Goal: Information Seeking & Learning: Learn about a topic

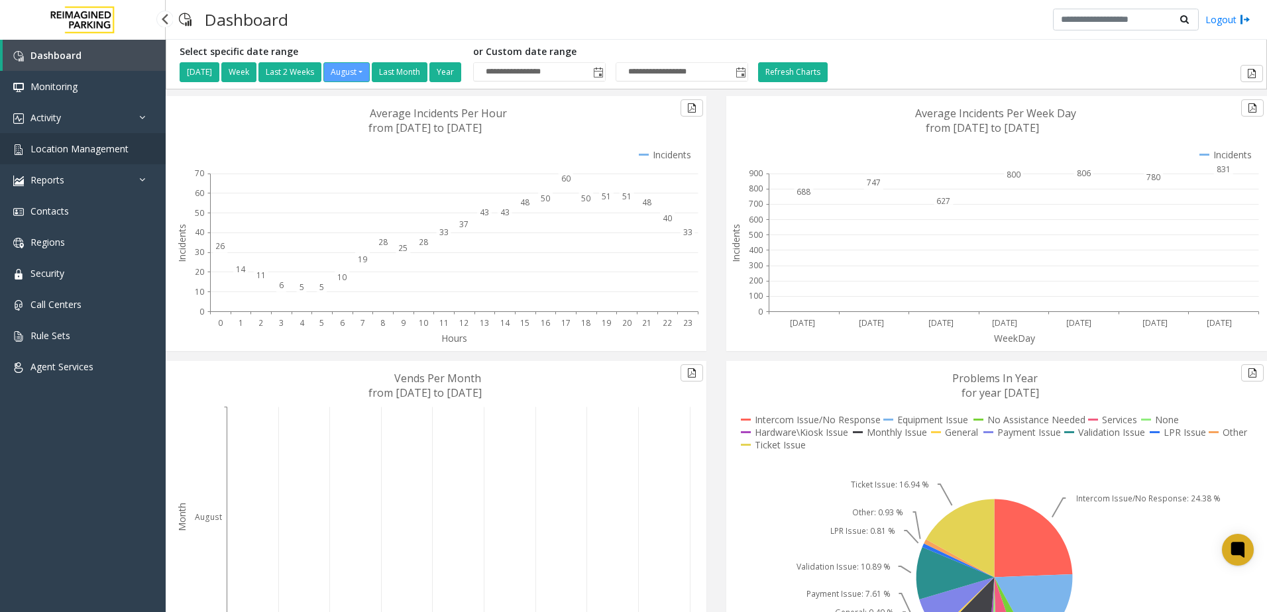
click at [88, 156] on link "Location Management" at bounding box center [83, 148] width 166 height 31
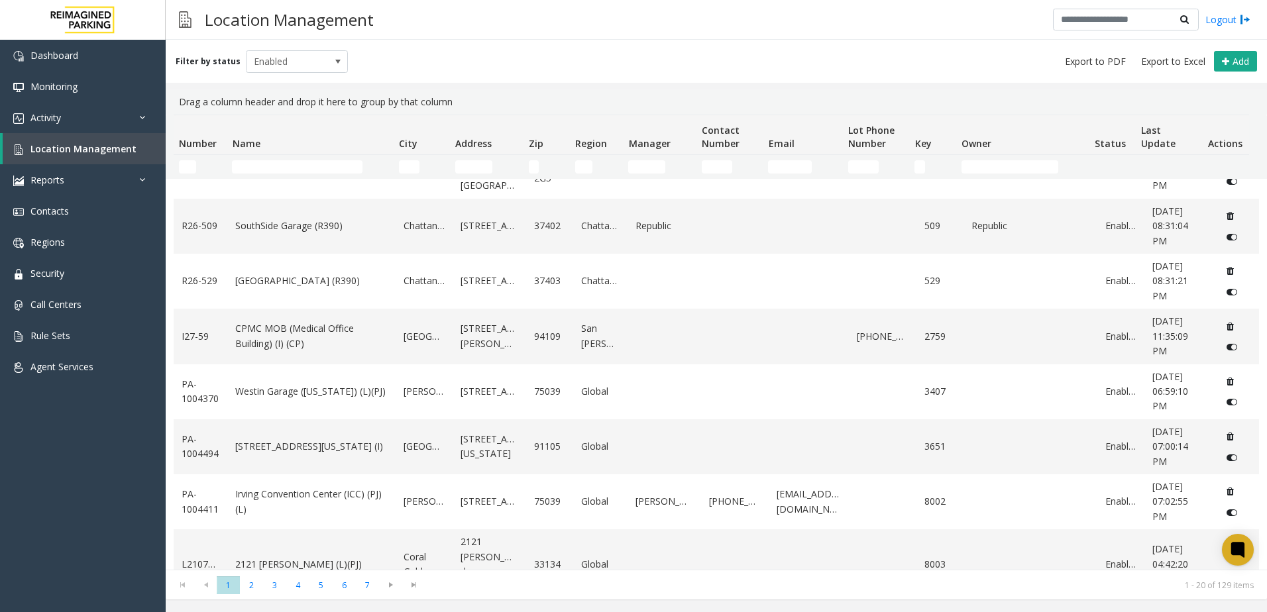
scroll to position [713, 0]
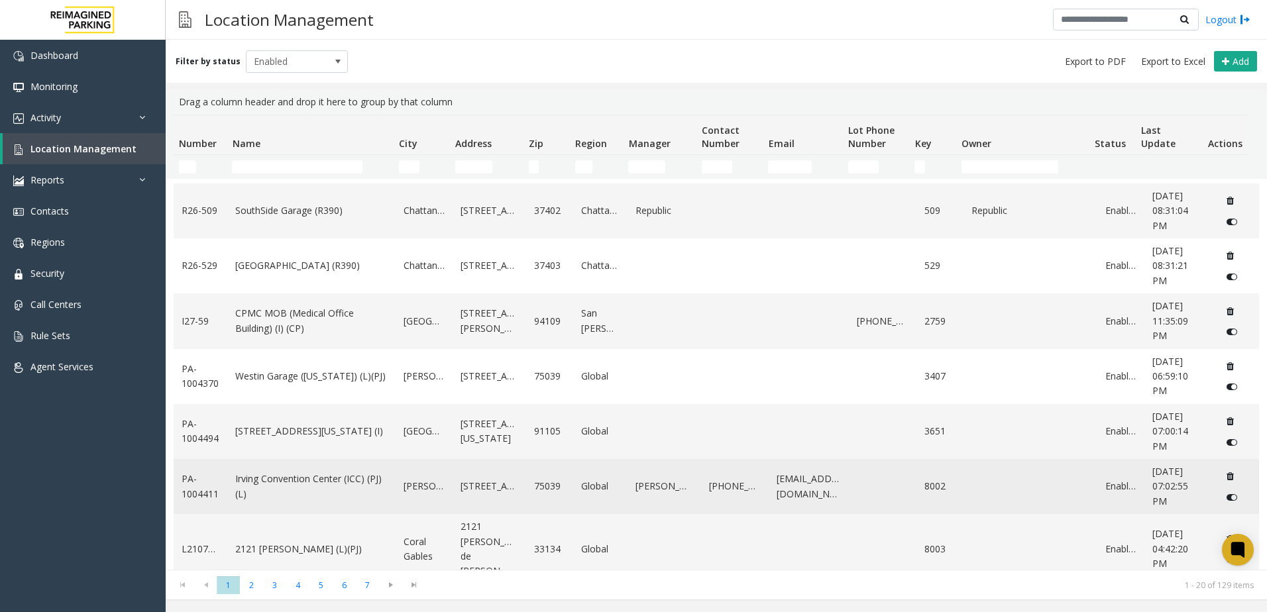
click at [295, 499] on link "Irving Convention Center (ICC) (PJ) (L)" at bounding box center [311, 487] width 152 height 30
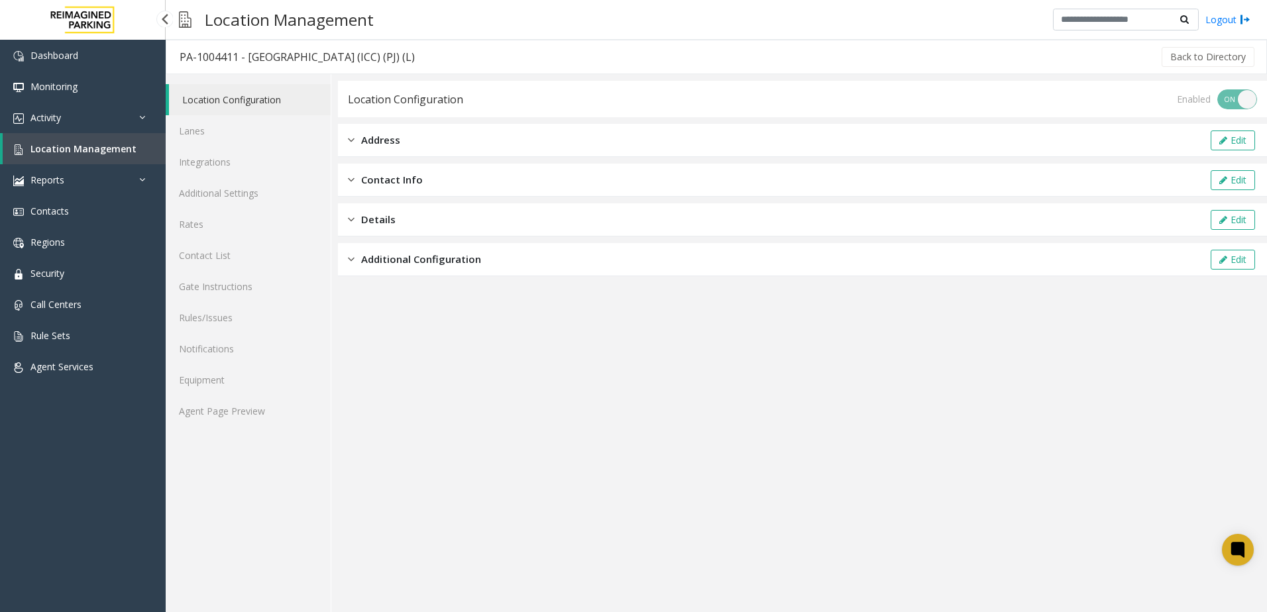
click at [142, 142] on link "Location Management" at bounding box center [84, 148] width 163 height 31
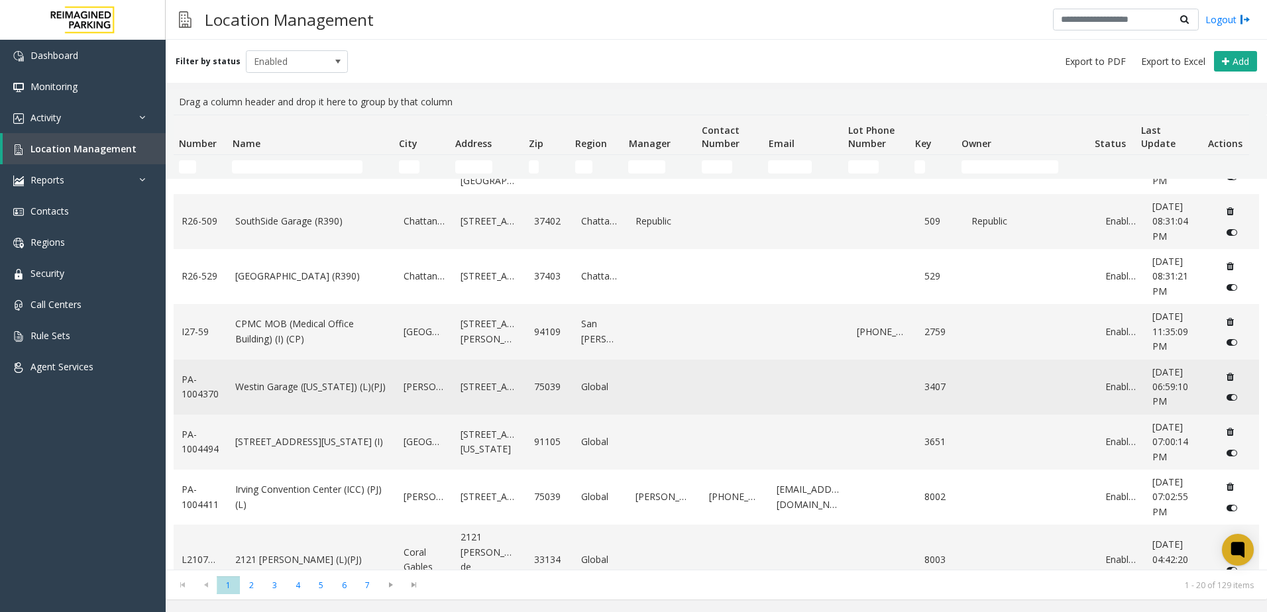
scroll to position [713, 0]
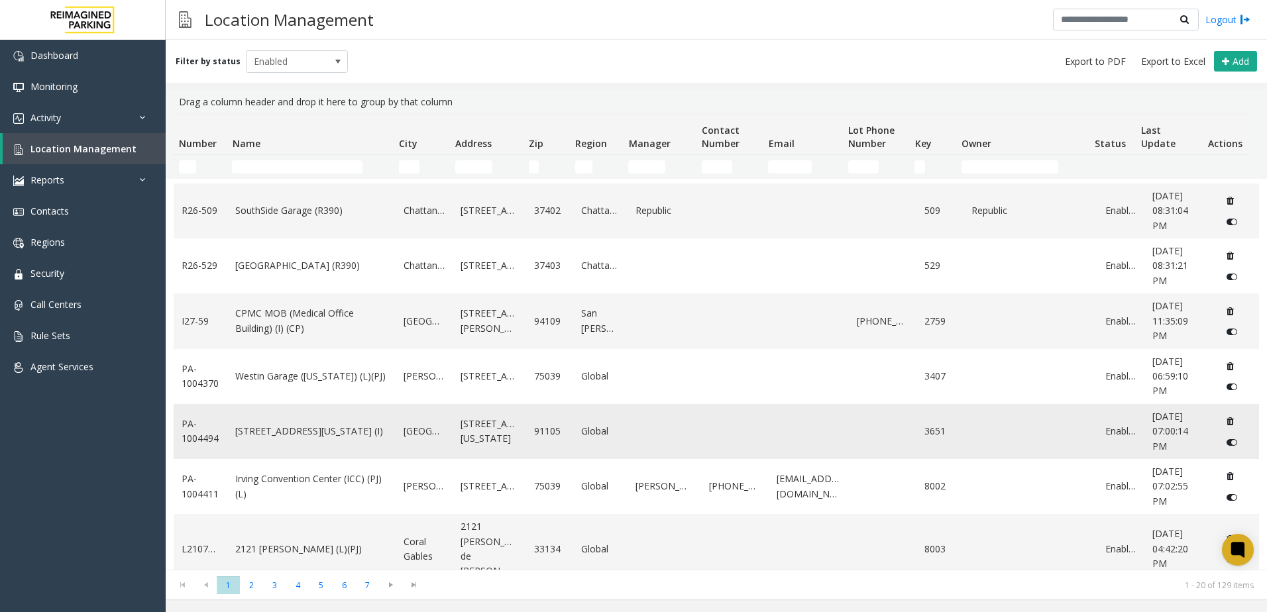
click at [301, 429] on link "[STREET_ADDRESS][US_STATE] (I)" at bounding box center [311, 431] width 152 height 15
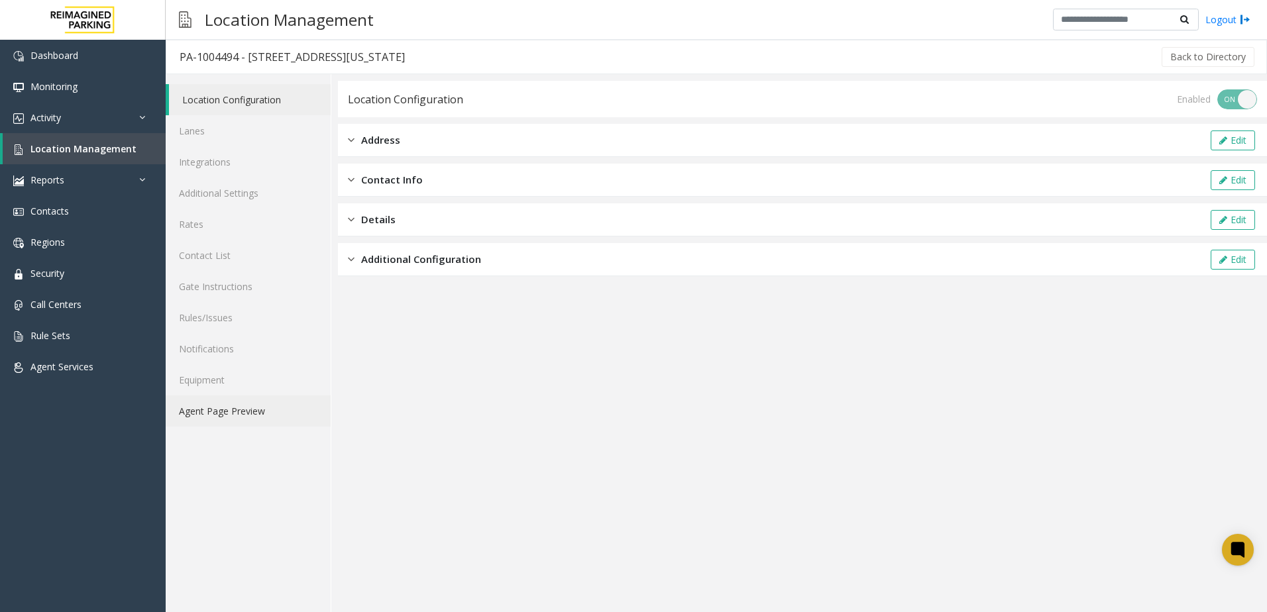
click at [219, 406] on link "Agent Page Preview" at bounding box center [248, 411] width 165 height 31
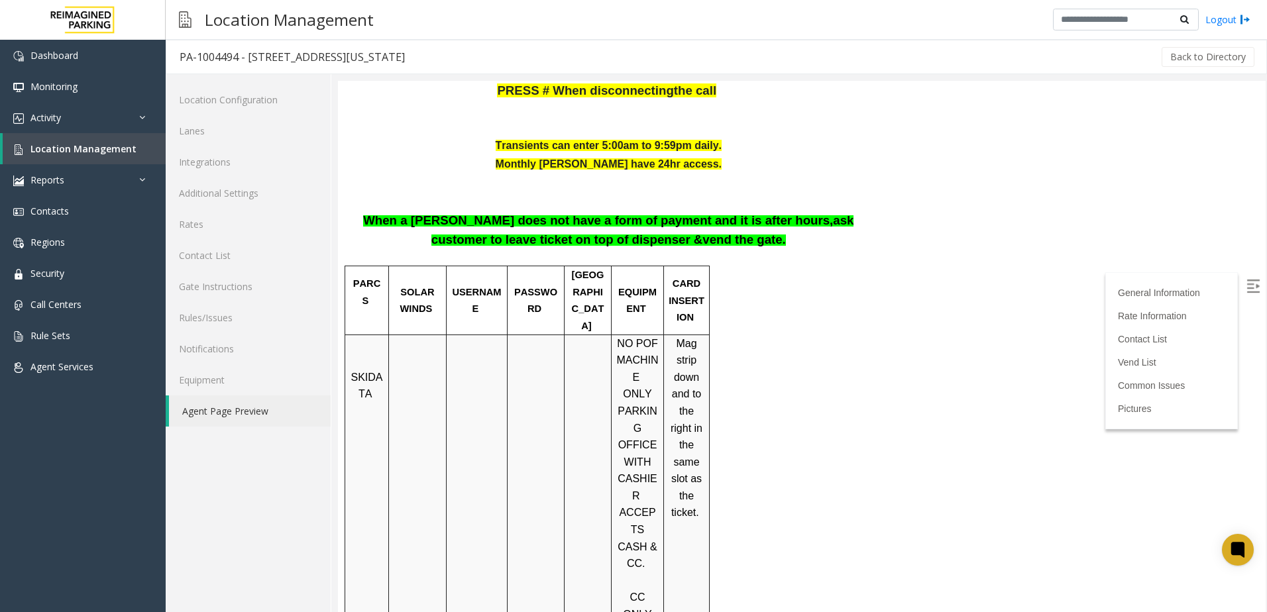
scroll to position [663, 0]
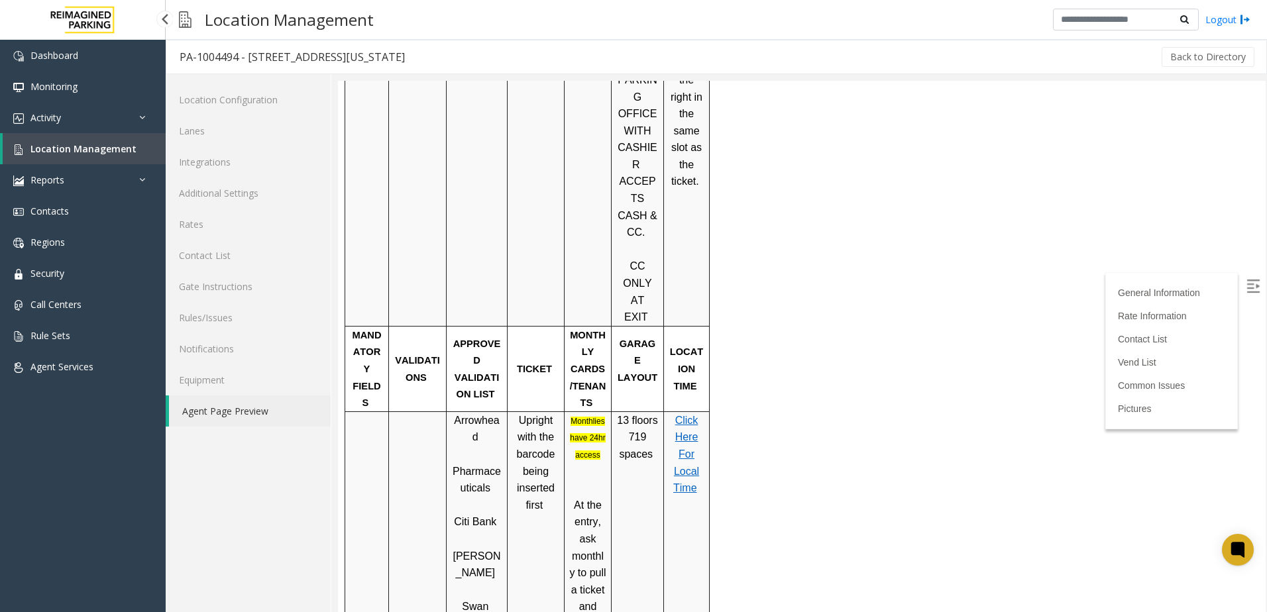
click at [131, 153] on link "Location Management" at bounding box center [84, 148] width 163 height 31
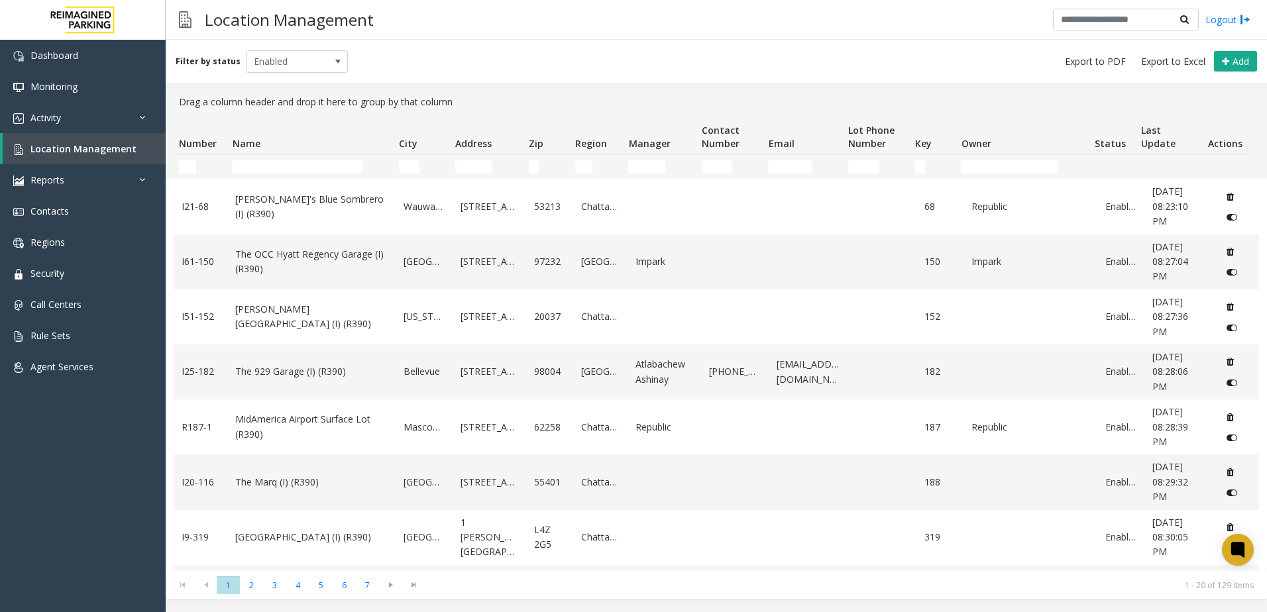
scroll to position [663, 0]
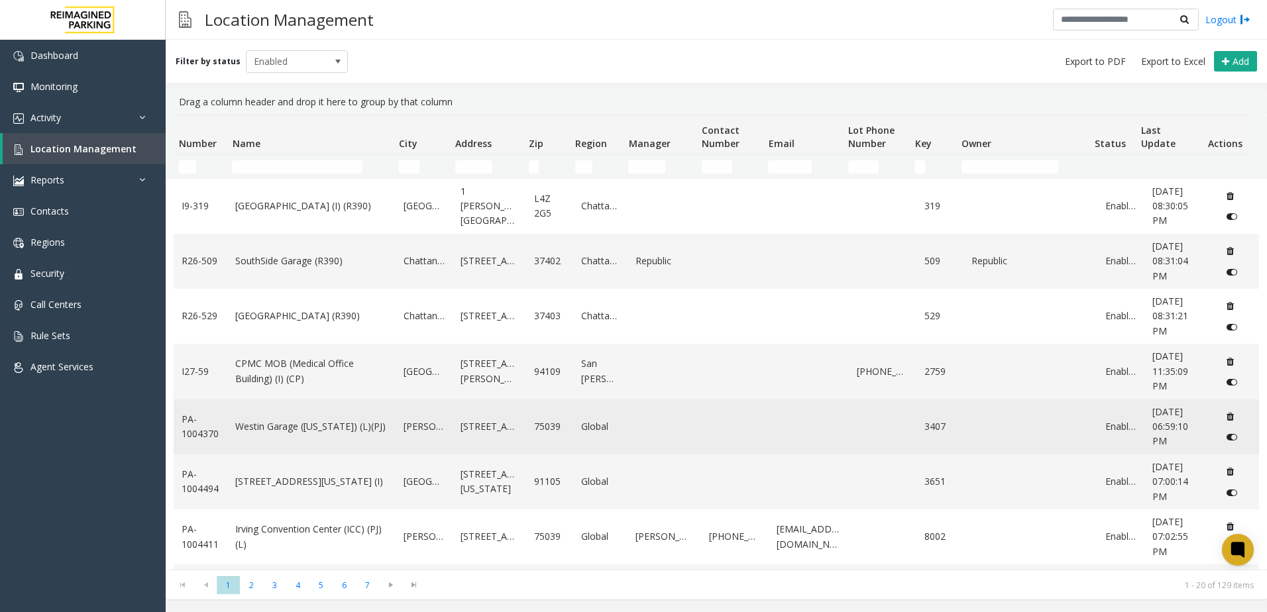
click at [300, 422] on link "Westin Garage ([US_STATE]) (L)(PJ)" at bounding box center [311, 427] width 152 height 15
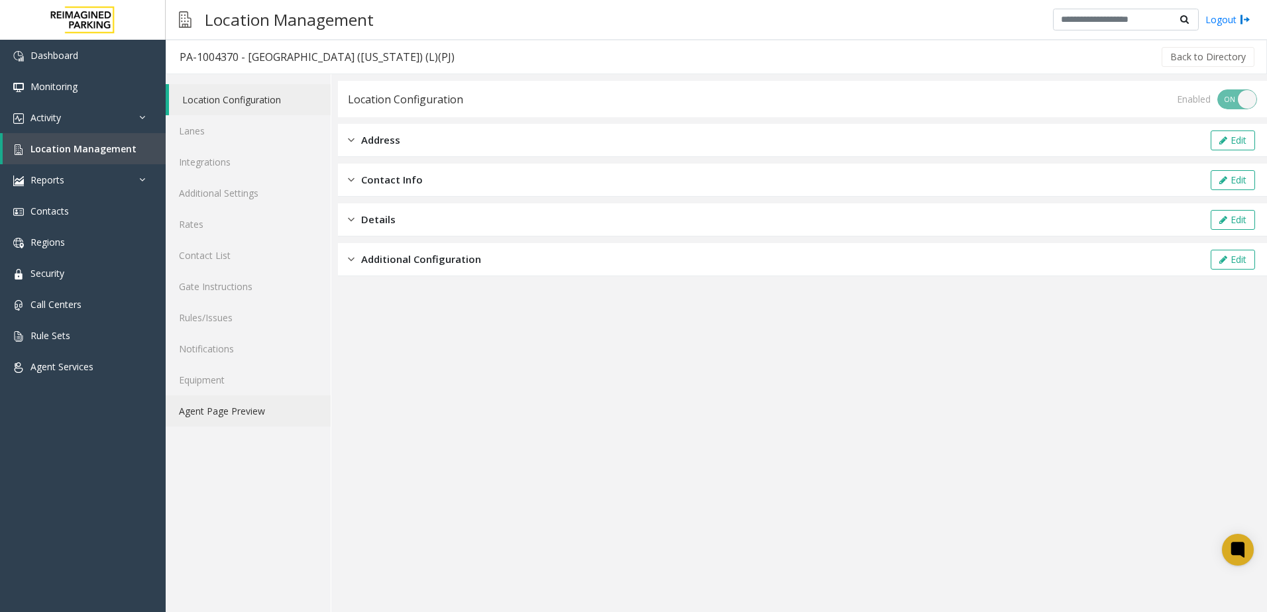
click at [273, 425] on link "Agent Page Preview" at bounding box center [248, 411] width 165 height 31
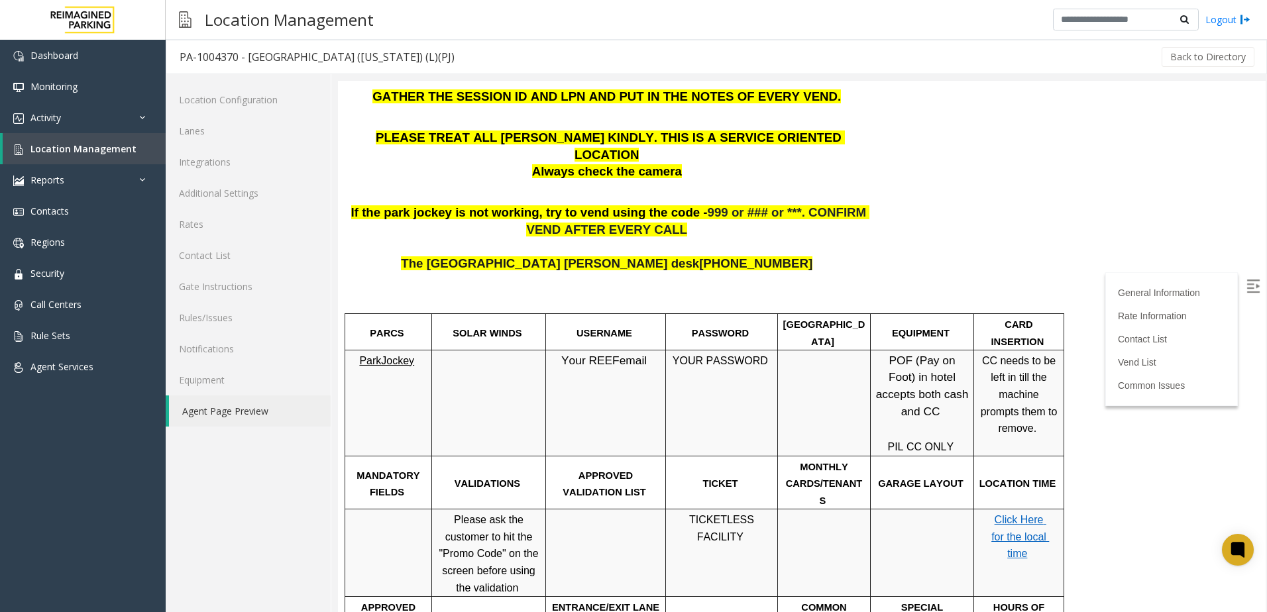
scroll to position [530, 0]
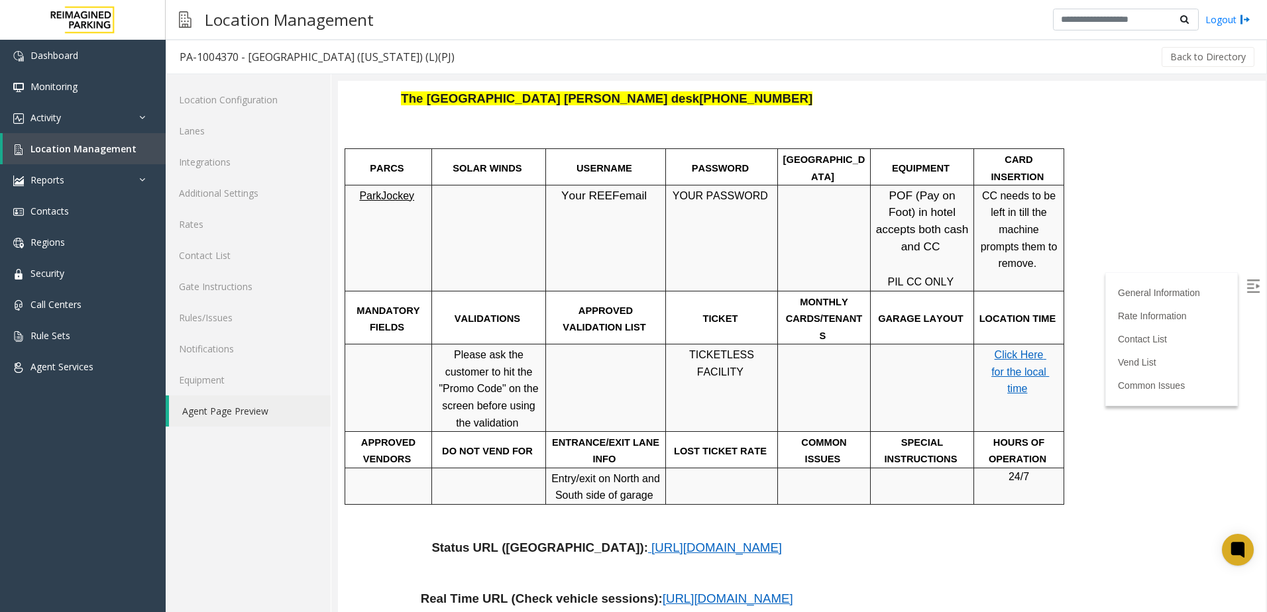
scroll to position [663, 0]
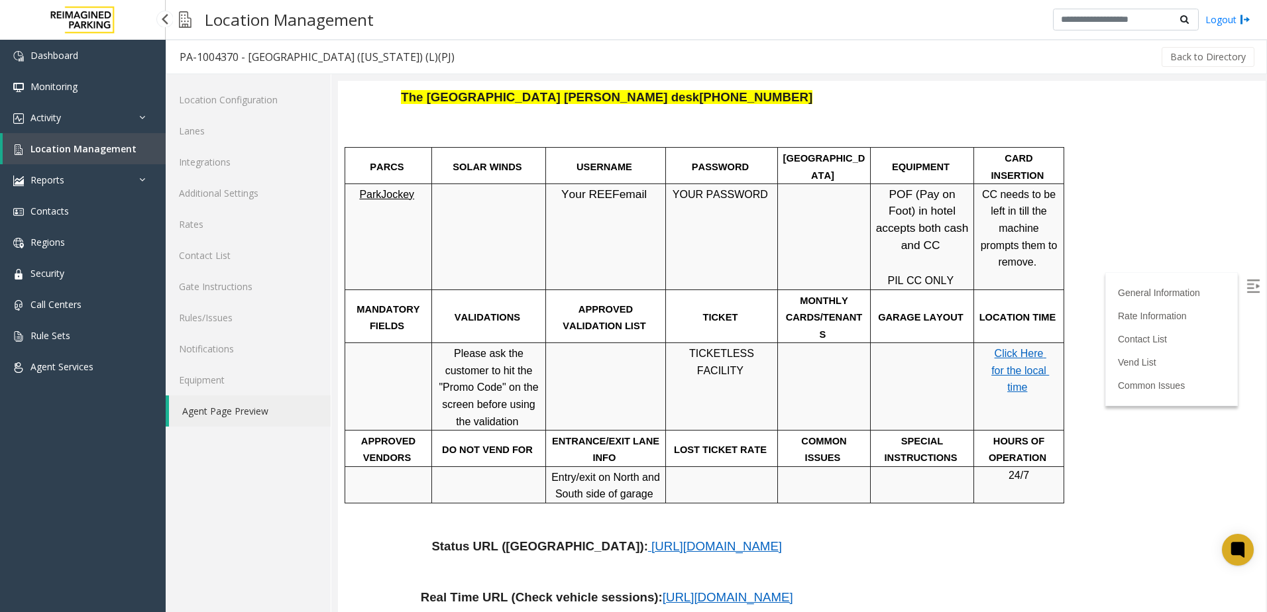
click at [97, 157] on link "Location Management" at bounding box center [84, 148] width 163 height 31
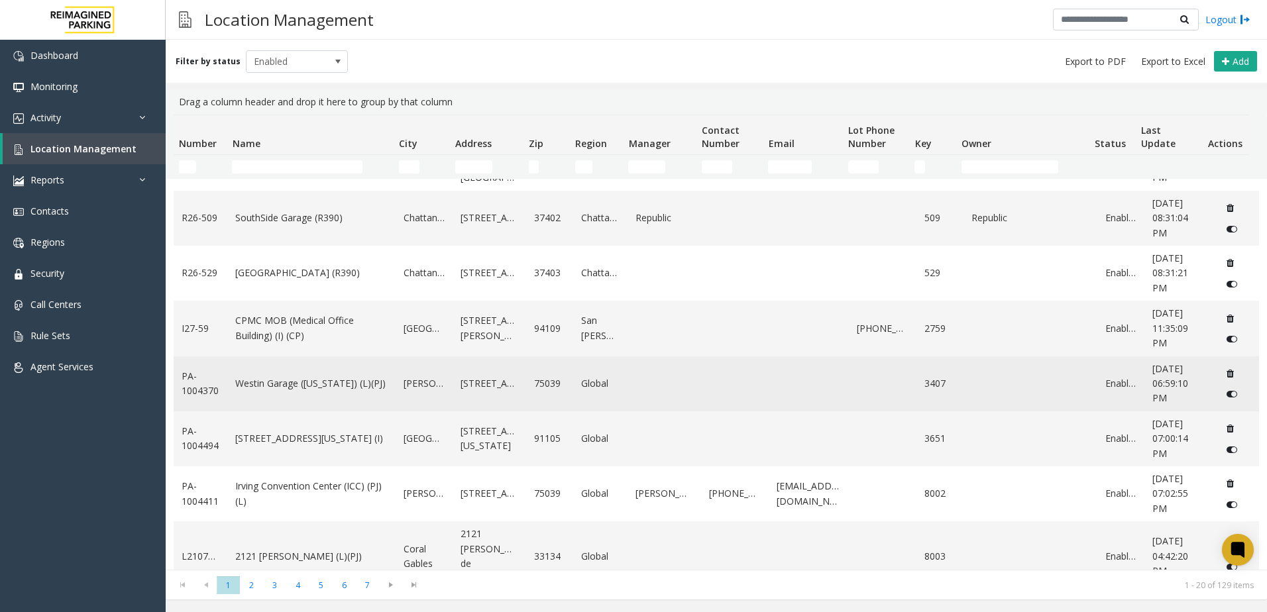
scroll to position [713, 0]
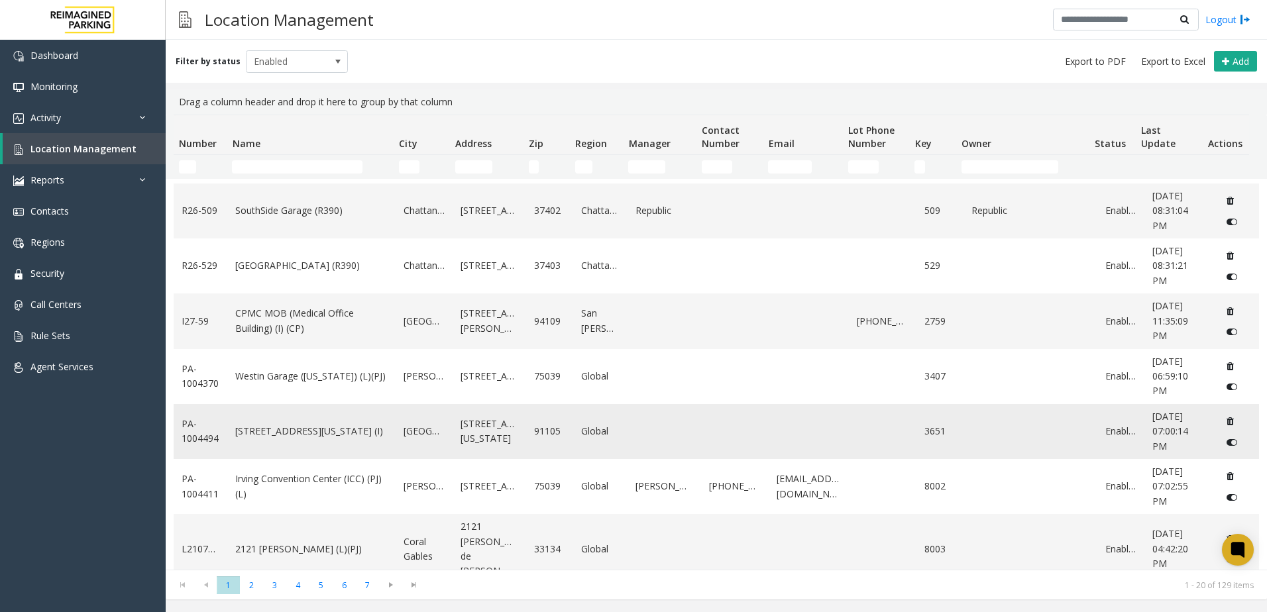
click at [333, 443] on td "[STREET_ADDRESS][US_STATE] (I)" at bounding box center [311, 431] width 168 height 55
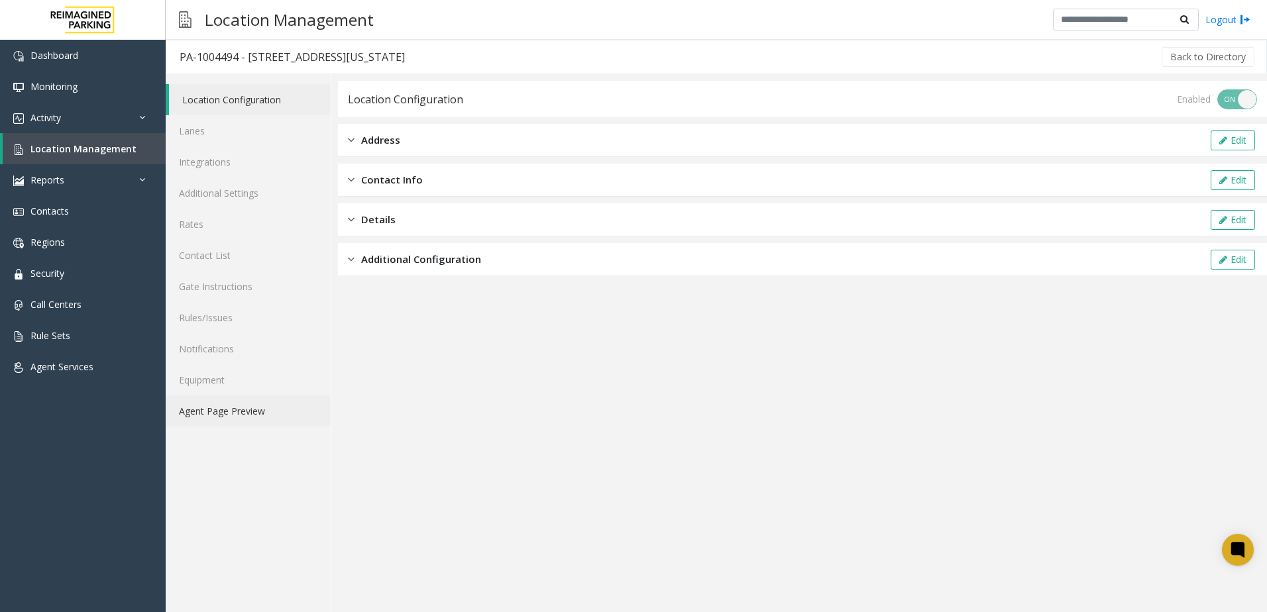
click at [249, 412] on link "Agent Page Preview" at bounding box center [248, 411] width 165 height 31
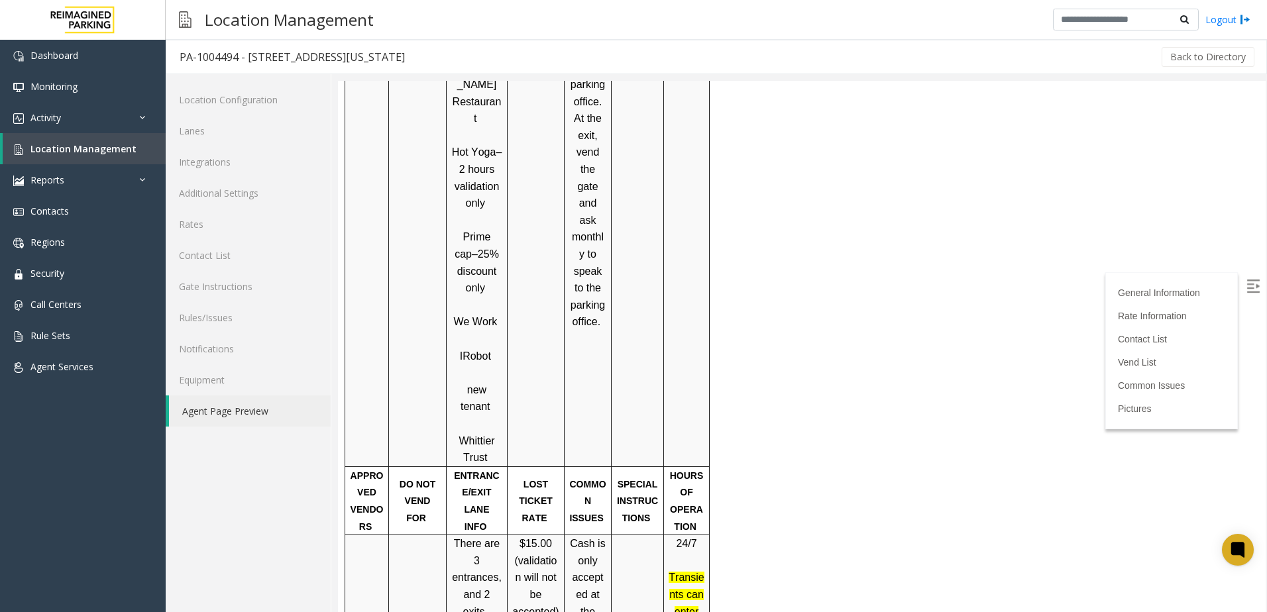
scroll to position [1193, 0]
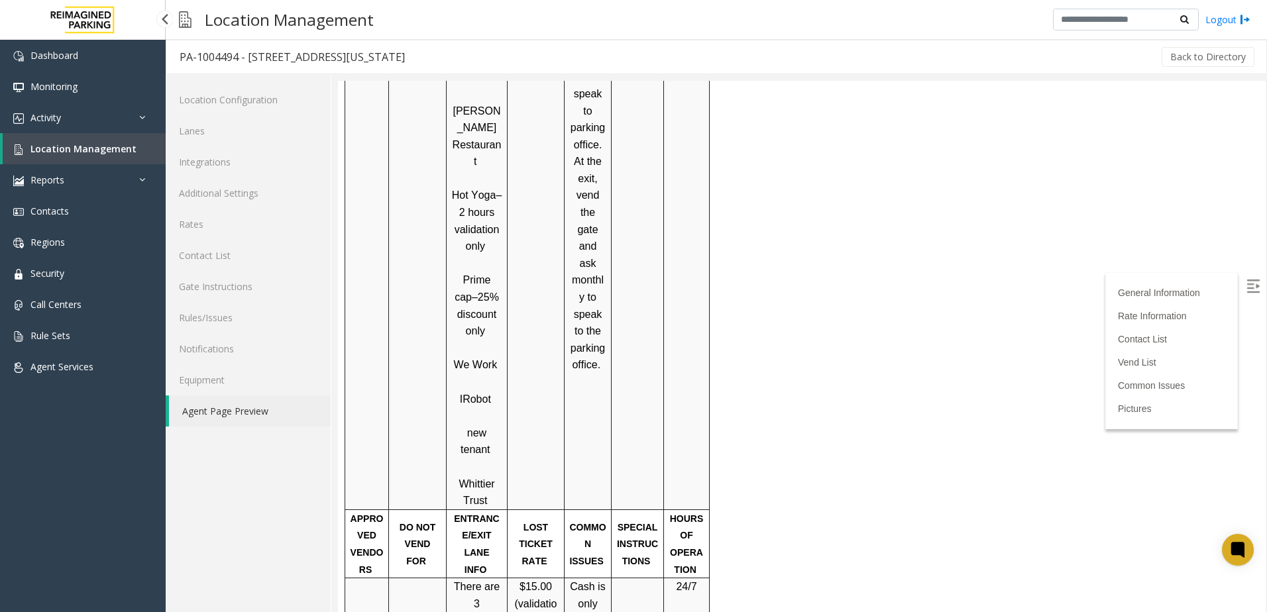
click at [101, 146] on span "Location Management" at bounding box center [83, 148] width 106 height 13
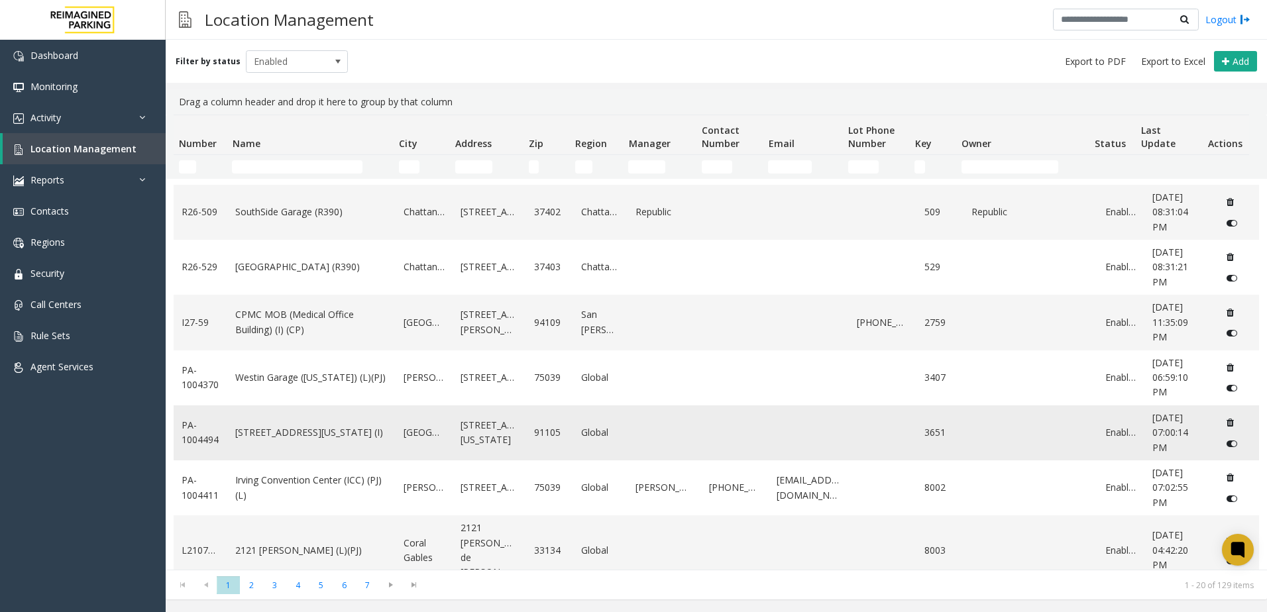
scroll to position [713, 0]
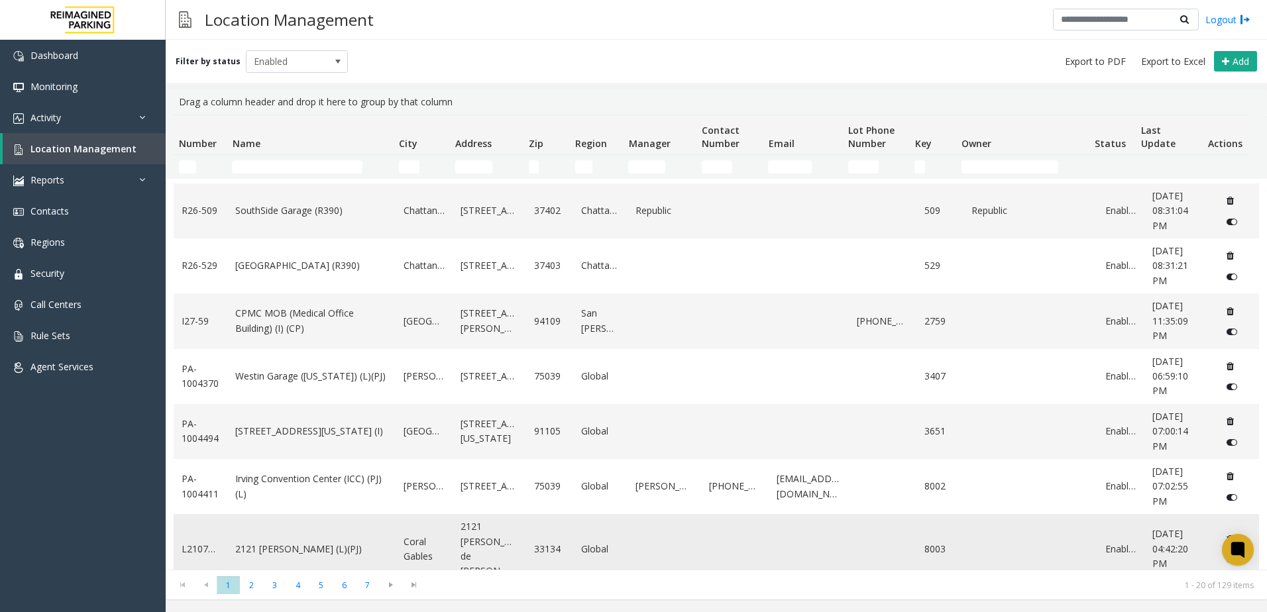
click at [272, 531] on td "2121 [PERSON_NAME] (L)(PJ)" at bounding box center [311, 549] width 168 height 70
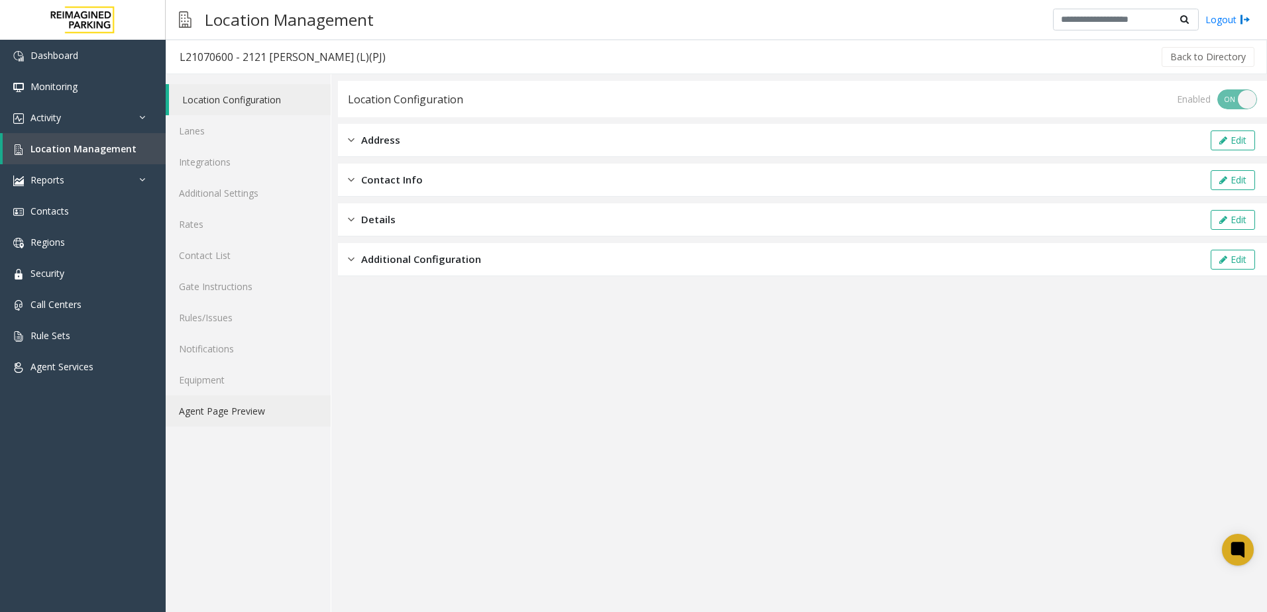
click at [285, 414] on link "Agent Page Preview" at bounding box center [248, 411] width 165 height 31
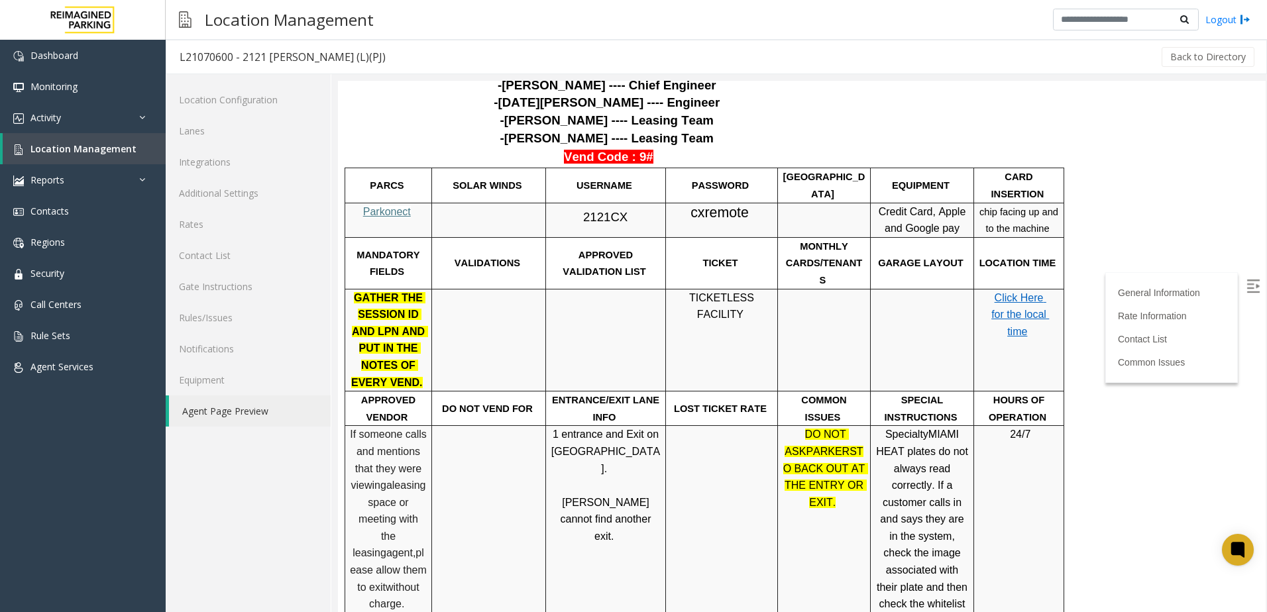
scroll to position [575, 0]
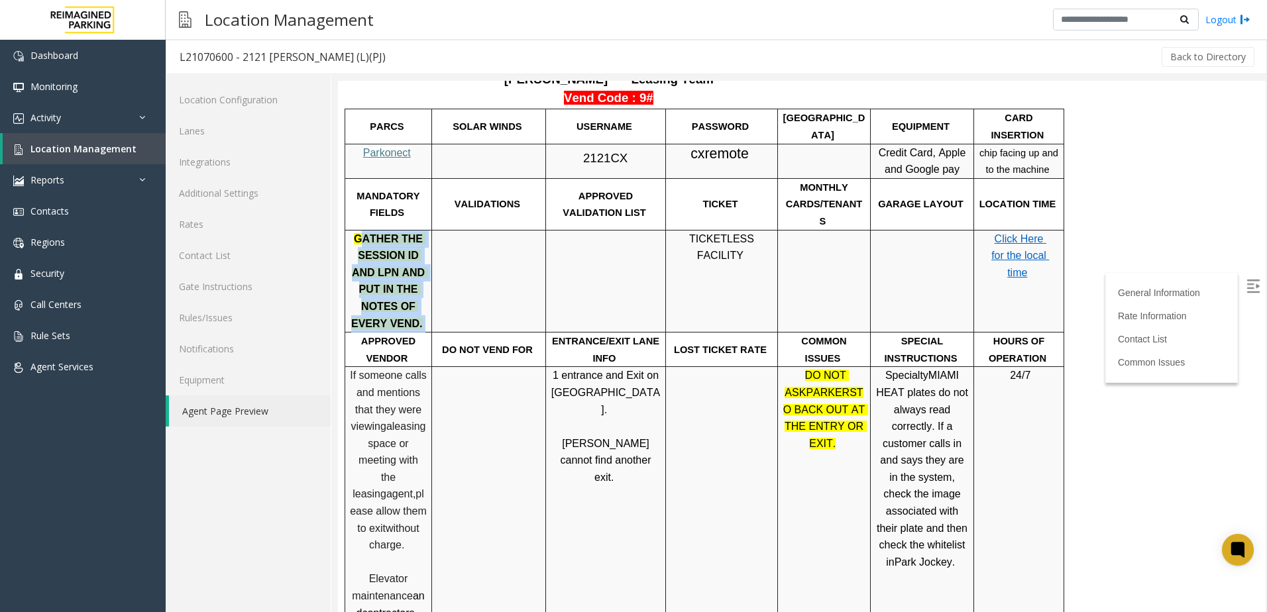
drag, startPoint x: 368, startPoint y: 152, endPoint x: 420, endPoint y: 217, distance: 83.9
click at [420, 231] on p "GATHER THE SESSION ID AND LPN AND PUT IN THE NOTES OF EVERY VEND." at bounding box center [388, 282] width 77 height 102
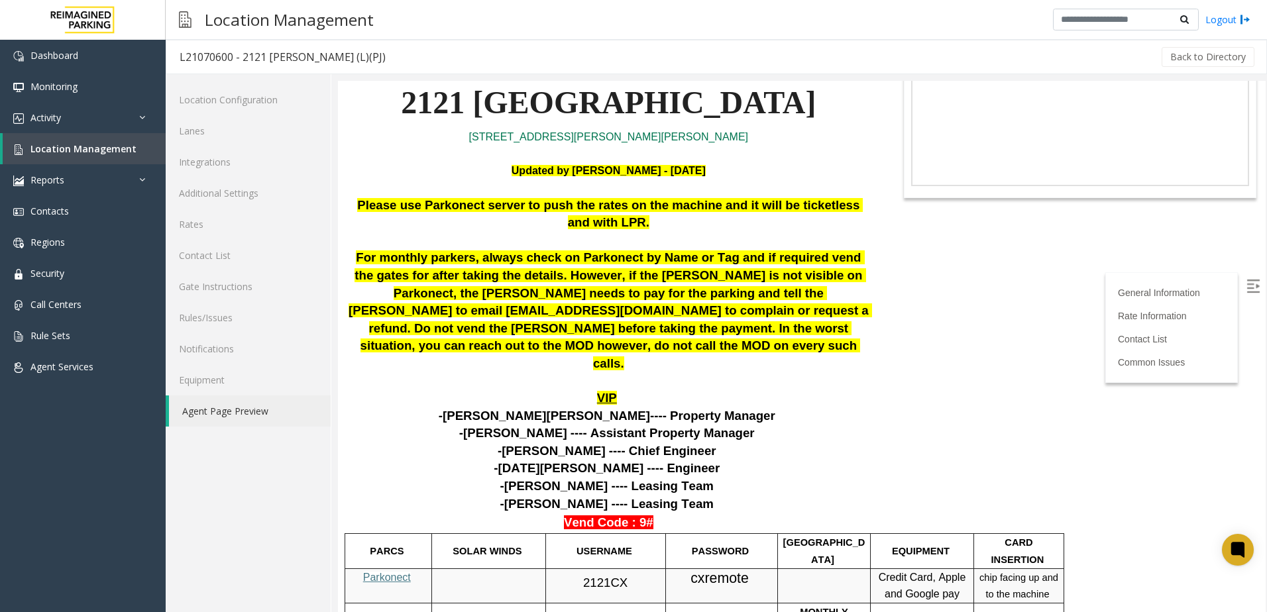
scroll to position [111, 0]
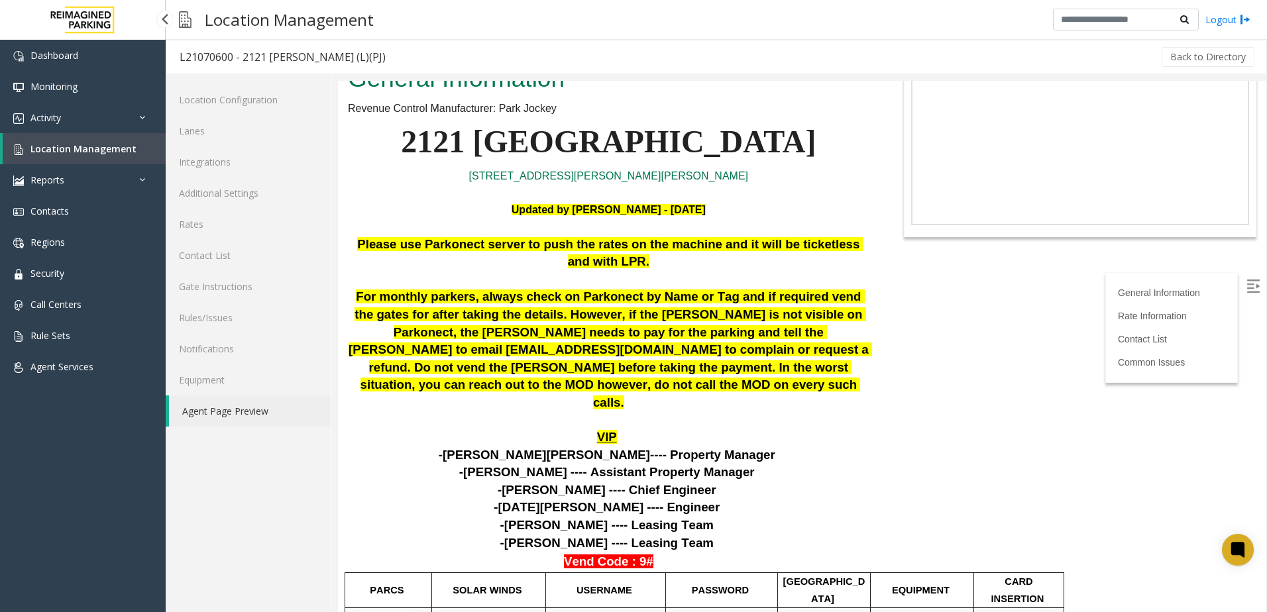
click at [71, 144] on span "Location Management" at bounding box center [83, 148] width 106 height 13
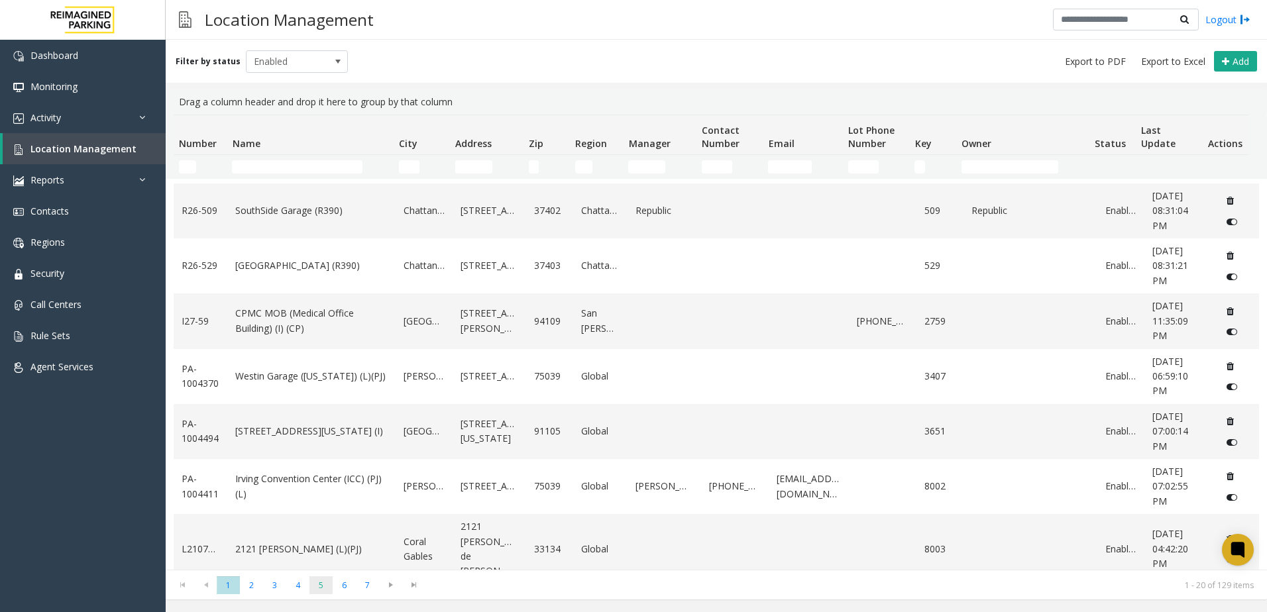
scroll to position [647, 0]
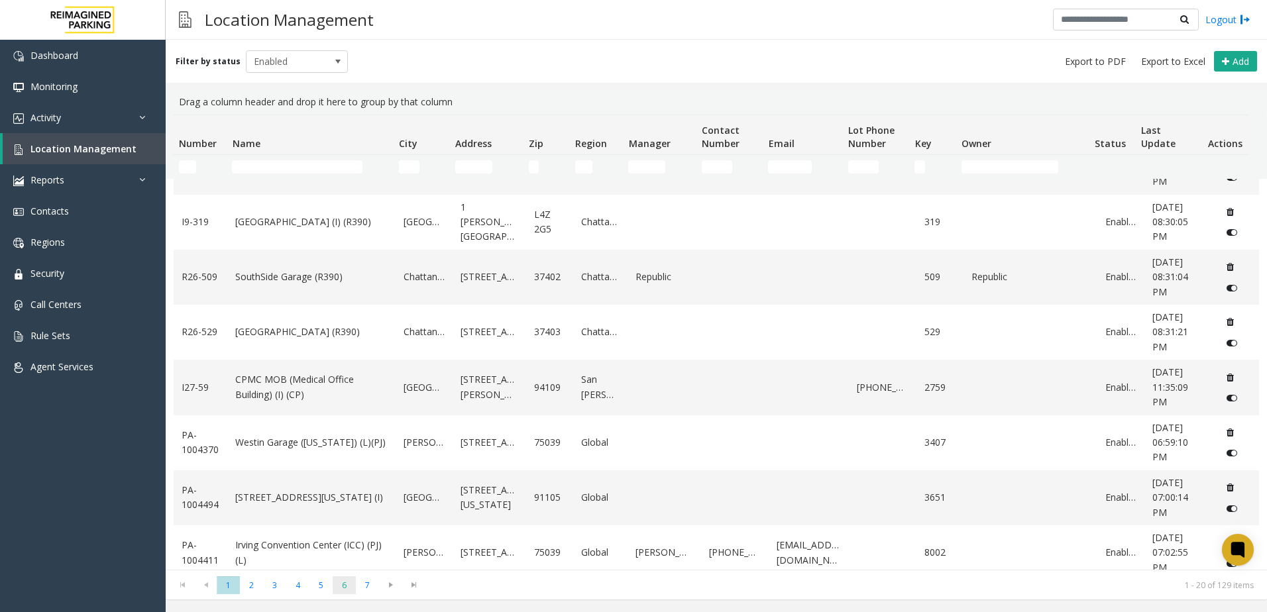
click at [345, 593] on span "6" at bounding box center [344, 586] width 23 height 18
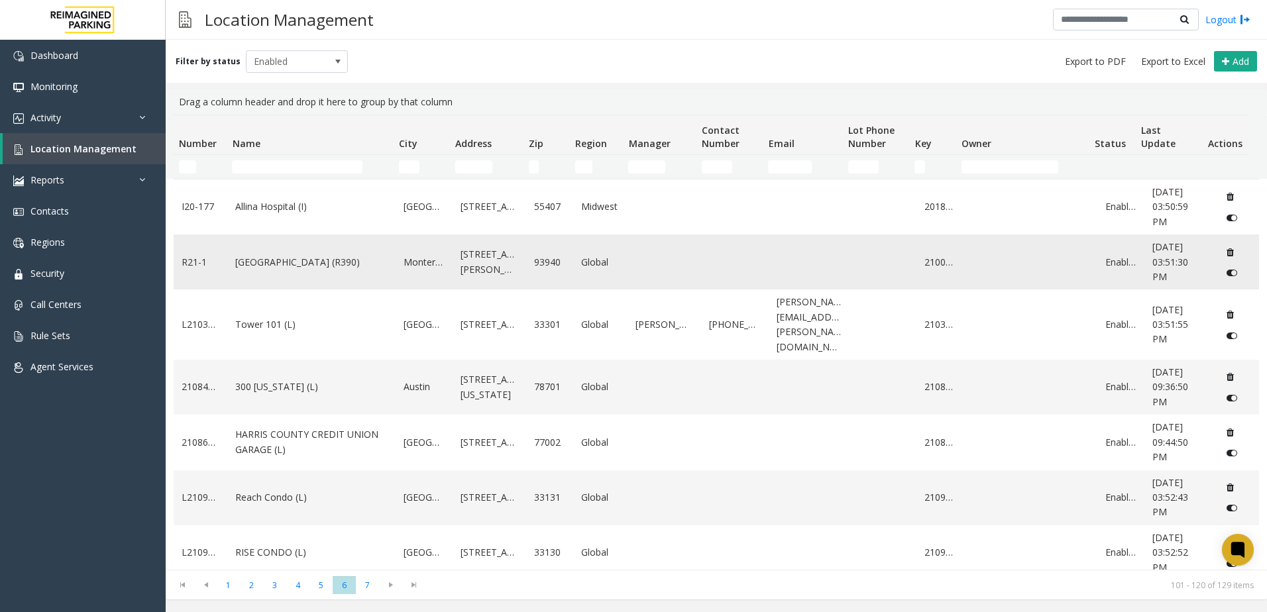
click at [341, 261] on link "[GEOGRAPHIC_DATA] (R390)" at bounding box center [311, 262] width 152 height 15
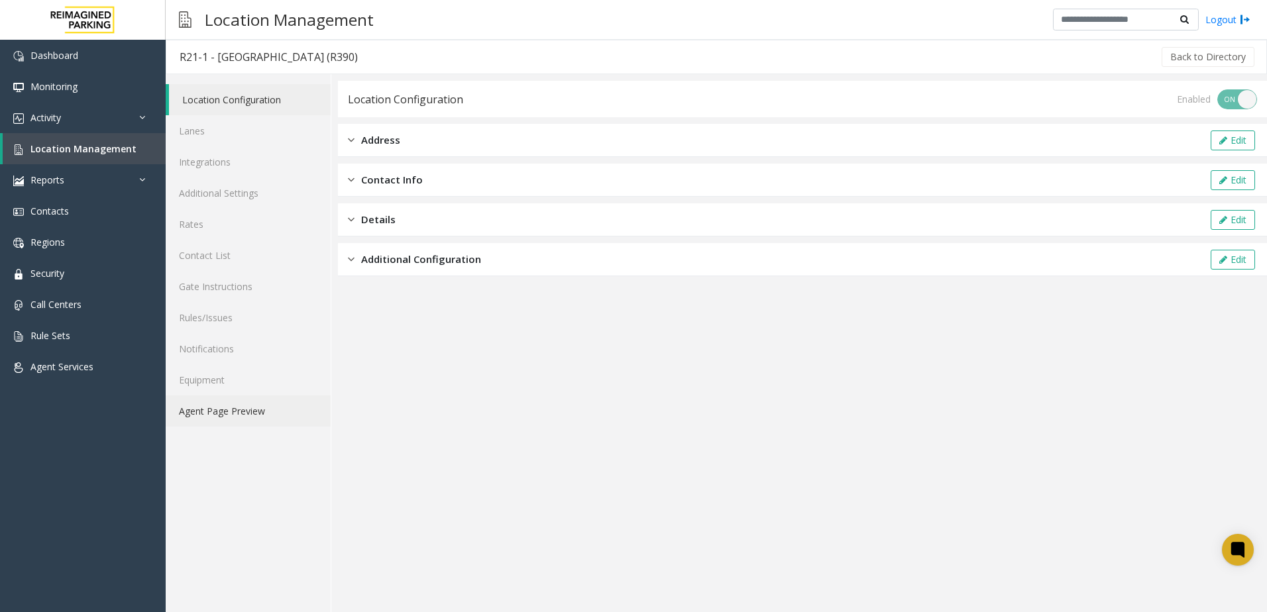
click at [263, 422] on link "Agent Page Preview" at bounding box center [248, 411] width 165 height 31
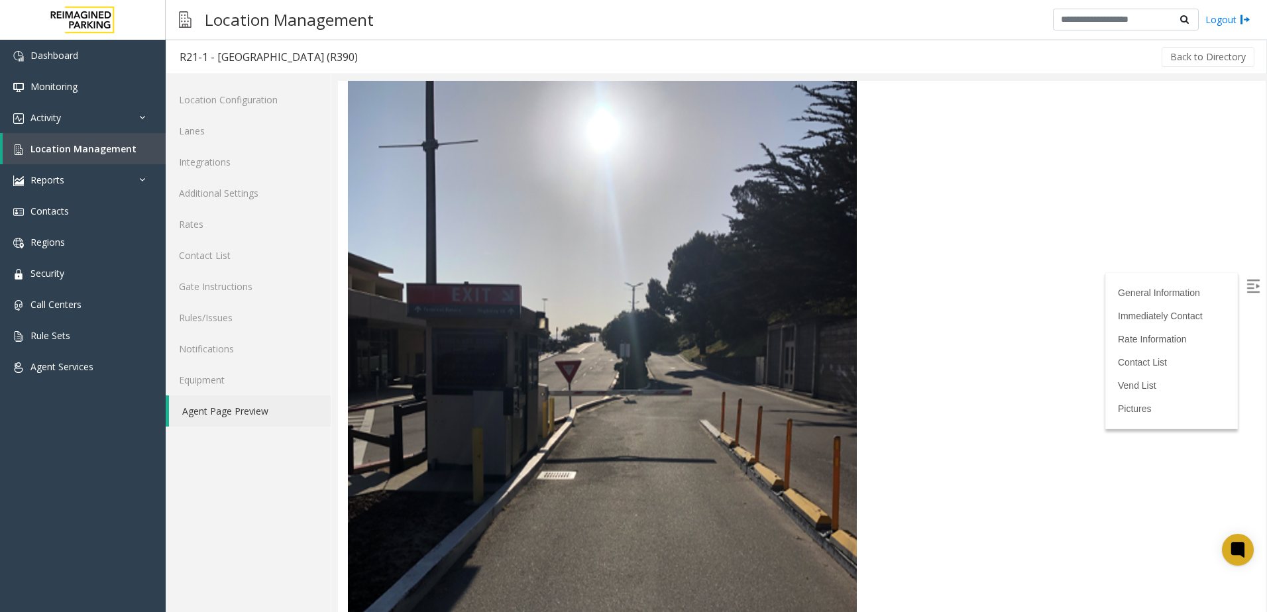
scroll to position [5037, 0]
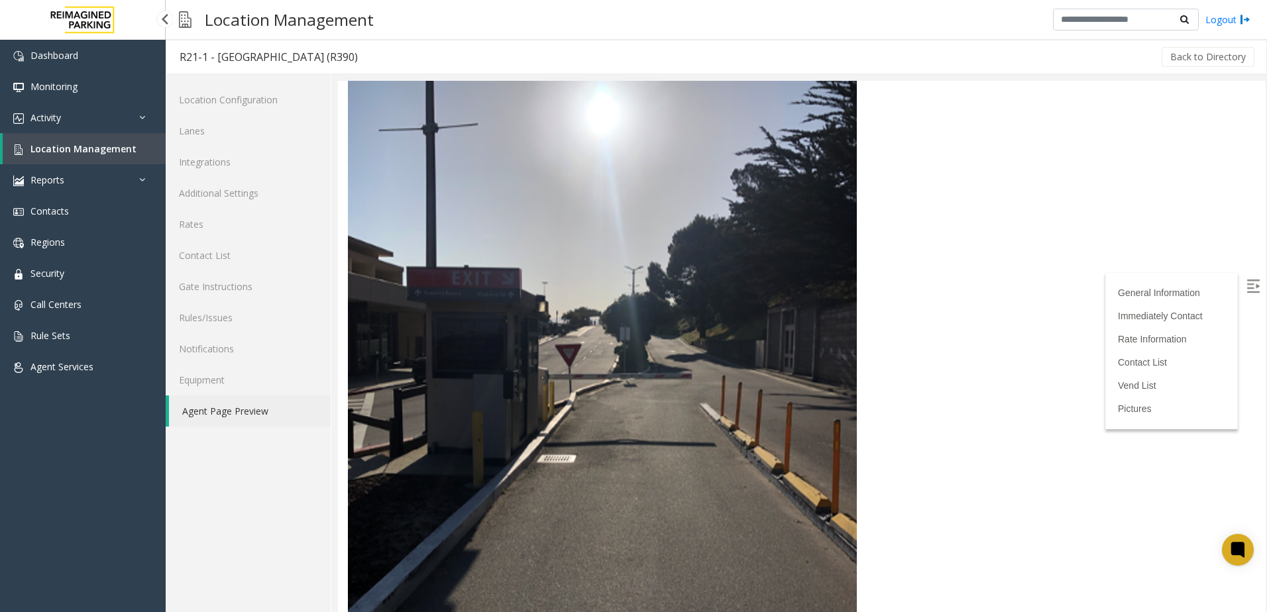
click at [110, 139] on link "Location Management" at bounding box center [84, 148] width 163 height 31
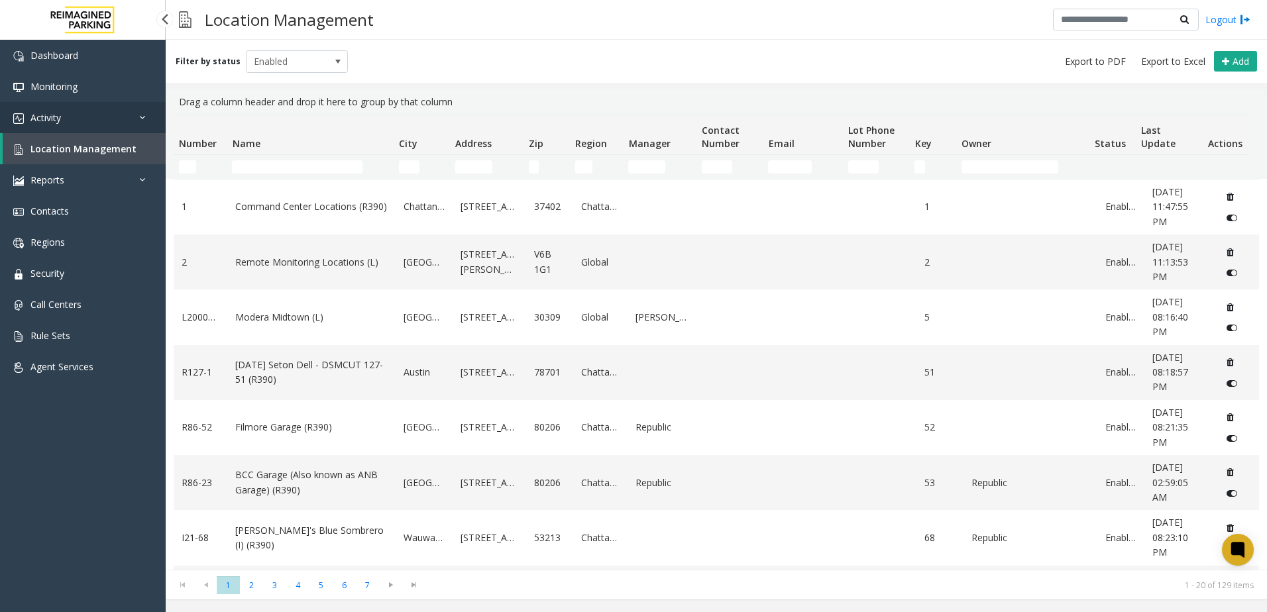
click at [99, 122] on link "Activity" at bounding box center [83, 117] width 166 height 31
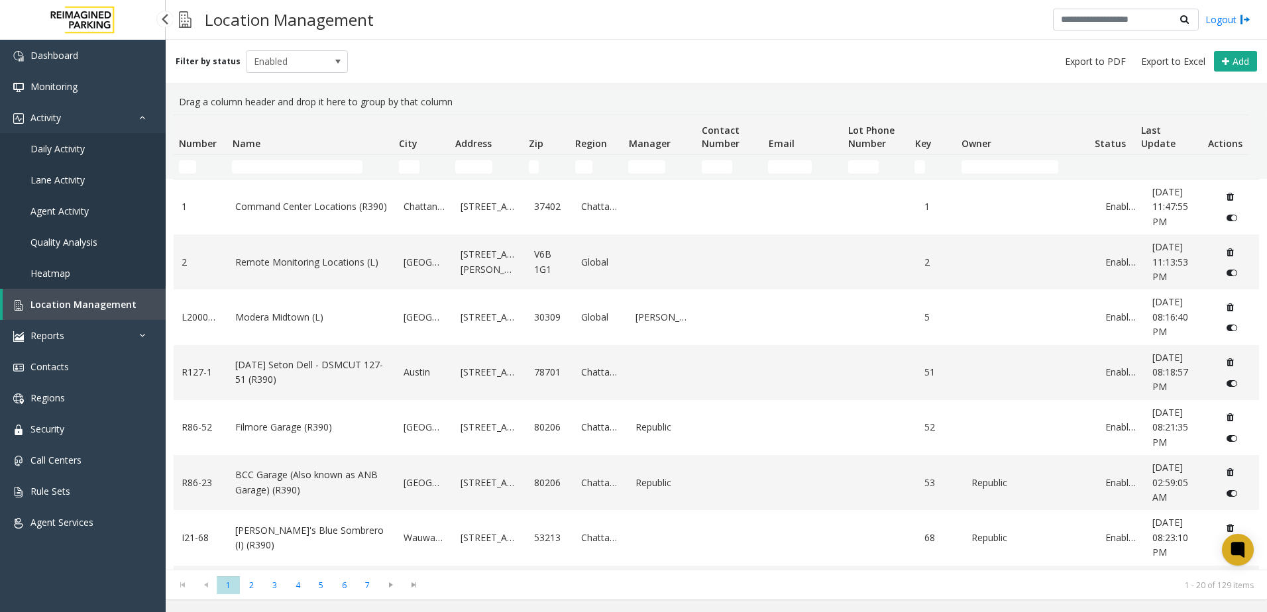
click at [99, 150] on link "Daily Activity" at bounding box center [83, 148] width 166 height 31
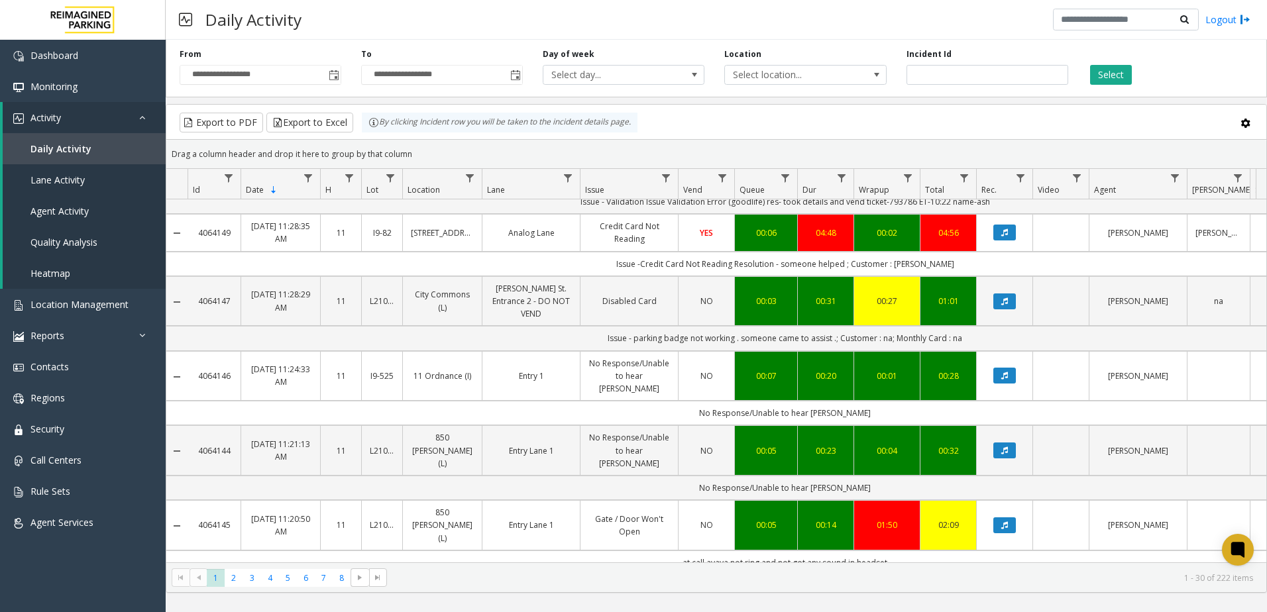
scroll to position [1647, 0]
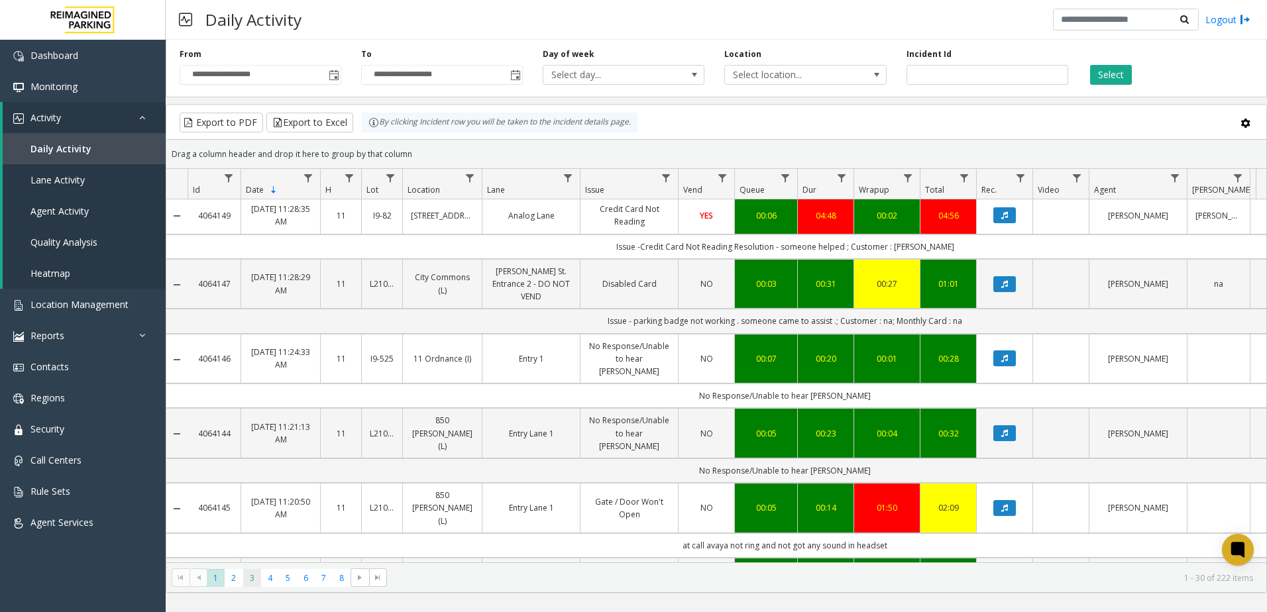
click at [249, 581] on span "3" at bounding box center [252, 578] width 18 height 18
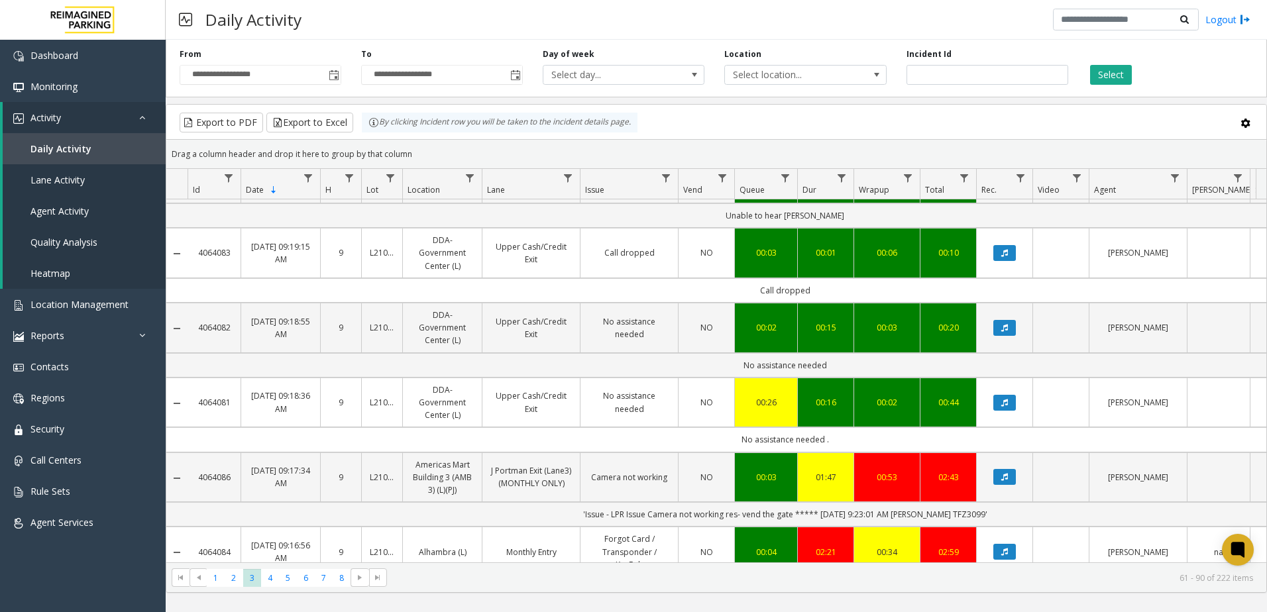
scroll to position [1697, 0]
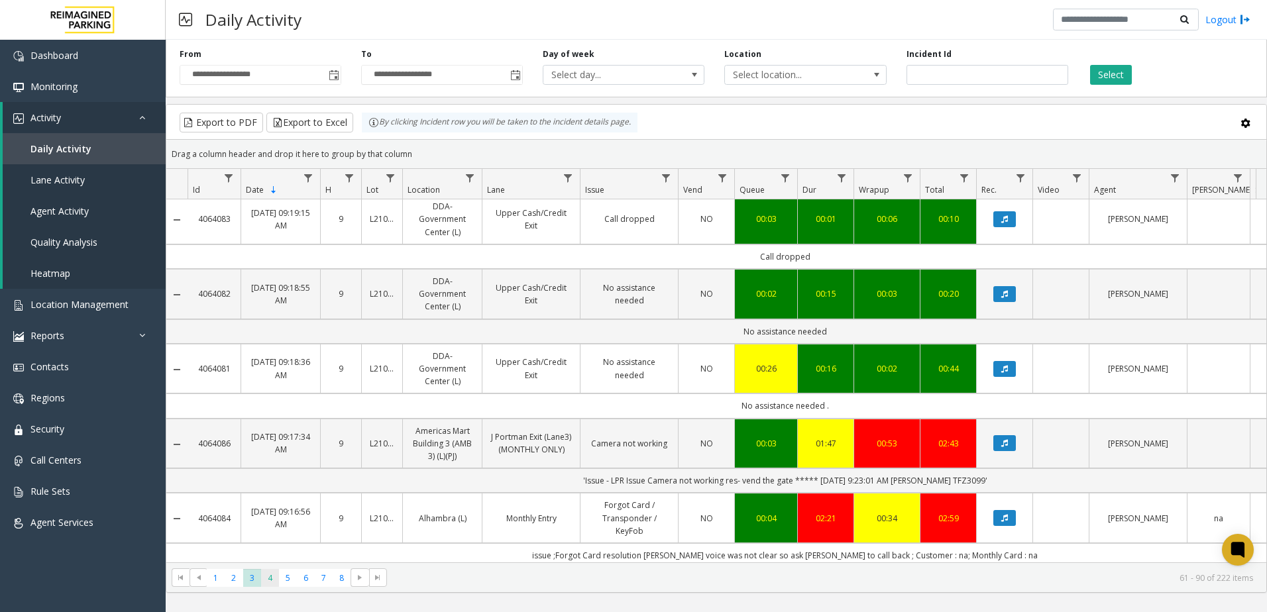
click at [264, 577] on span "4" at bounding box center [270, 578] width 18 height 18
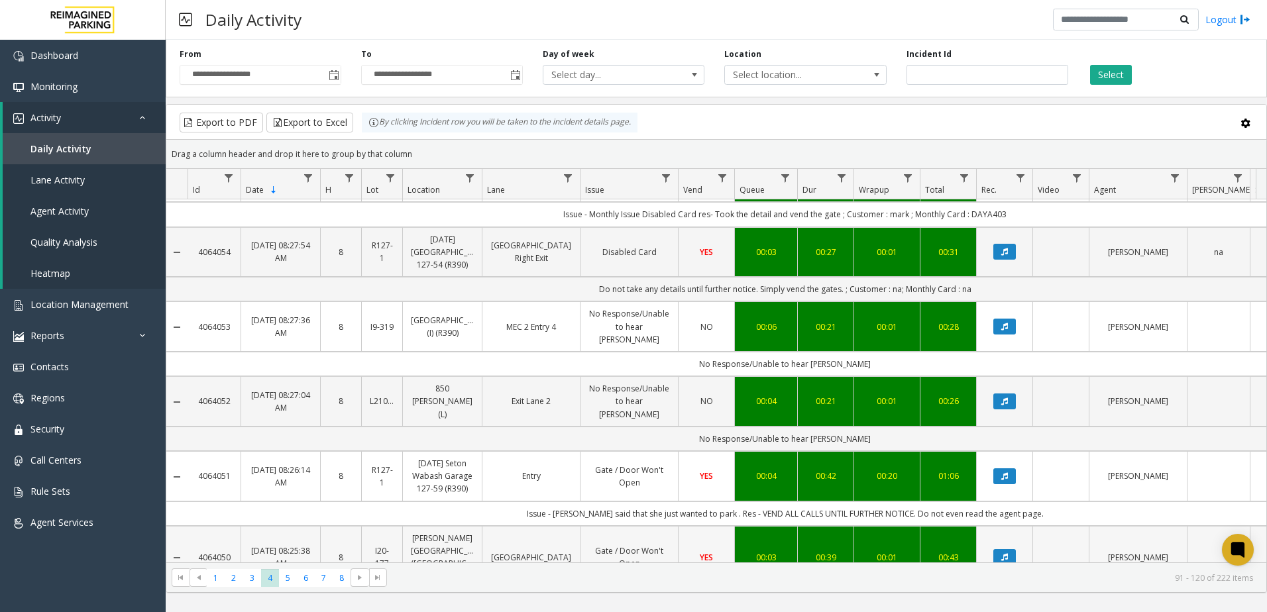
scroll to position [1736, 0]
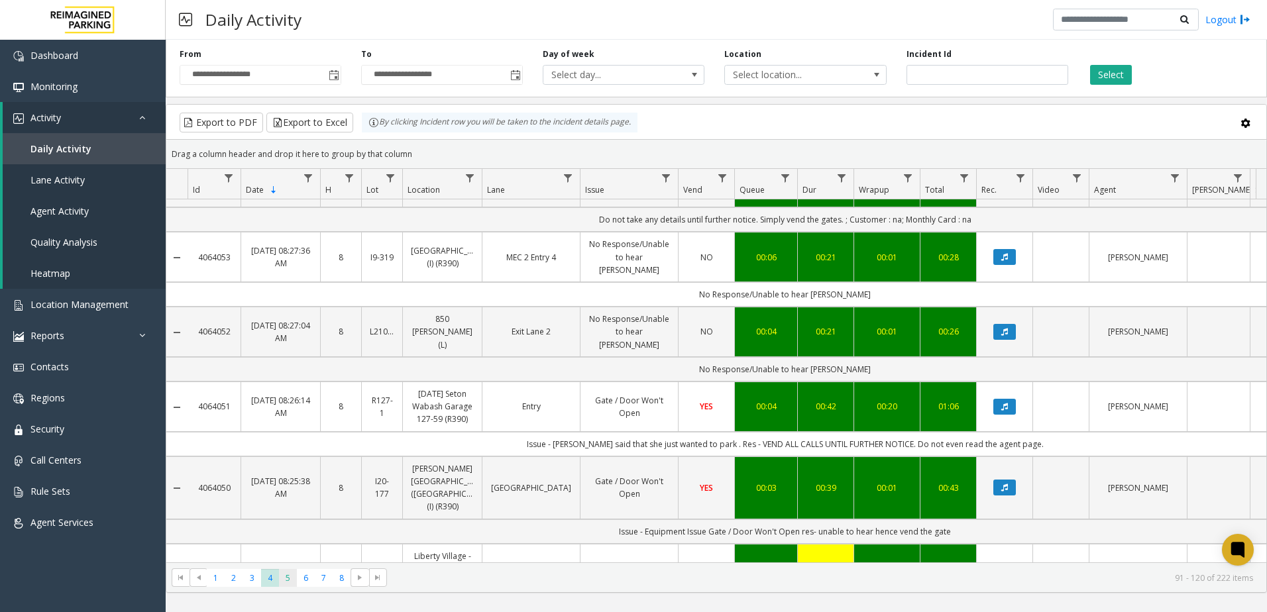
click at [288, 586] on span "5" at bounding box center [288, 578] width 18 height 18
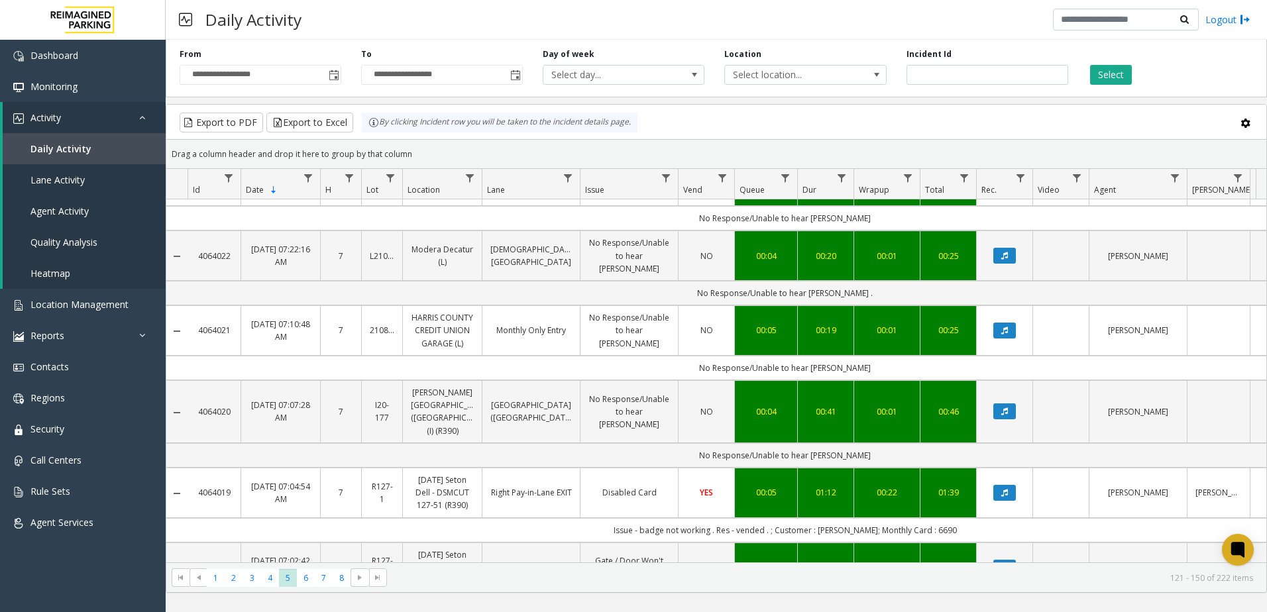
scroll to position [1711, 0]
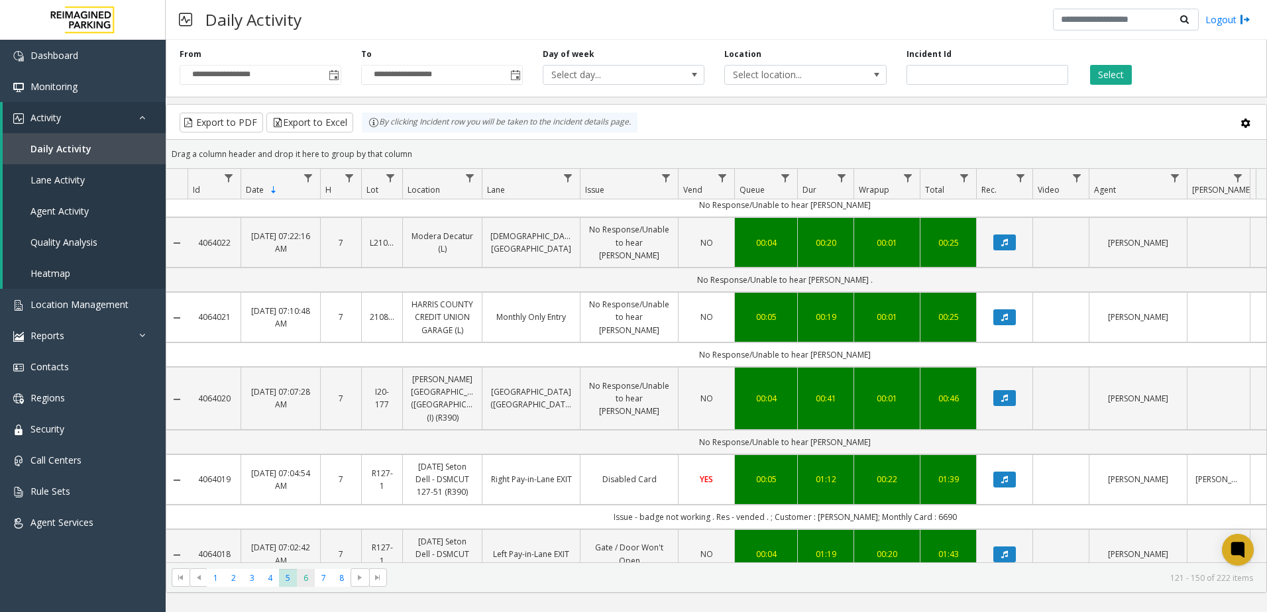
click at [308, 584] on span "6" at bounding box center [306, 578] width 18 height 18
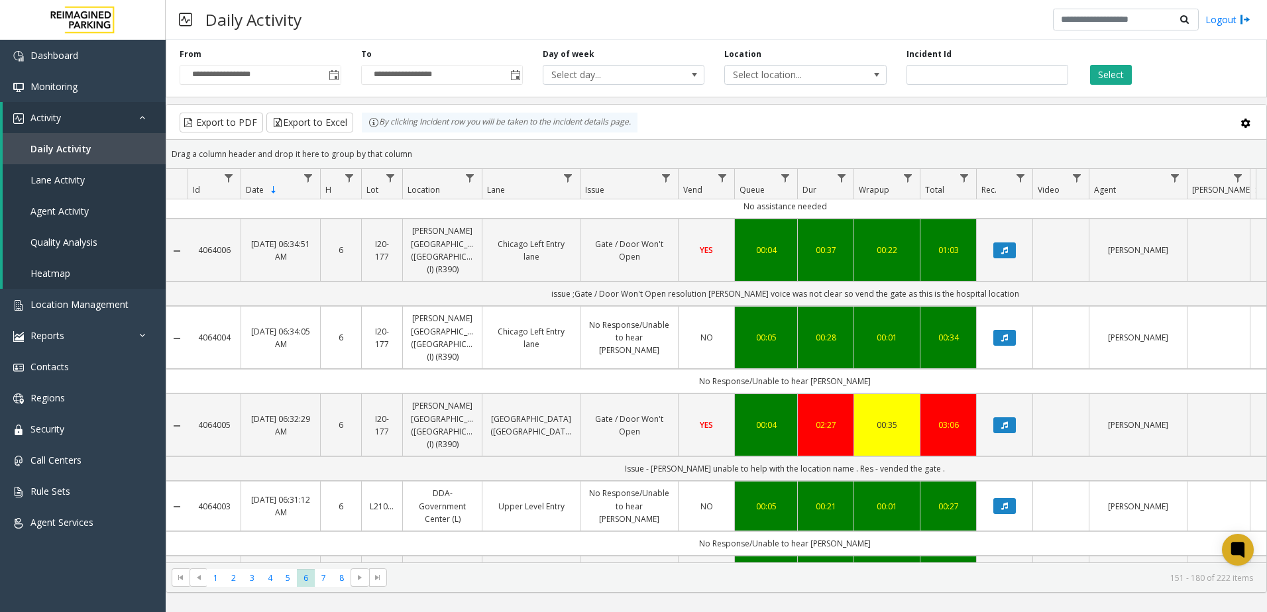
scroll to position [729, 0]
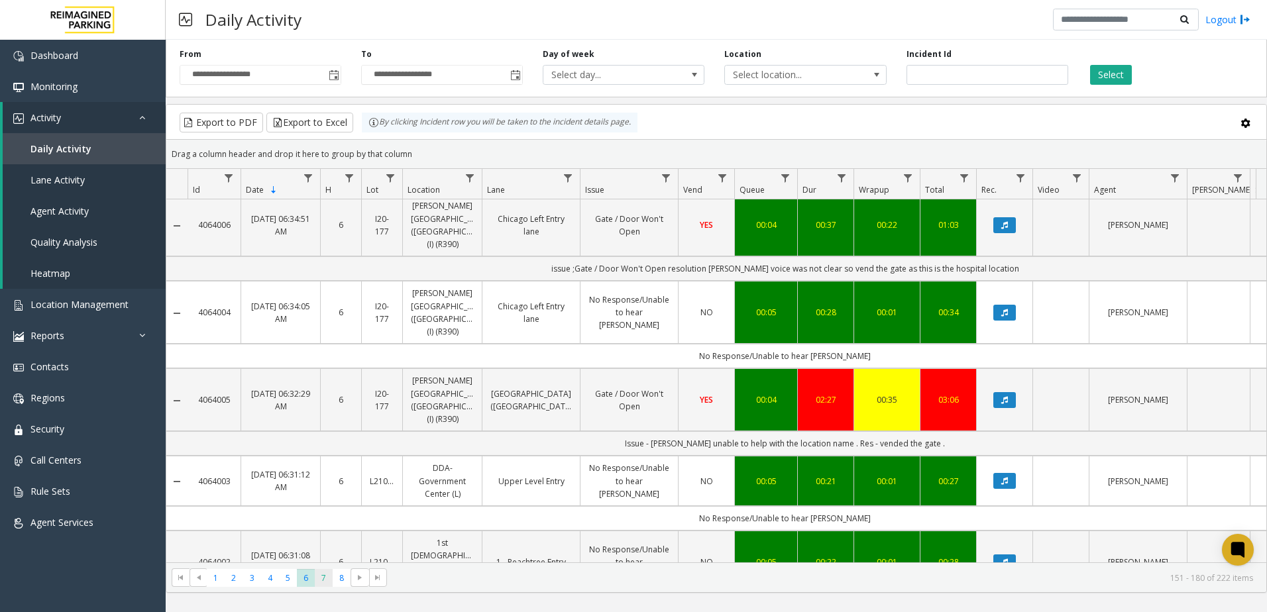
click at [322, 585] on span "7" at bounding box center [324, 578] width 18 height 18
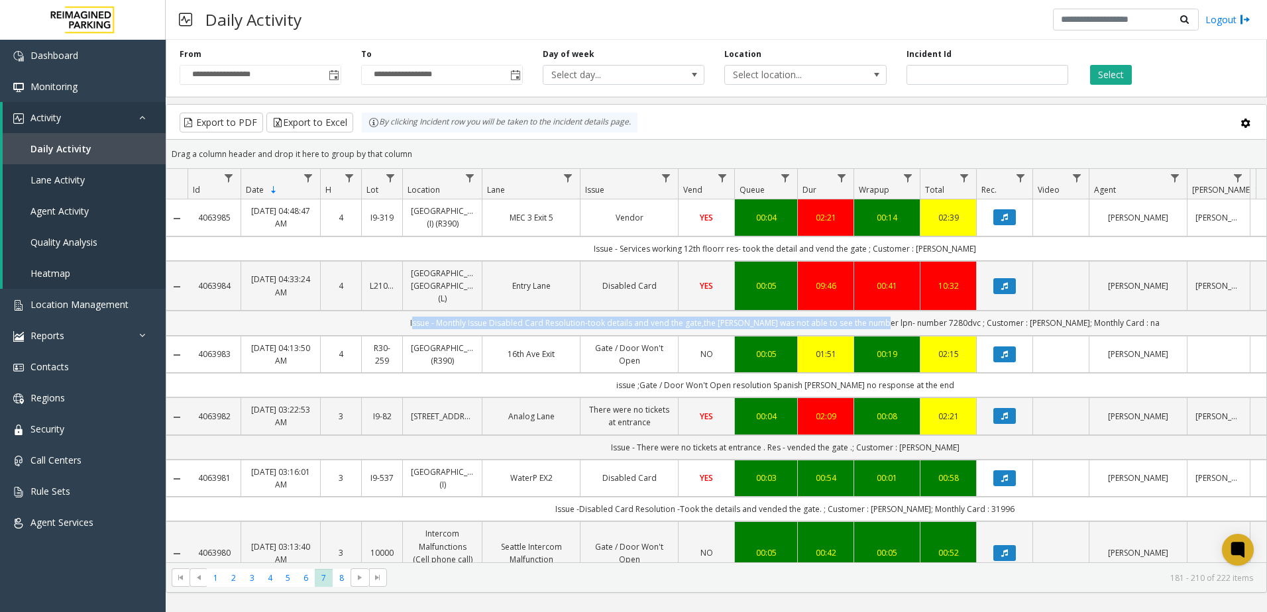
drag, startPoint x: 443, startPoint y: 339, endPoint x: 908, endPoint y: 345, distance: 464.6
click at [908, 335] on td "Issue - Monthly Issue Disabled Card Resolution-took details and vend the gate,t…" at bounding box center [785, 323] width 1195 height 25
drag, startPoint x: 81, startPoint y: 303, endPoint x: 97, endPoint y: 273, distance: 34.1
click at [81, 302] on span "Location Management" at bounding box center [79, 304] width 98 height 13
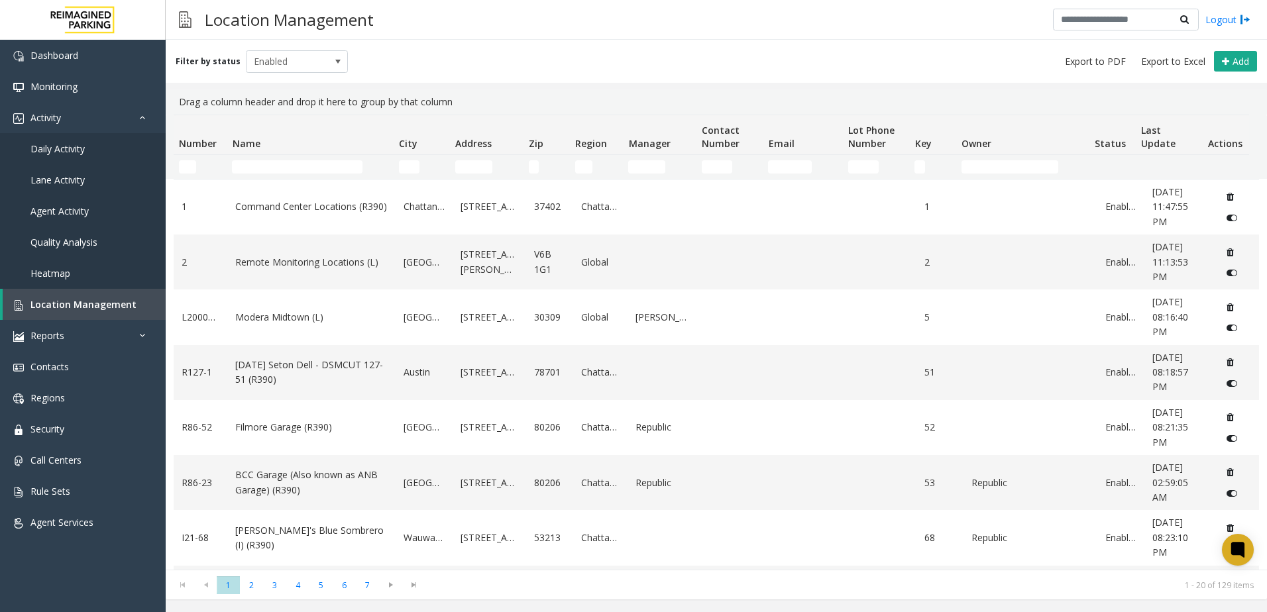
click at [286, 156] on td "Name Filter" at bounding box center [310, 167] width 166 height 24
click at [286, 162] on input "Name Filter" at bounding box center [297, 166] width 131 height 13
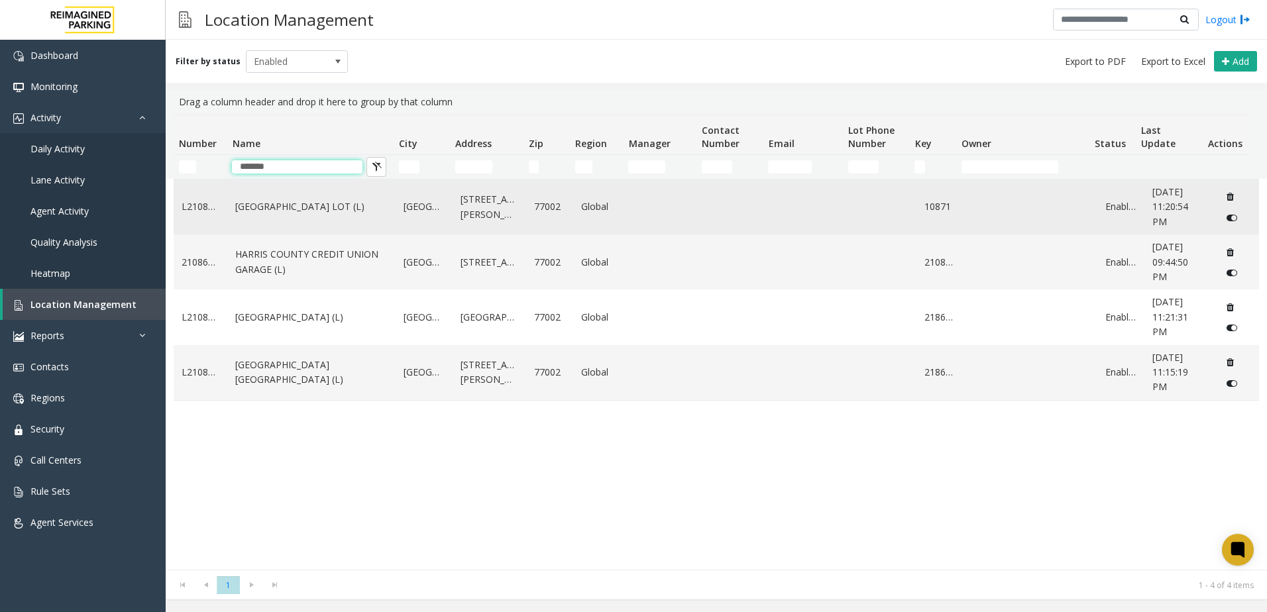
type input "******"
click at [306, 201] on link "[GEOGRAPHIC_DATA] LOT (L)" at bounding box center [311, 206] width 152 height 15
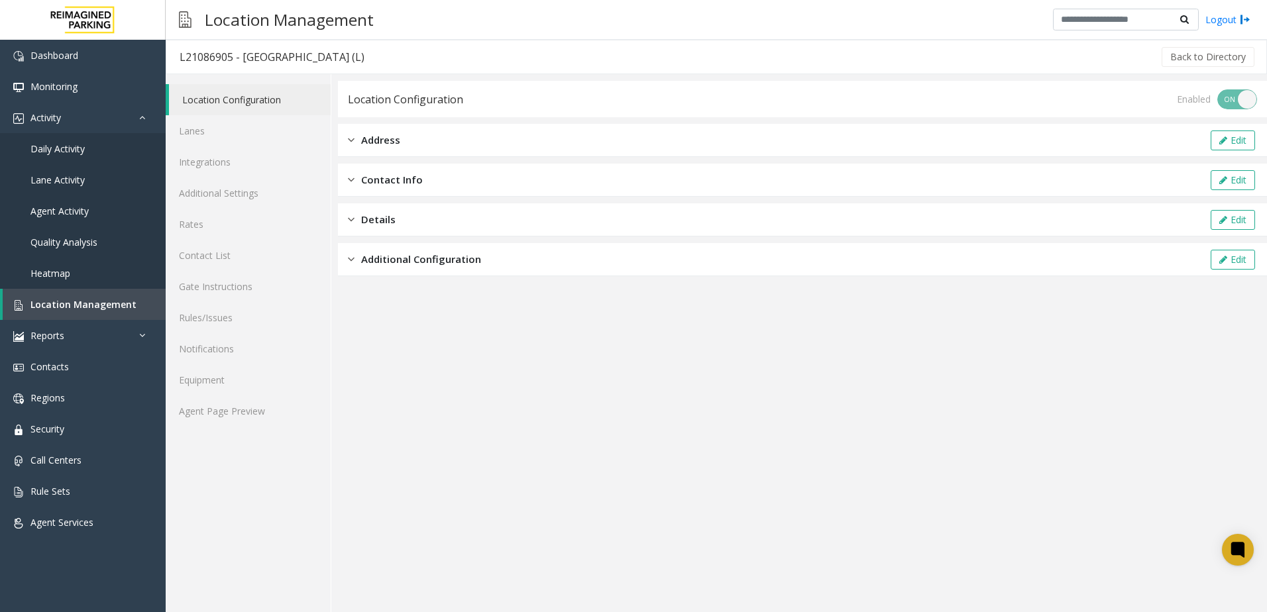
click at [223, 431] on div "Location Configuration Lanes Integrations Additional Settings Rates Contact Lis…" at bounding box center [249, 343] width 166 height 538
click at [233, 393] on link "Equipment" at bounding box center [248, 380] width 165 height 31
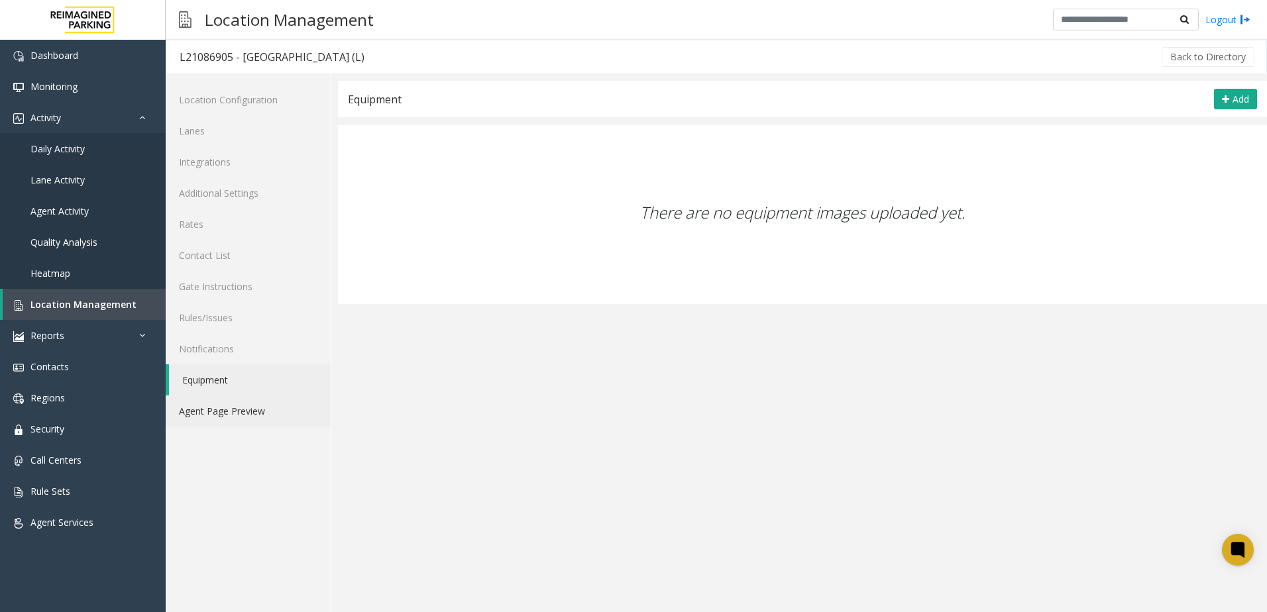
click at [238, 406] on link "Agent Page Preview" at bounding box center [248, 411] width 165 height 31
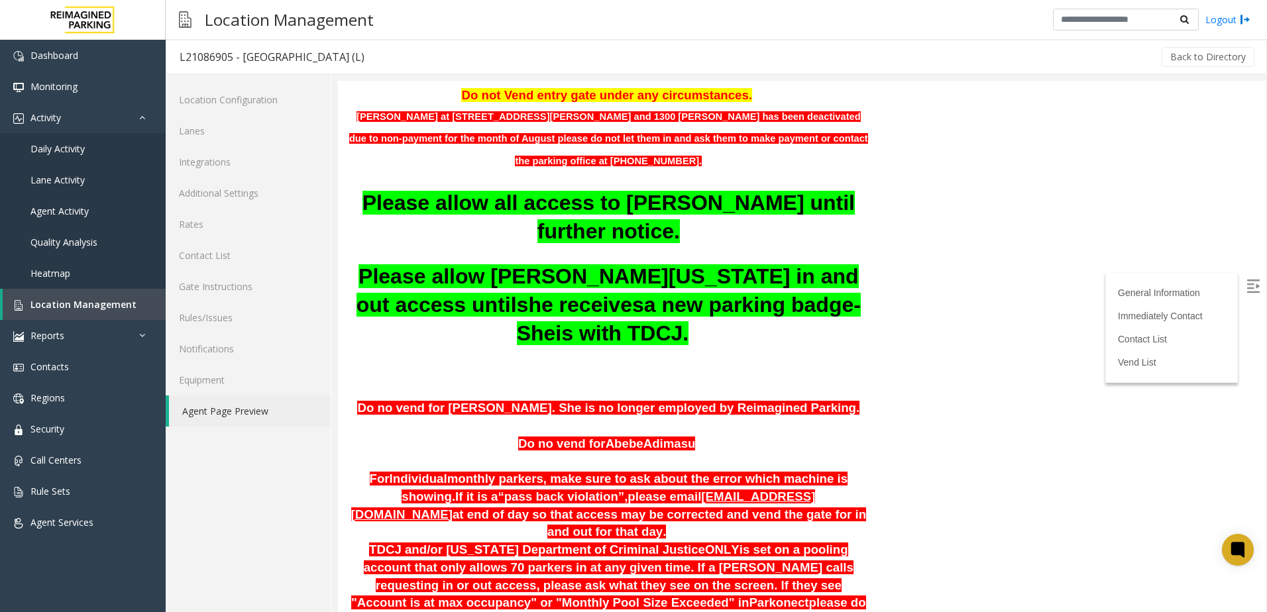
scroll to position [229, 0]
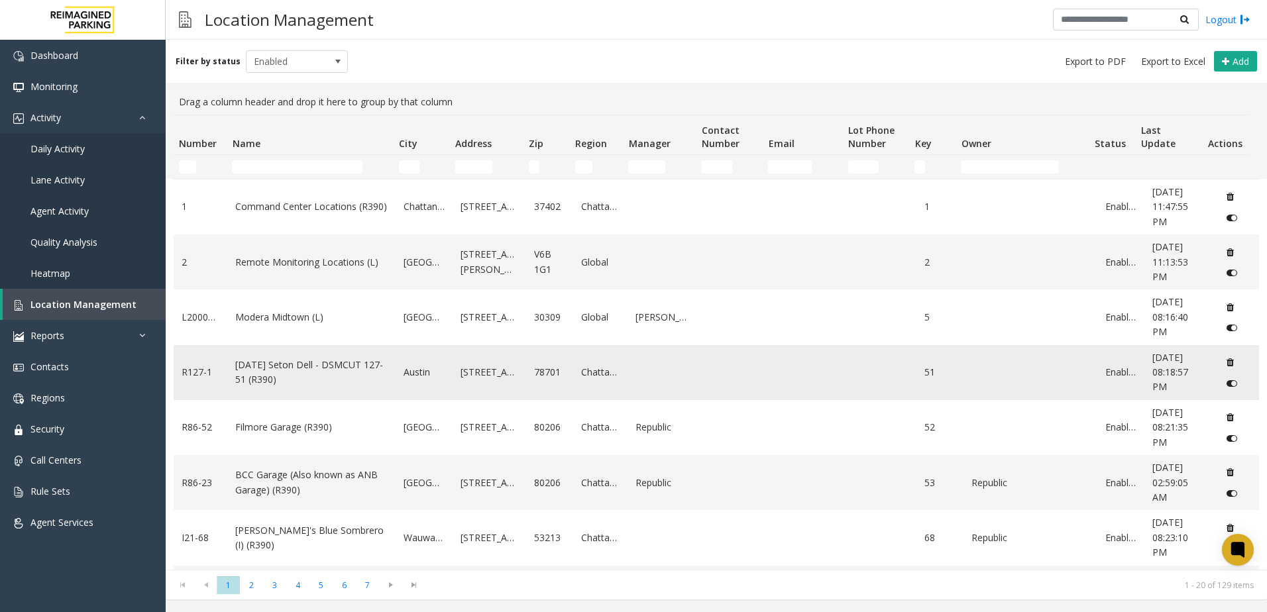
scroll to position [331, 0]
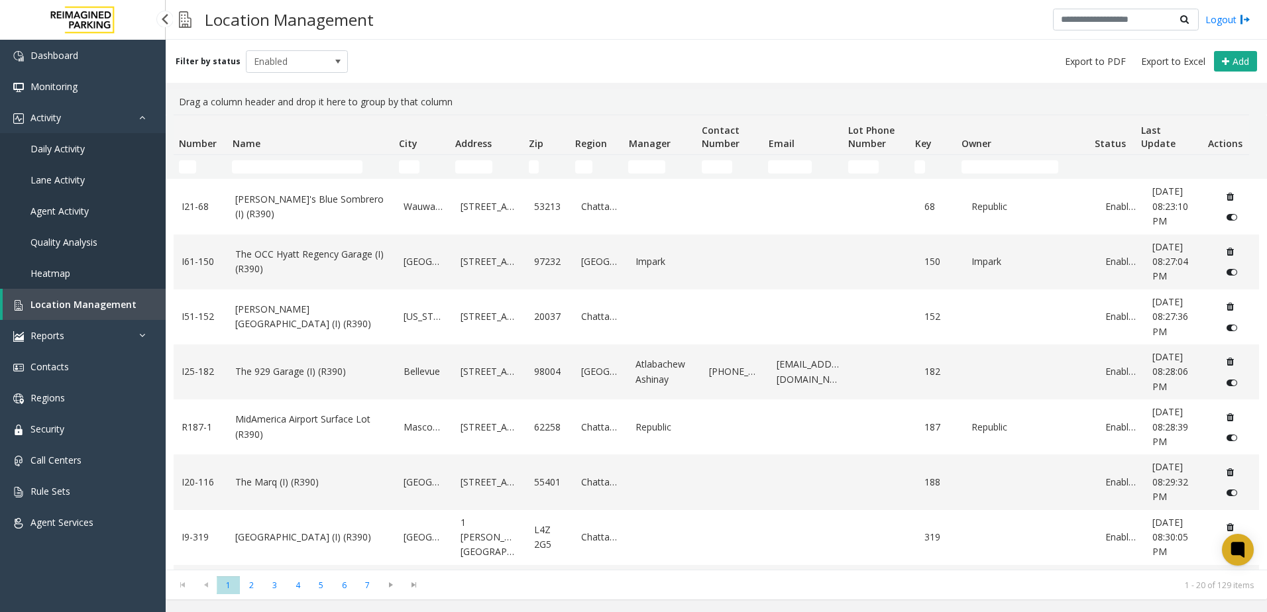
click at [117, 153] on link "Daily Activity" at bounding box center [83, 148] width 166 height 31
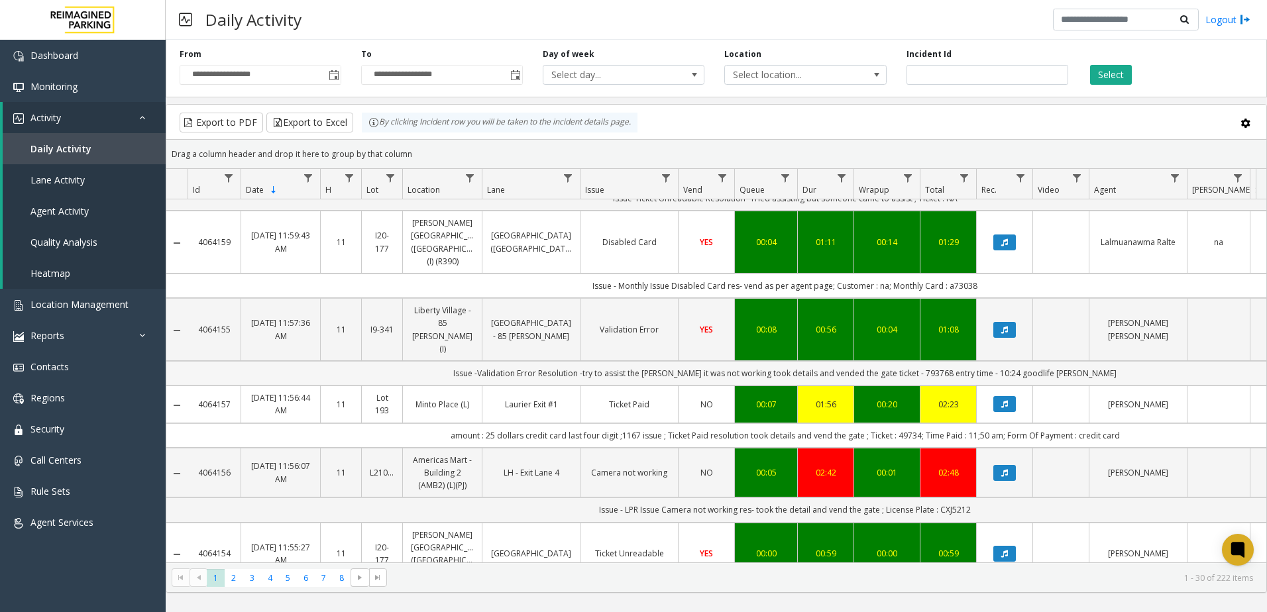
scroll to position [918, 0]
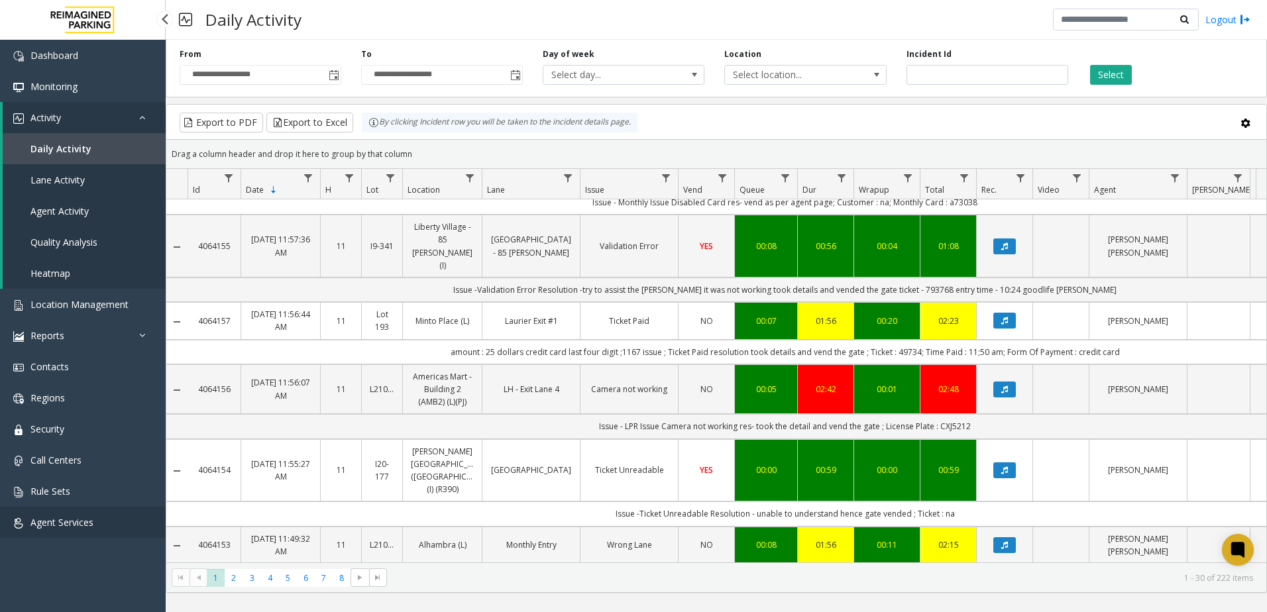
click at [101, 519] on link "Agent Services" at bounding box center [83, 522] width 166 height 31
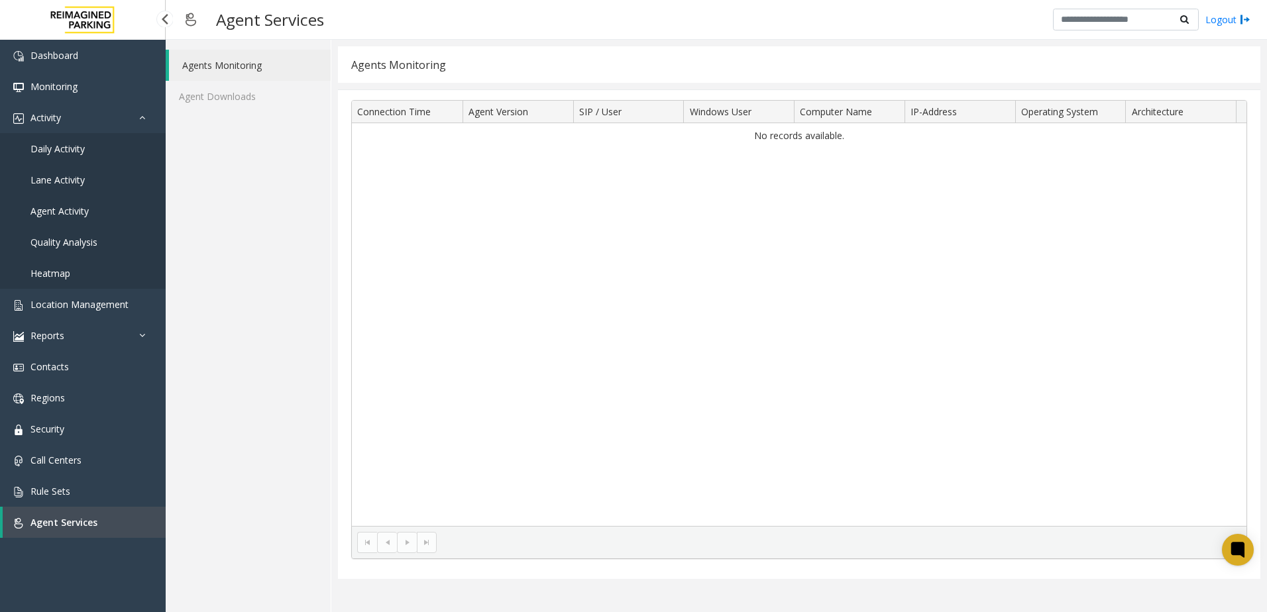
click at [105, 158] on link "Daily Activity" at bounding box center [83, 148] width 166 height 31
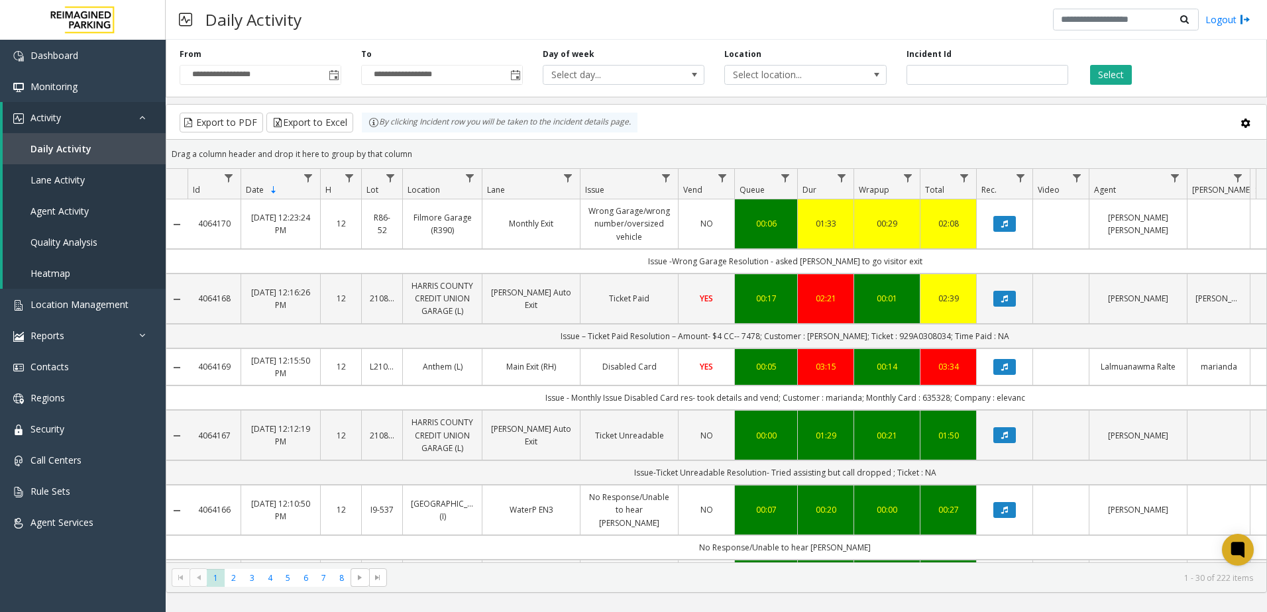
click at [817, 174] on th "Dur" at bounding box center [825, 184] width 56 height 30
click at [827, 182] on th "Dur" at bounding box center [825, 184] width 56 height 30
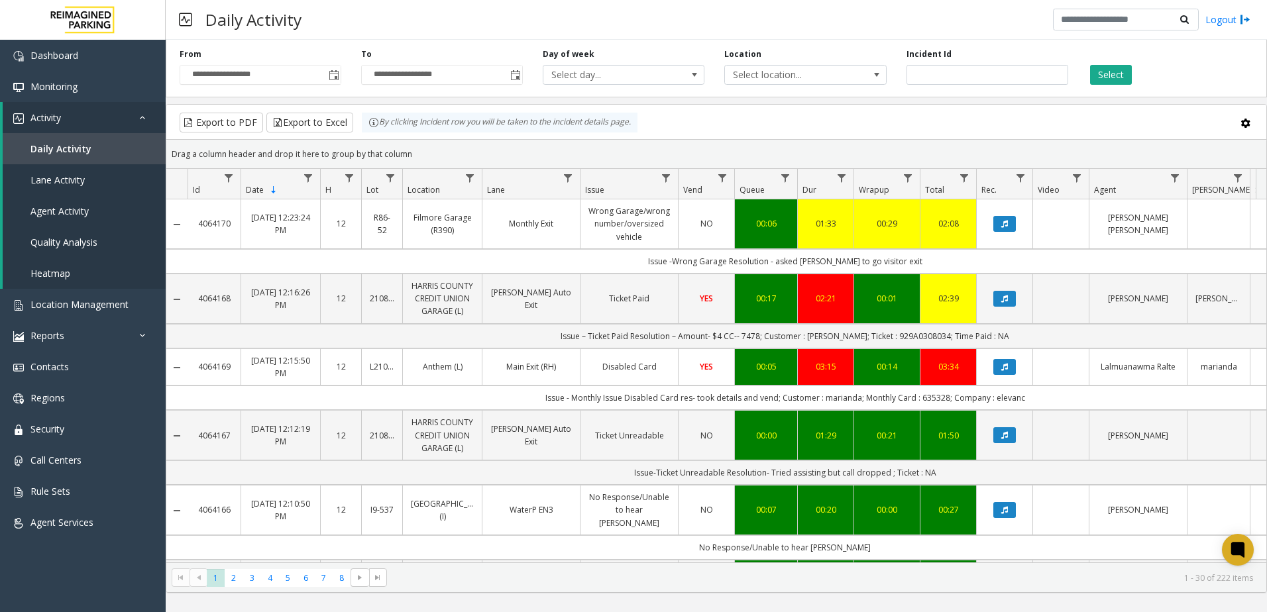
click at [827, 182] on th "Dur" at bounding box center [825, 184] width 56 height 30
click at [936, 186] on span "Total" at bounding box center [934, 189] width 19 height 11
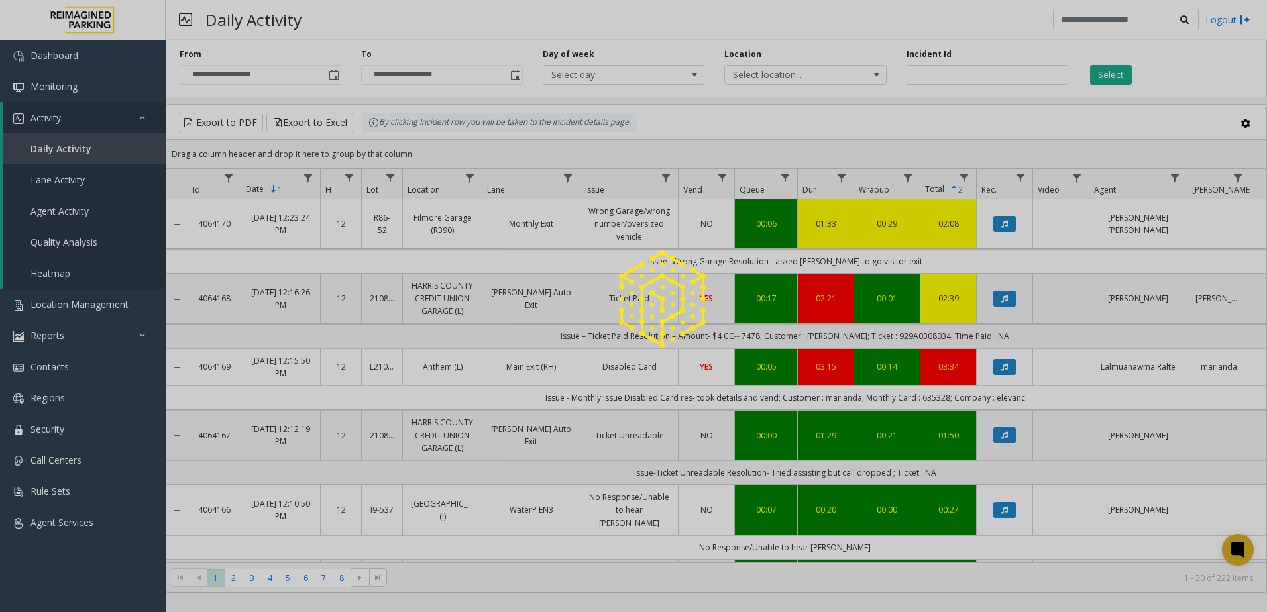
click at [936, 186] on div at bounding box center [633, 306] width 1267 height 612
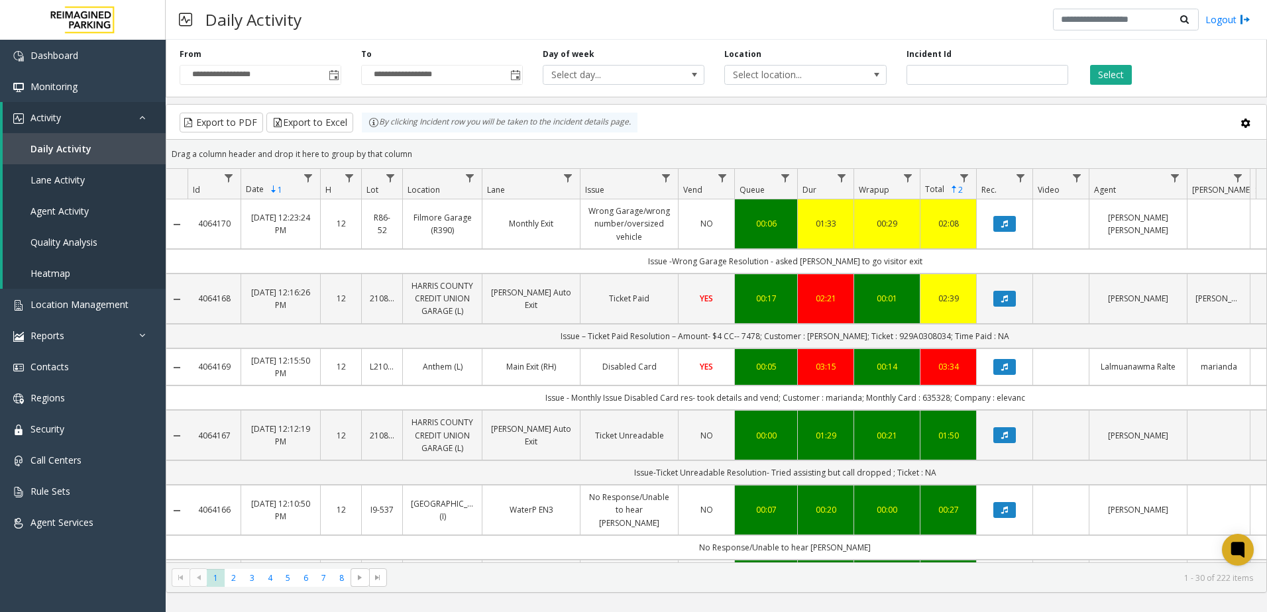
click at [277, 181] on th "Date 1 Sorted Descending" at bounding box center [281, 184] width 80 height 30
click at [292, 184] on th "Date 1 Sorted Descending" at bounding box center [281, 184] width 80 height 30
click at [268, 196] on th "Date 1 Sorted Descending" at bounding box center [281, 184] width 80 height 30
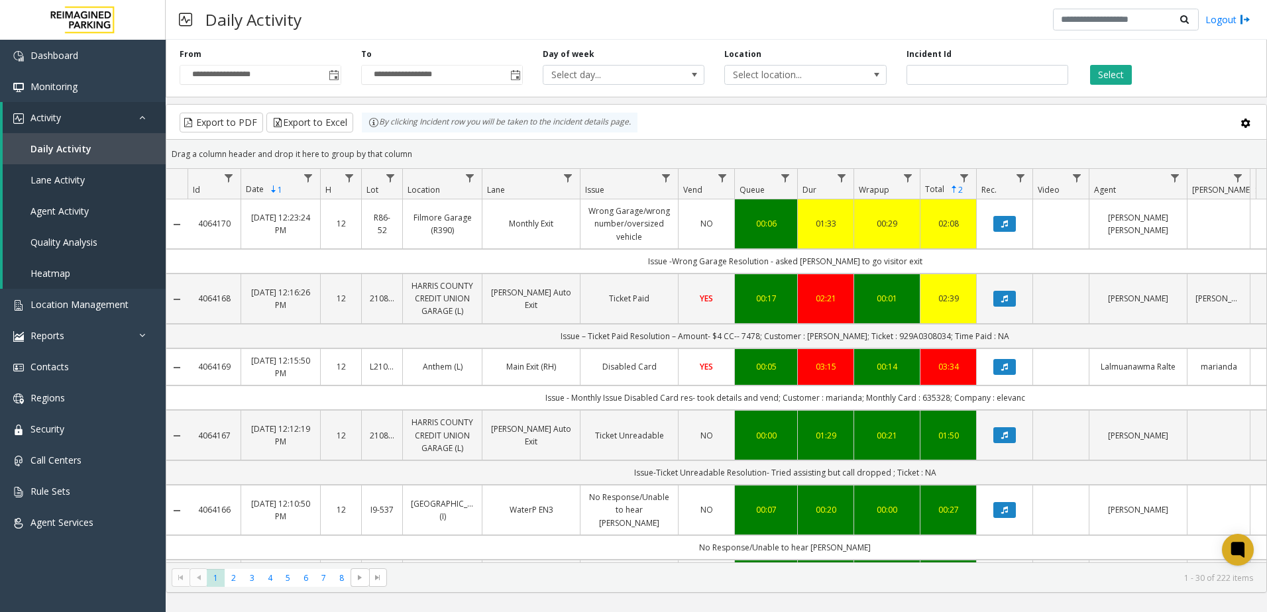
click at [268, 196] on th "Date 1 Sorted Descending" at bounding box center [281, 184] width 80 height 30
click at [270, 193] on span "Sortable" at bounding box center [273, 189] width 11 height 11
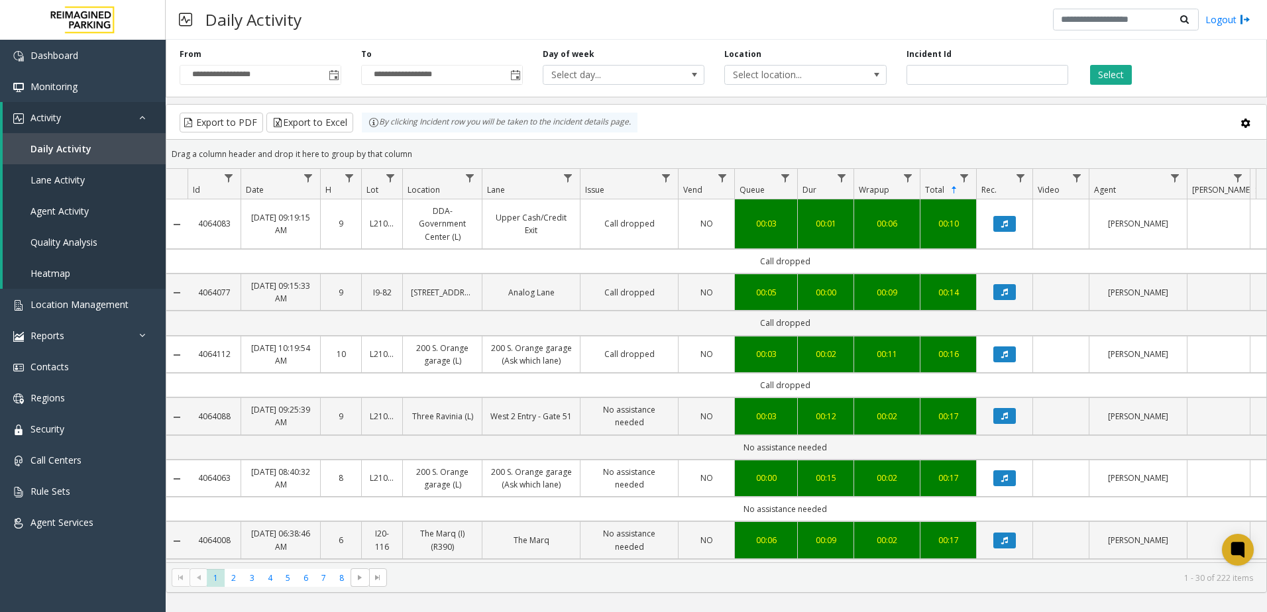
click at [938, 182] on th "Total Sorted Ascending" at bounding box center [948, 184] width 56 height 30
click at [939, 178] on th "Total Sorted Ascending" at bounding box center [948, 184] width 56 height 30
click at [956, 190] on span "Sortable" at bounding box center [954, 190] width 11 height 11
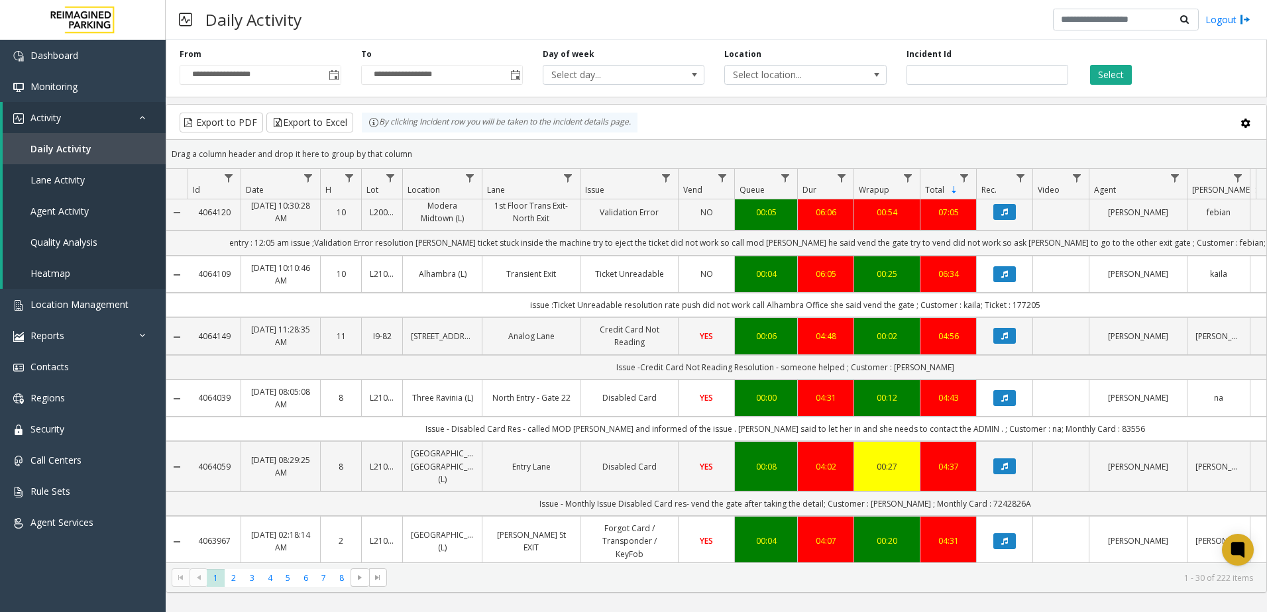
scroll to position [66, 0]
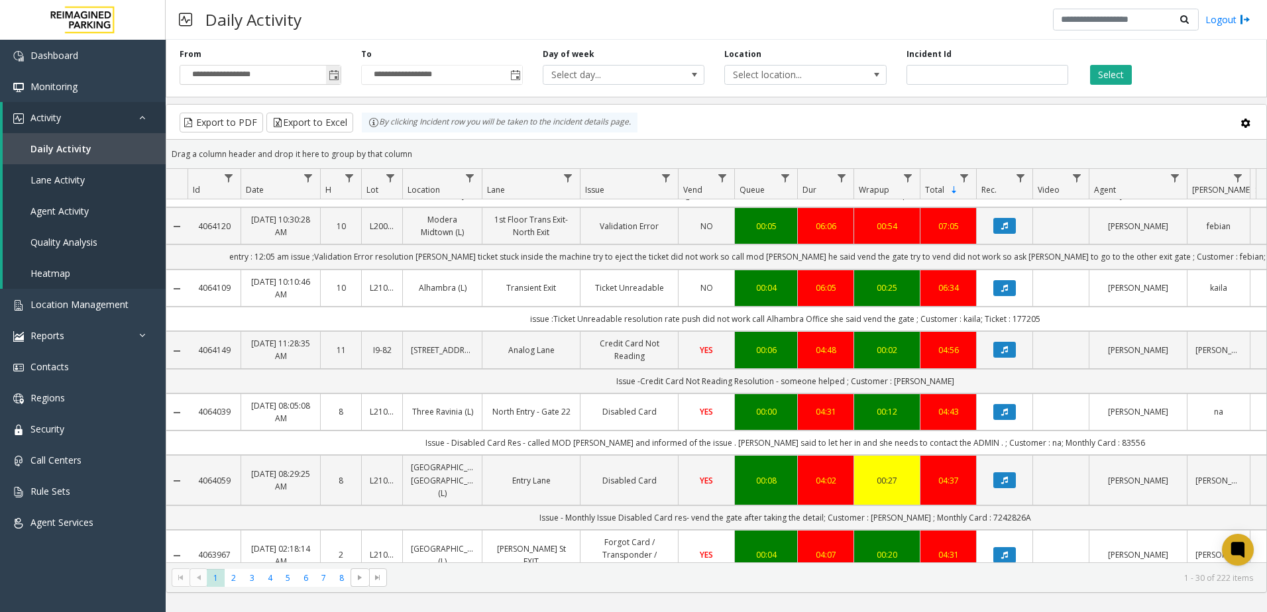
click at [339, 80] on span "Toggle popup" at bounding box center [334, 75] width 11 height 11
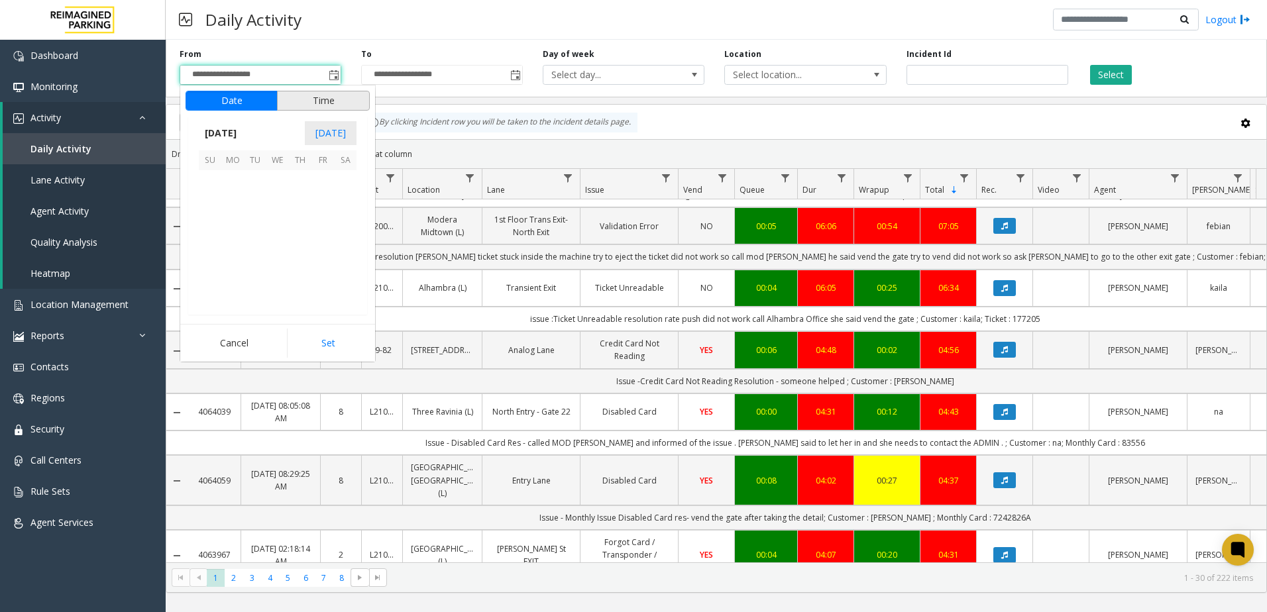
scroll to position [237708, 0]
click at [923, 138] on kendo-grid-toolbar "Export to PDF Export to Excel By clicking Incident row you will be taken to the…" at bounding box center [716, 122] width 1100 height 35
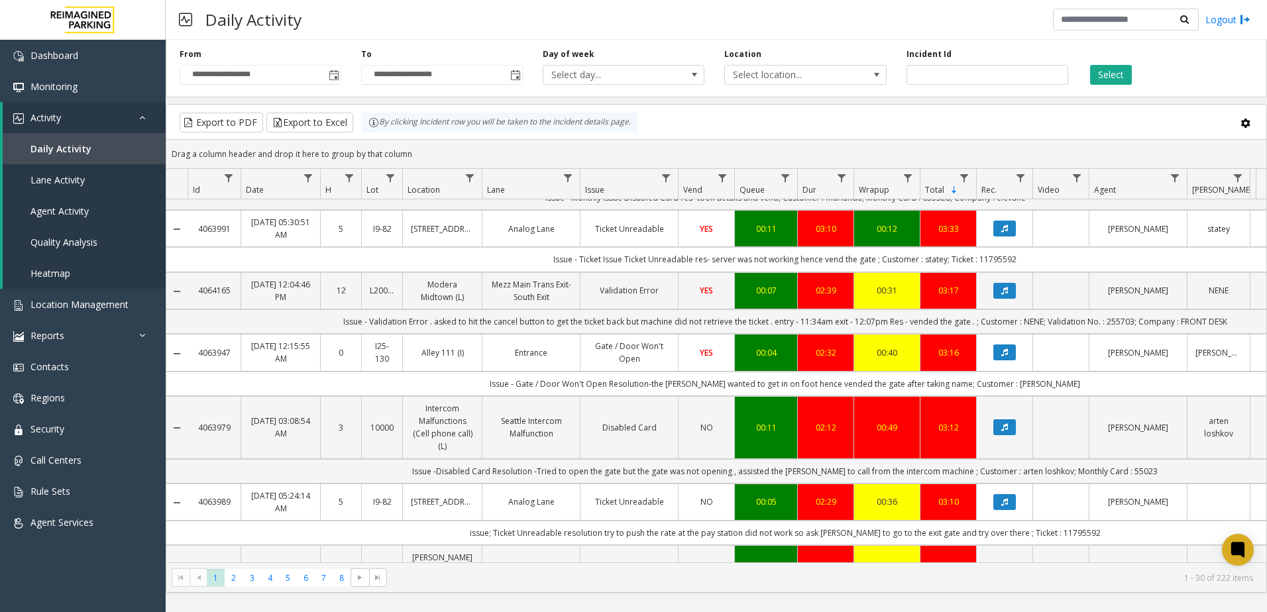
scroll to position [663, 0]
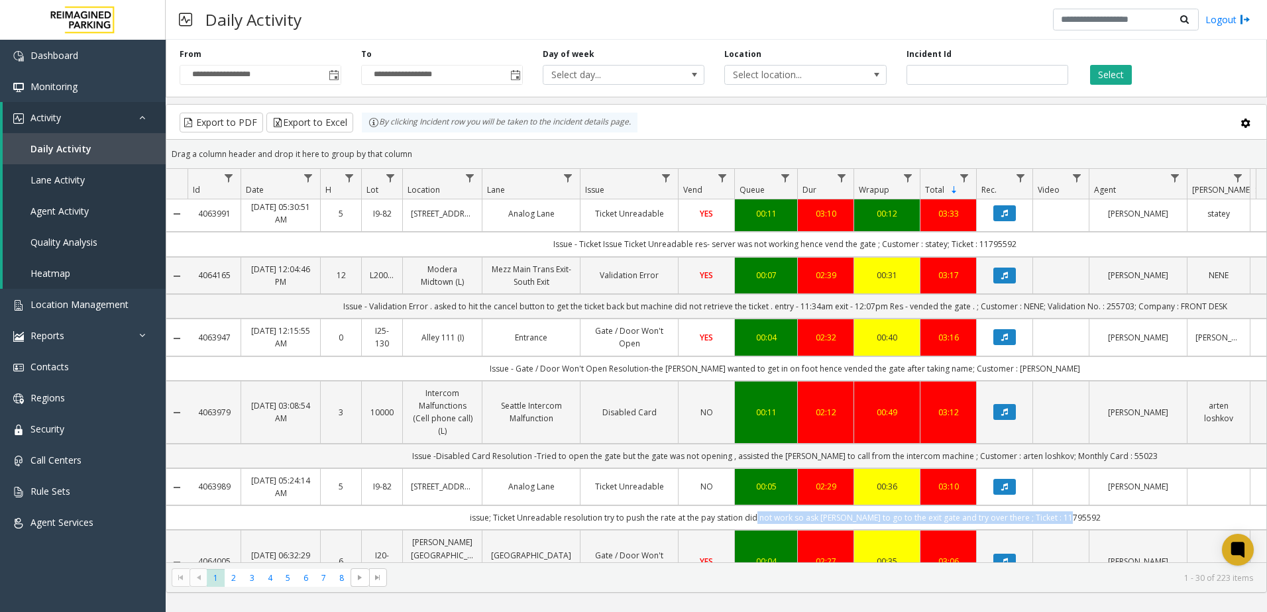
drag, startPoint x: 771, startPoint y: 514, endPoint x: 1104, endPoint y: 518, distance: 332.7
click at [1104, 518] on td "issue; Ticket Unreadable resolution try to push the rate at the pay station did…" at bounding box center [785, 518] width 1195 height 25
click at [636, 523] on td "issue; Ticket Unreadable resolution try to push the rate at the pay station did…" at bounding box center [785, 518] width 1195 height 25
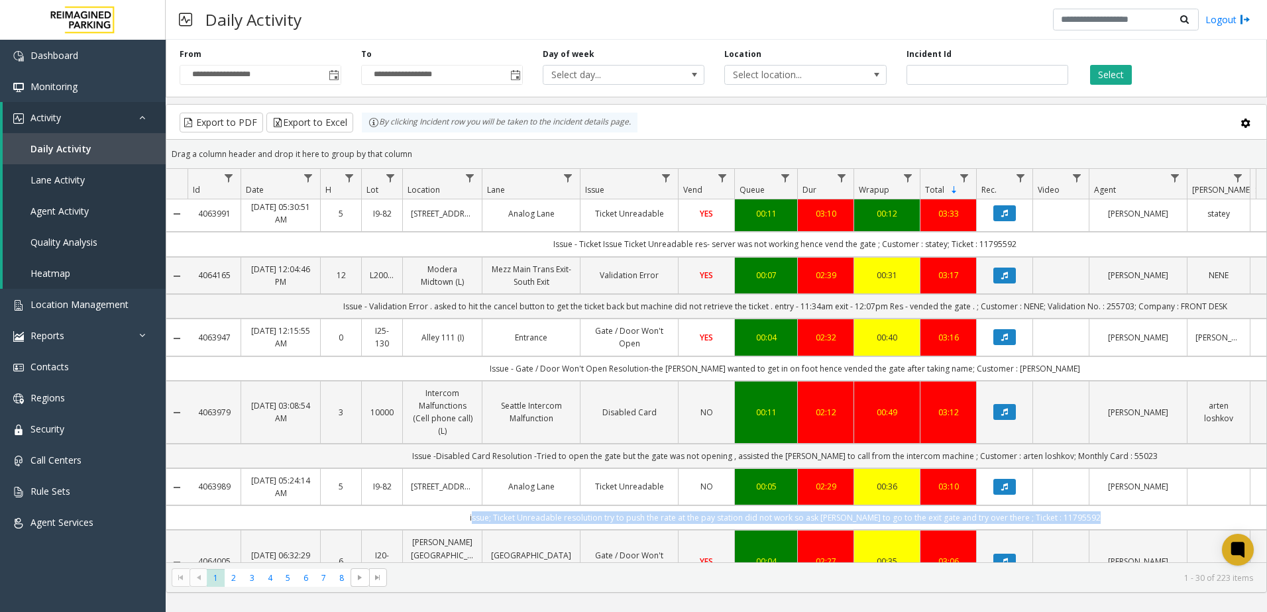
drag, startPoint x: 636, startPoint y: 523, endPoint x: 789, endPoint y: 526, distance: 152.5
click at [789, 526] on td "issue; Ticket Unreadable resolution try to push the rate at the pay station did…" at bounding box center [785, 518] width 1195 height 25
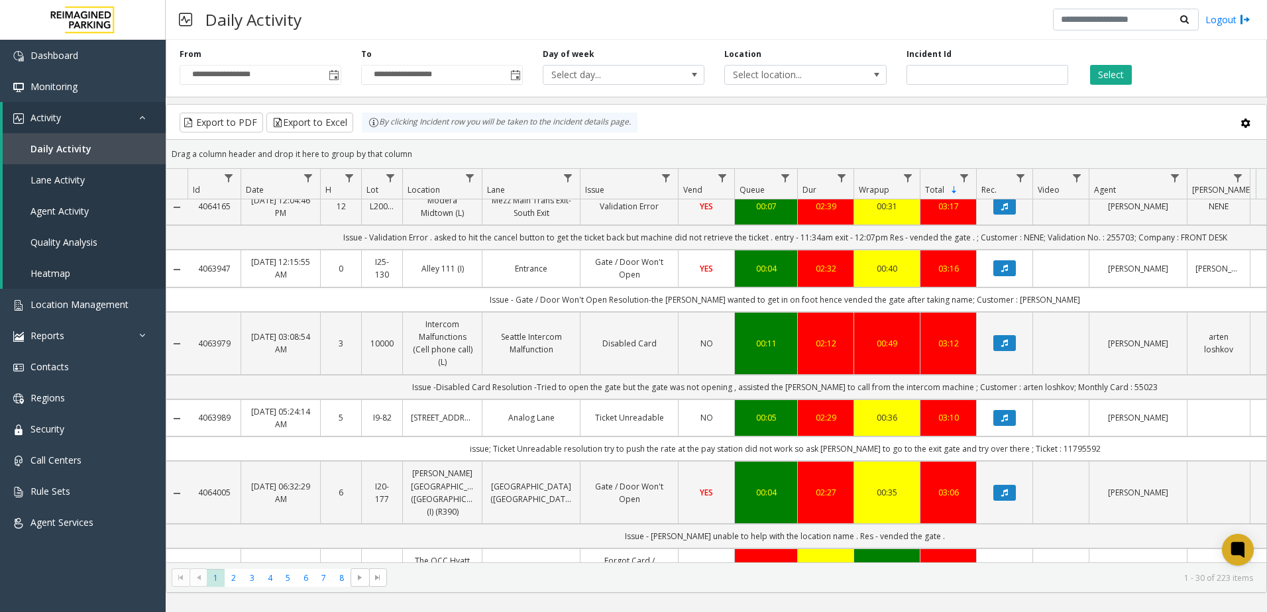
scroll to position [862, 0]
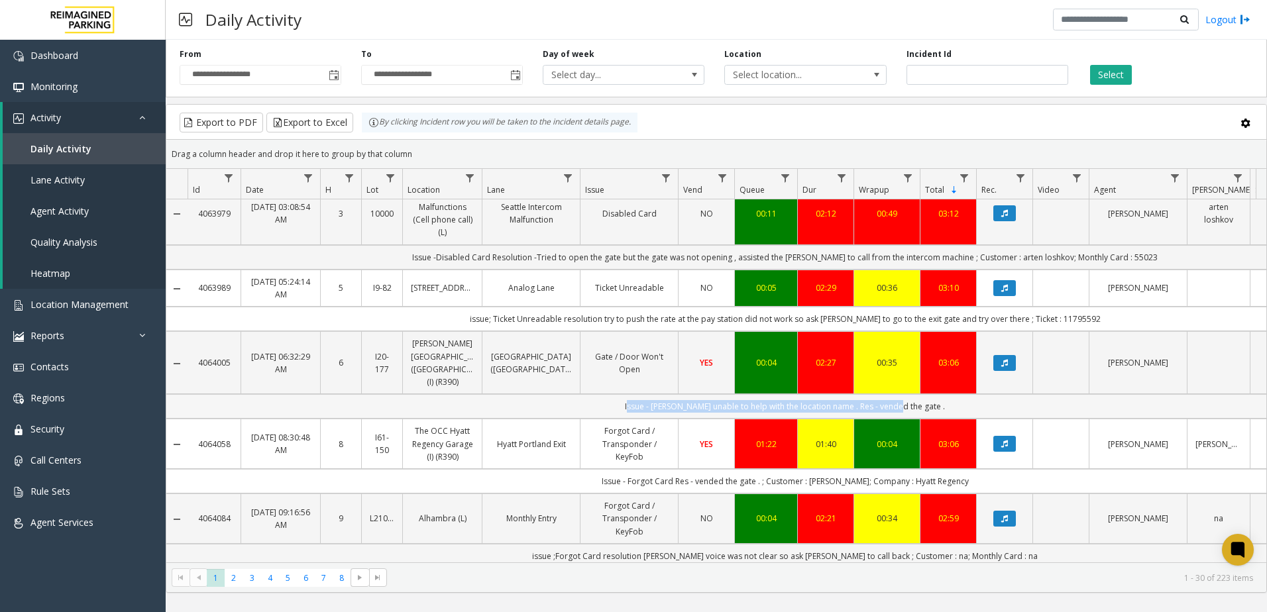
drag, startPoint x: 642, startPoint y: 389, endPoint x: 907, endPoint y: 400, distance: 264.7
click at [907, 400] on td "Issue - [PERSON_NAME] unable to help with the location name . Res - vended the …" at bounding box center [785, 406] width 1195 height 25
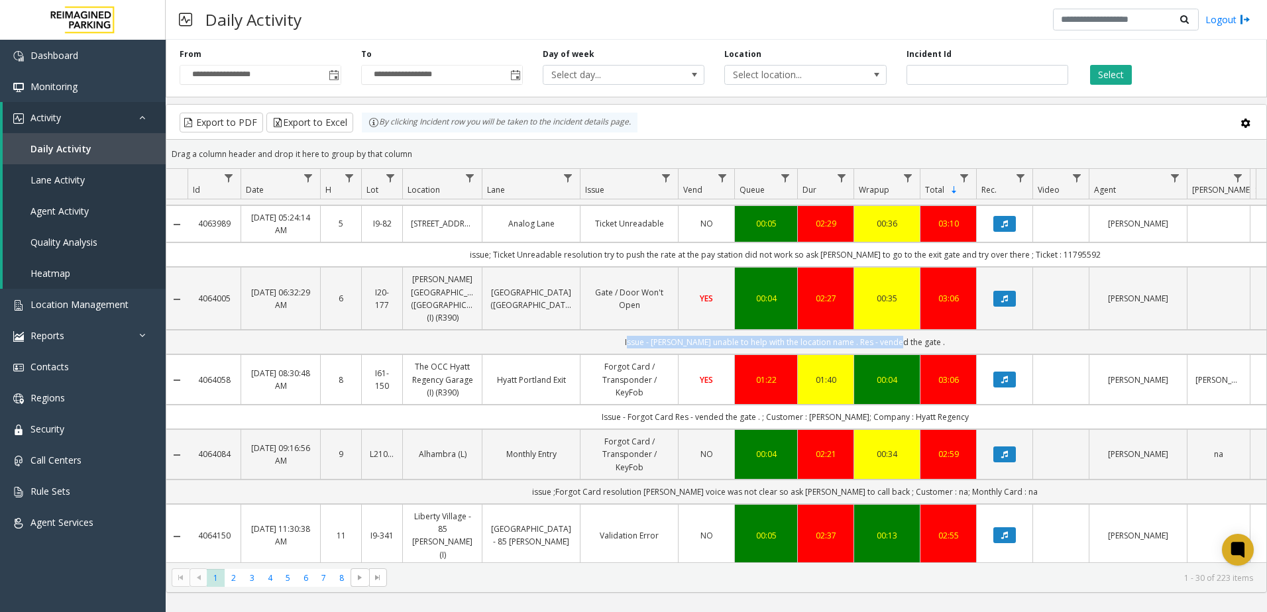
scroll to position [928, 0]
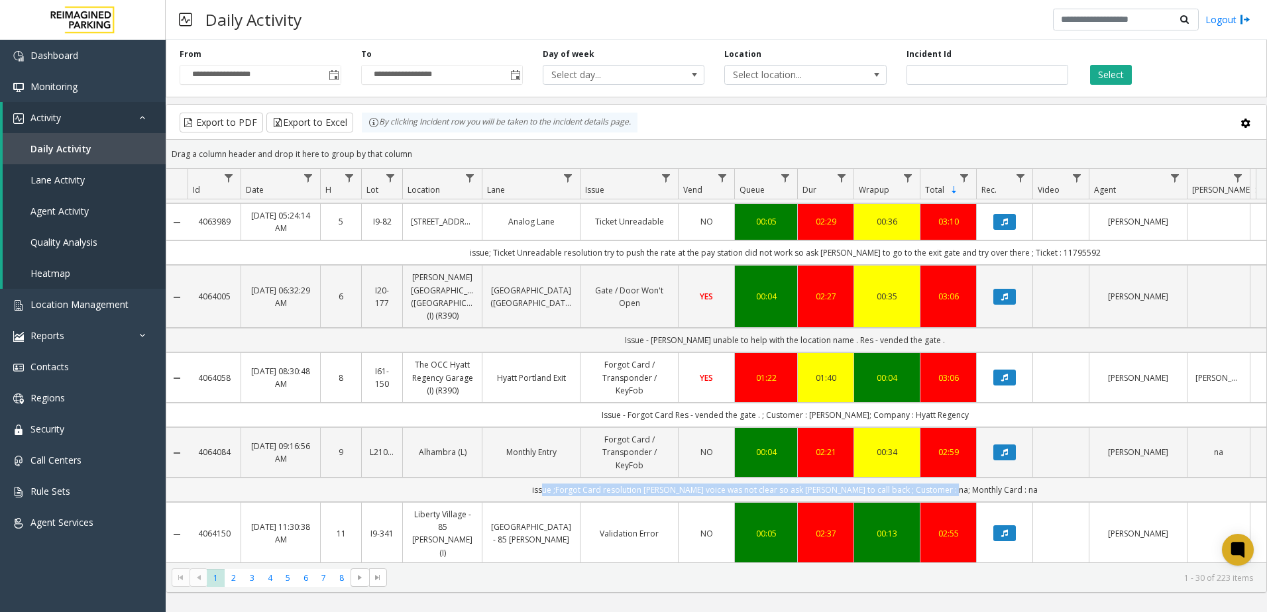
drag, startPoint x: 575, startPoint y: 468, endPoint x: 956, endPoint y: 480, distance: 381.3
click at [958, 480] on td "issue ;Forgot Card resolution parker voice was not clear so ask parker to call …" at bounding box center [785, 490] width 1195 height 25
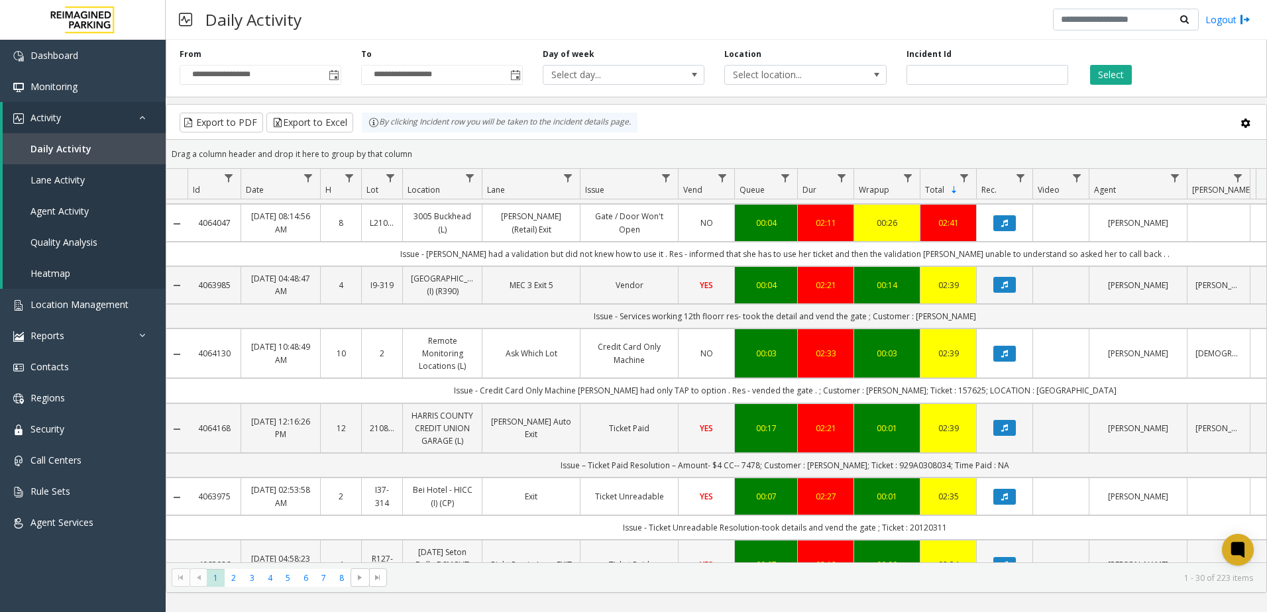
scroll to position [1685, 0]
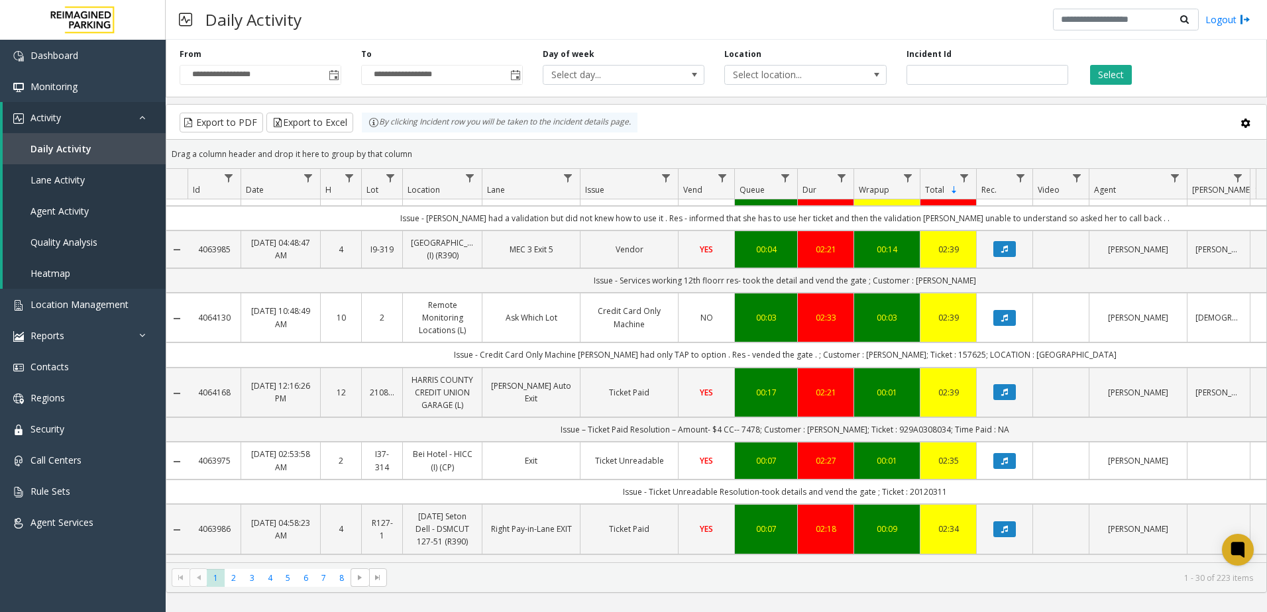
click at [233, 590] on kendo-pager "* * * * * * * * 1 2 3 4 5 6 7 8 1 - 30 of 223 items" at bounding box center [716, 578] width 1100 height 30
click at [236, 583] on span "2" at bounding box center [234, 578] width 18 height 18
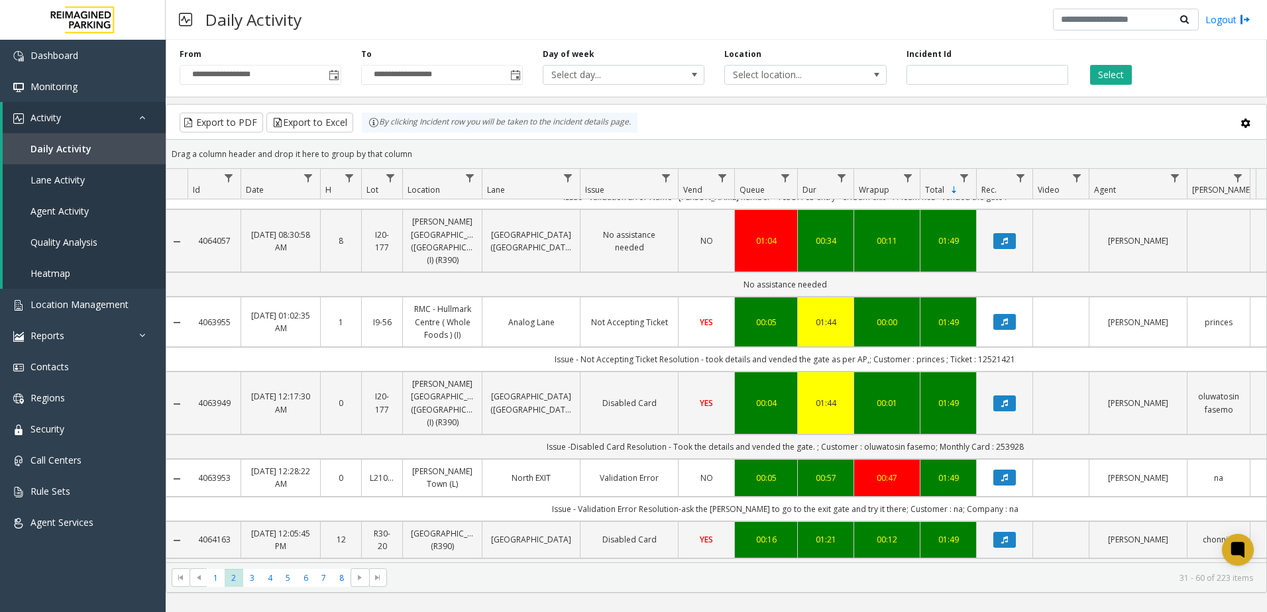
scroll to position [1723, 0]
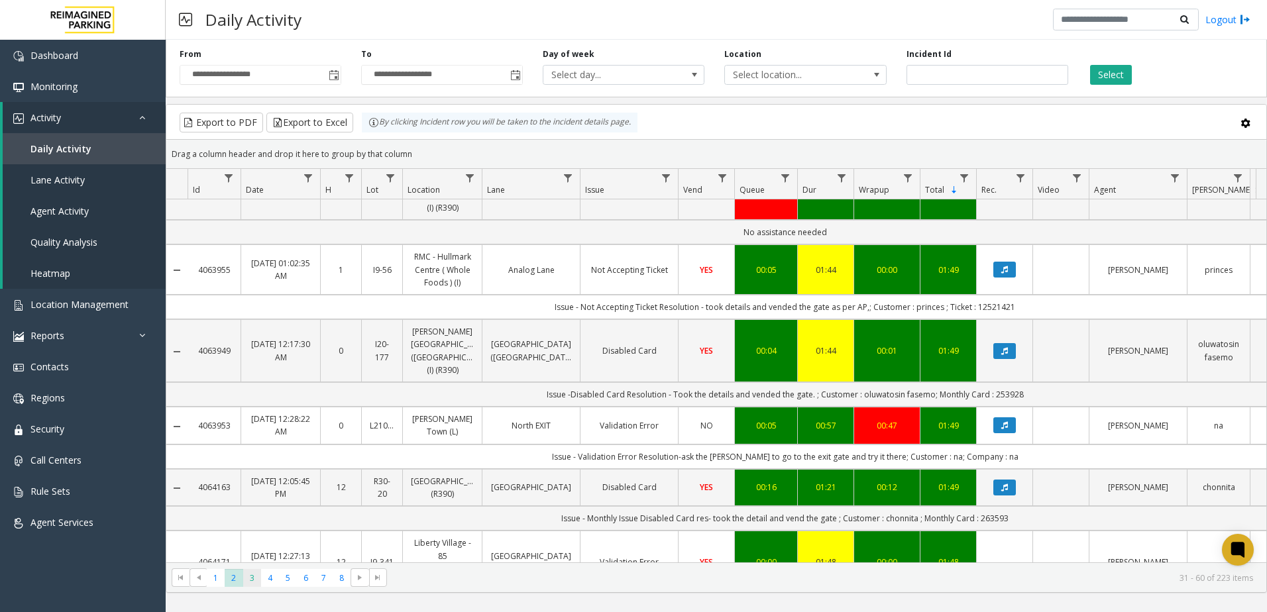
click at [253, 576] on span "3" at bounding box center [252, 578] width 18 height 18
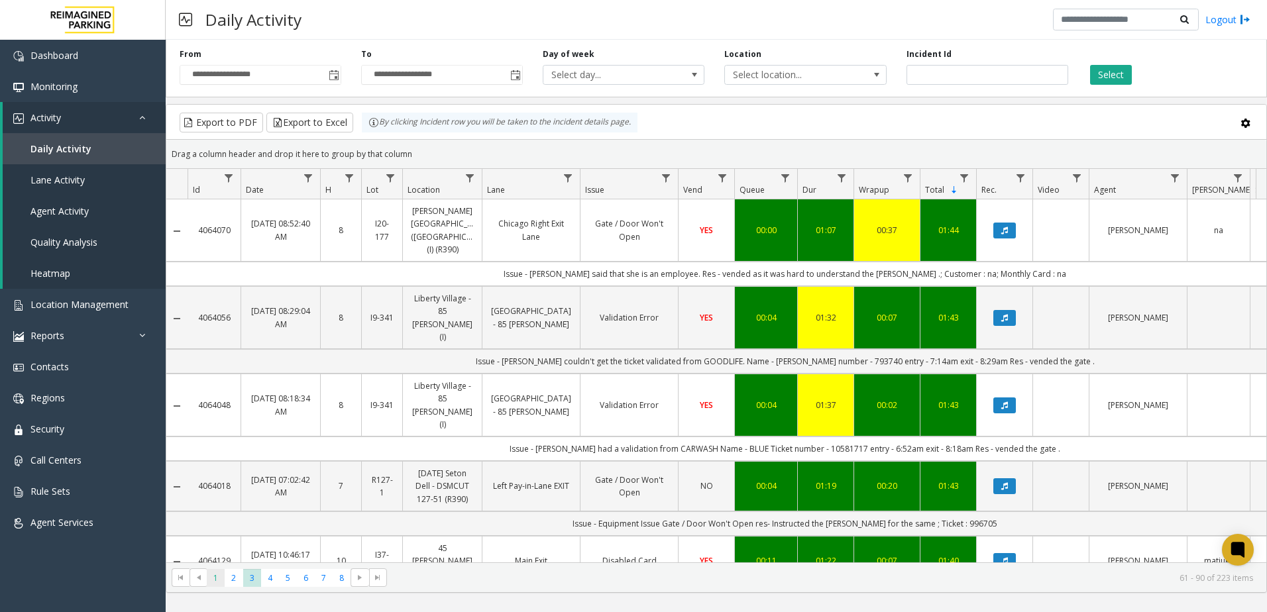
click at [208, 570] on span "1" at bounding box center [216, 578] width 18 height 18
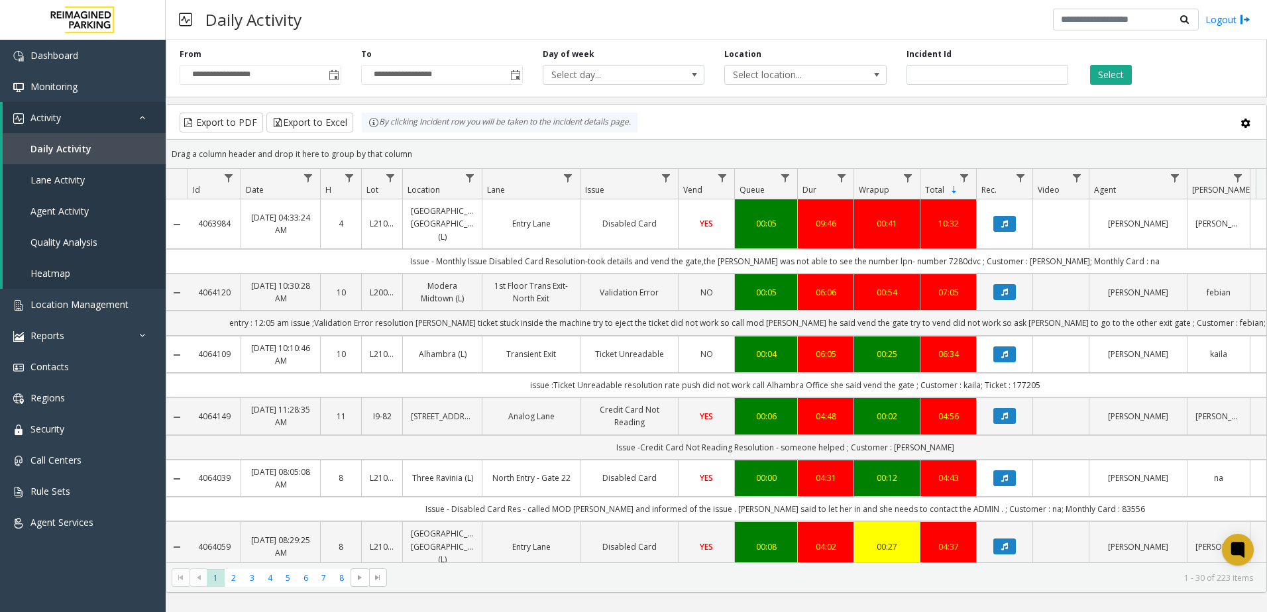
click at [576, 255] on td "Issue - Monthly Issue Disabled Card Resolution-took details and vend the gate,t…" at bounding box center [785, 261] width 1195 height 25
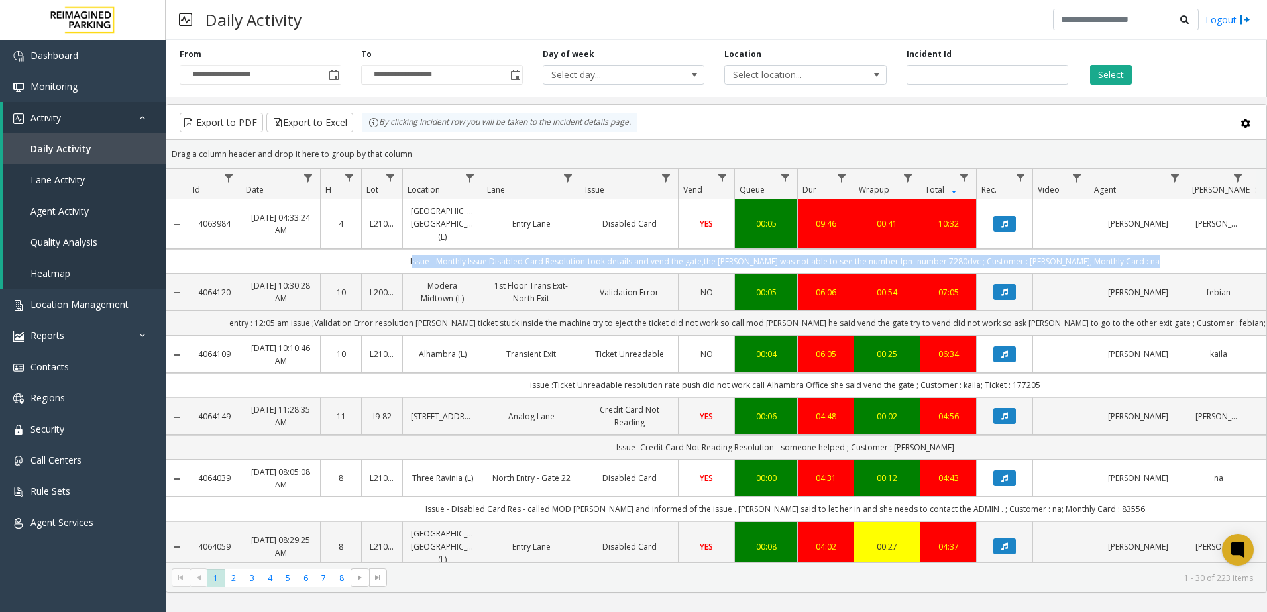
click at [576, 255] on td "Issue - Monthly Issue Disabled Card Resolution-took details and vend the gate,t…" at bounding box center [785, 261] width 1195 height 25
drag, startPoint x: 815, startPoint y: 110, endPoint x: 781, endPoint y: 121, distance: 36.1
click at [815, 110] on kendo-grid-toolbar "Export to PDF Export to Excel By clicking Incident row you will be taken to the…" at bounding box center [716, 122] width 1100 height 35
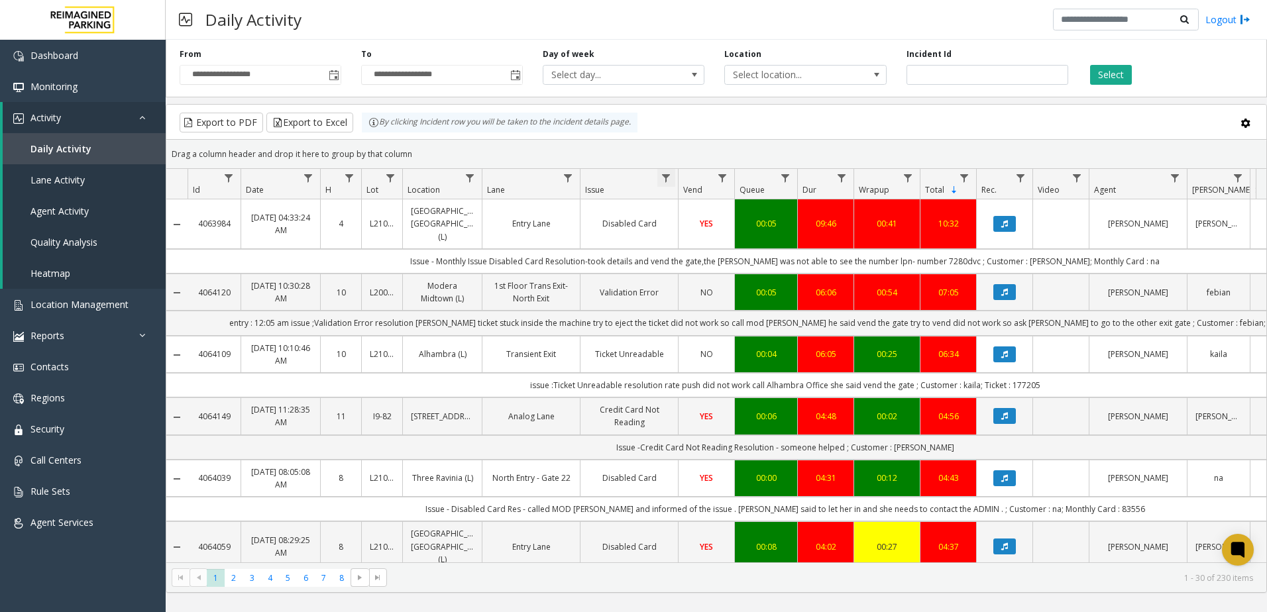
click at [664, 178] on span "Data table" at bounding box center [666, 178] width 11 height 11
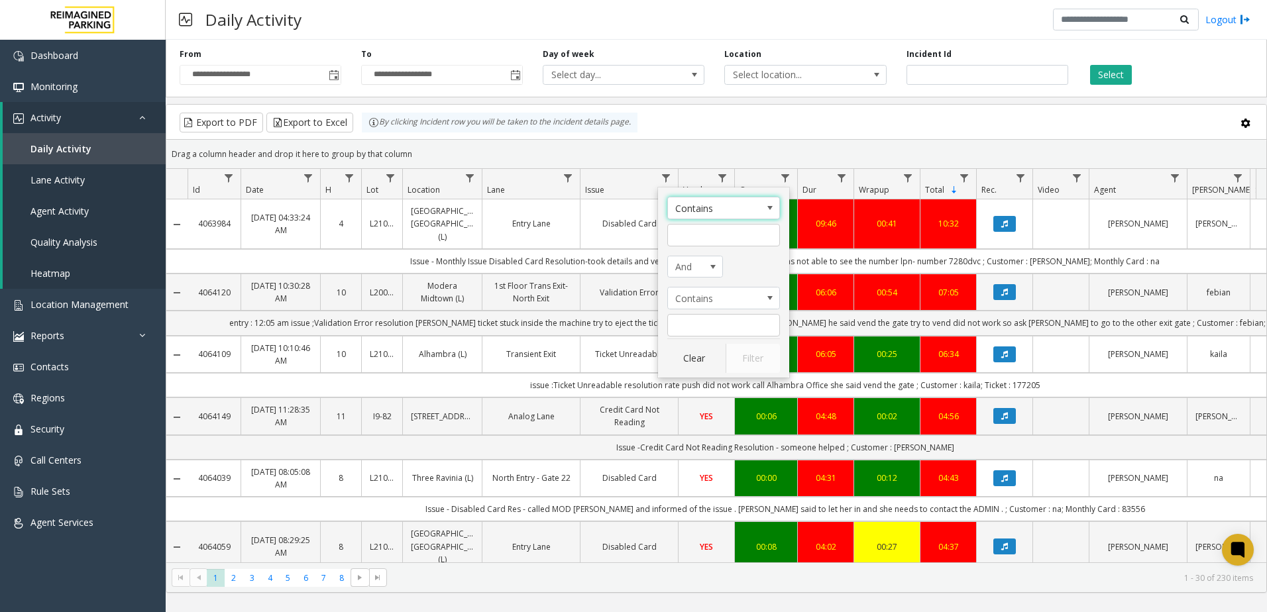
click at [705, 203] on span "Contains" at bounding box center [712, 208] width 89 height 21
click at [710, 208] on span "Contains" at bounding box center [712, 208] width 89 height 21
click at [722, 286] on li "Does not contain" at bounding box center [723, 284] width 109 height 18
click at [701, 235] on input "Issue Filter" at bounding box center [723, 235] width 113 height 23
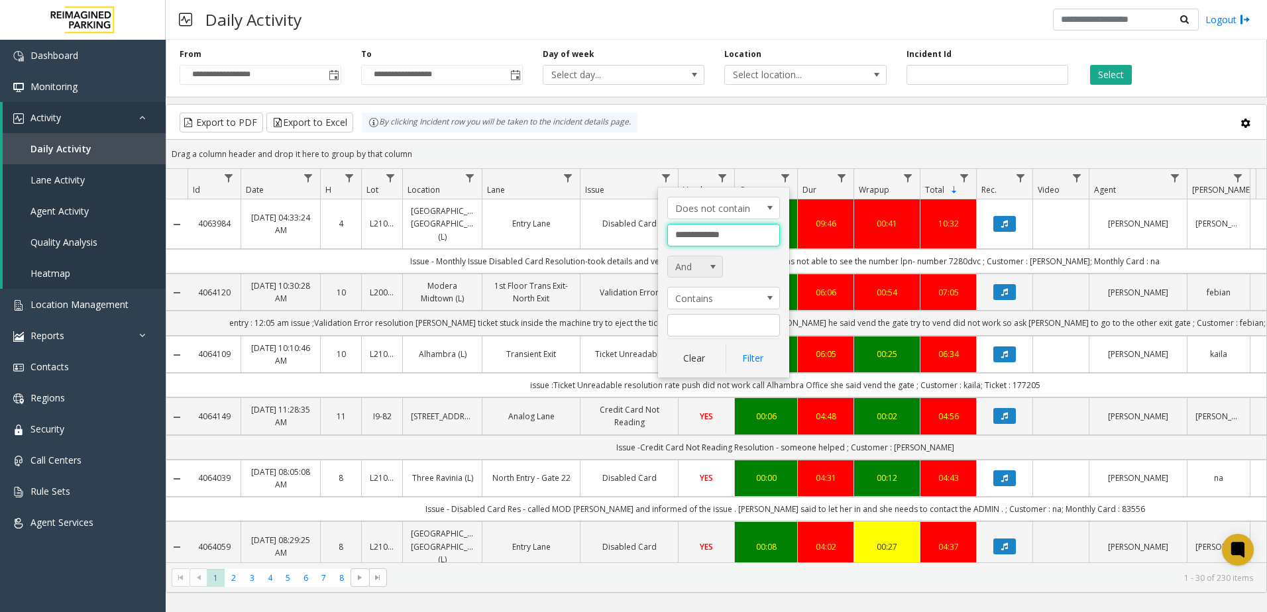
type input "**********"
click at [710, 260] on span "Issue Filter Logic" at bounding box center [713, 266] width 19 height 21
click at [706, 304] on li "Or" at bounding box center [695, 307] width 52 height 18
click at [706, 333] on input "Issue Filter" at bounding box center [723, 325] width 113 height 23
type input "**********"
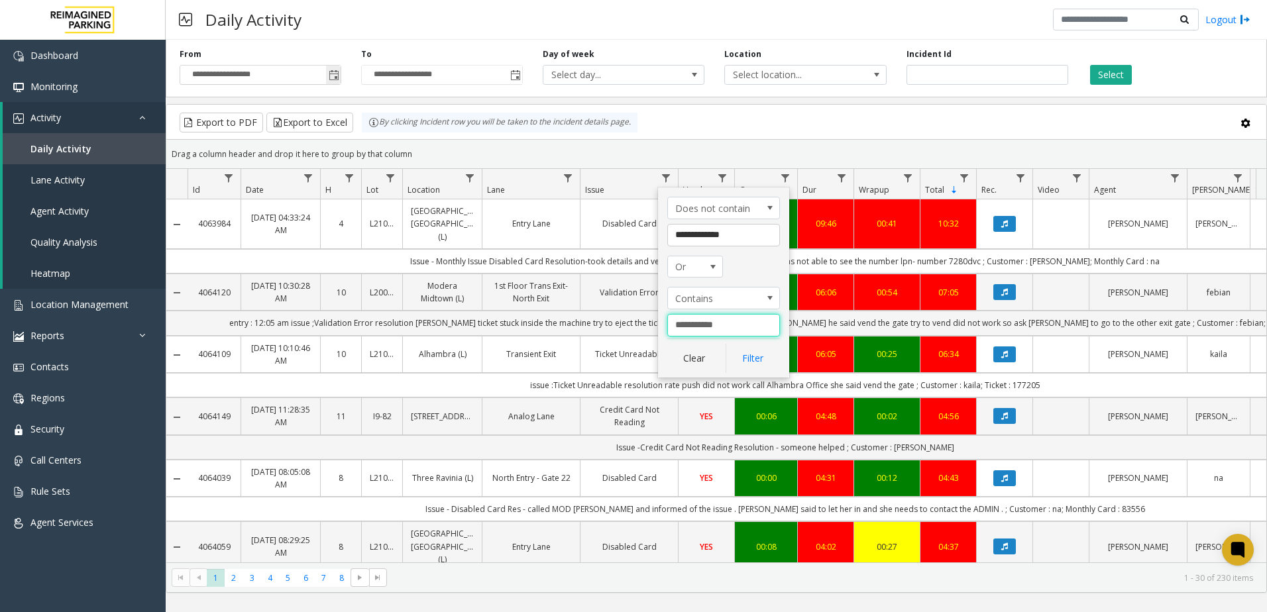
click at [335, 71] on span "Toggle popup" at bounding box center [334, 75] width 11 height 11
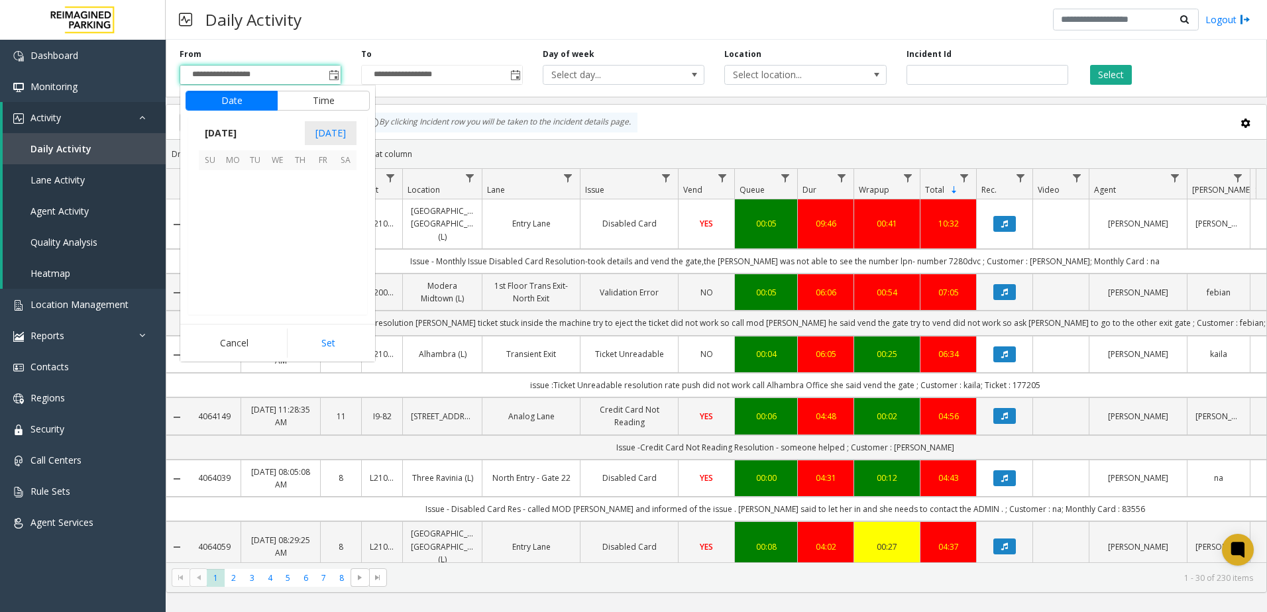
scroll to position [237708, 0]
click at [192, 239] on kendo-virtualization "August 2025 1 2 3 4 5 6 7 8 9 10 11 12 13 14 15 16 17 18 19 20 21 22 23 24 25 2…" at bounding box center [278, 242] width 290 height 144
click at [202, 268] on span "24" at bounding box center [210, 271] width 23 height 23
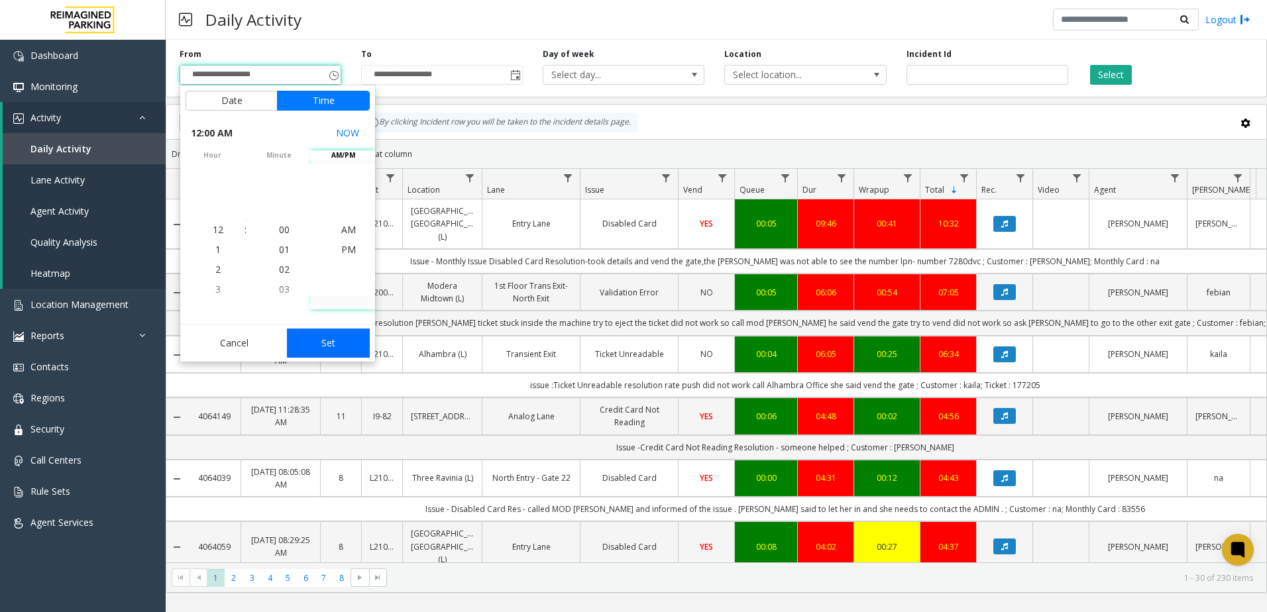
click at [354, 341] on button "Set" at bounding box center [329, 343] width 84 height 29
type input "**********"
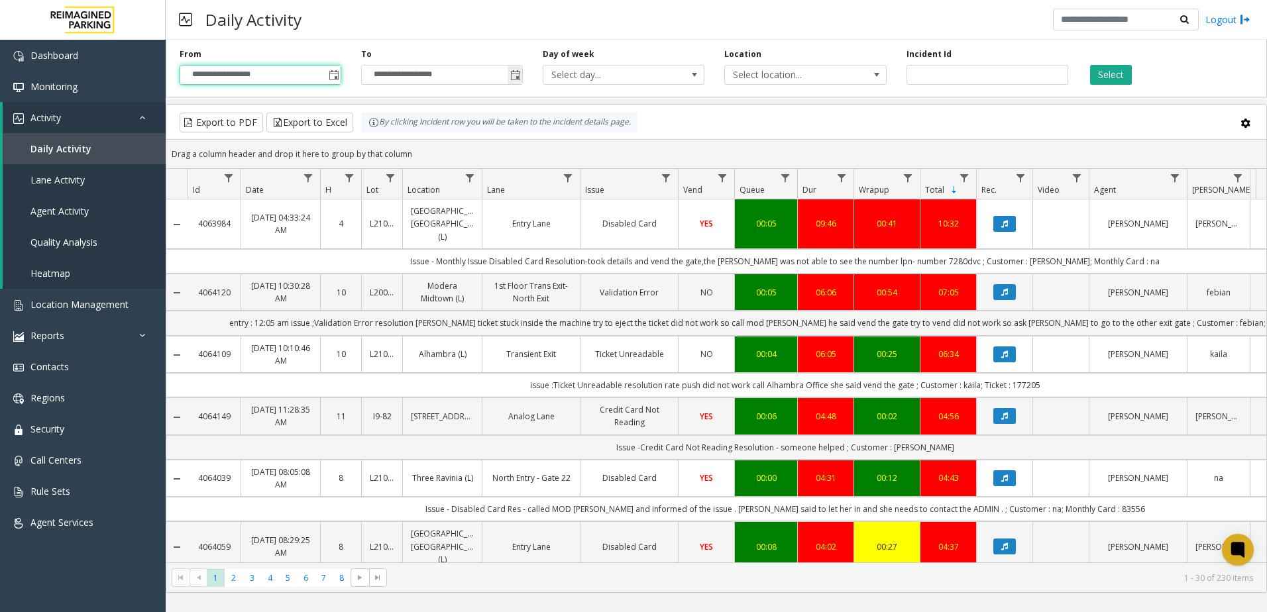
click at [518, 73] on span "Toggle popup" at bounding box center [515, 75] width 11 height 11
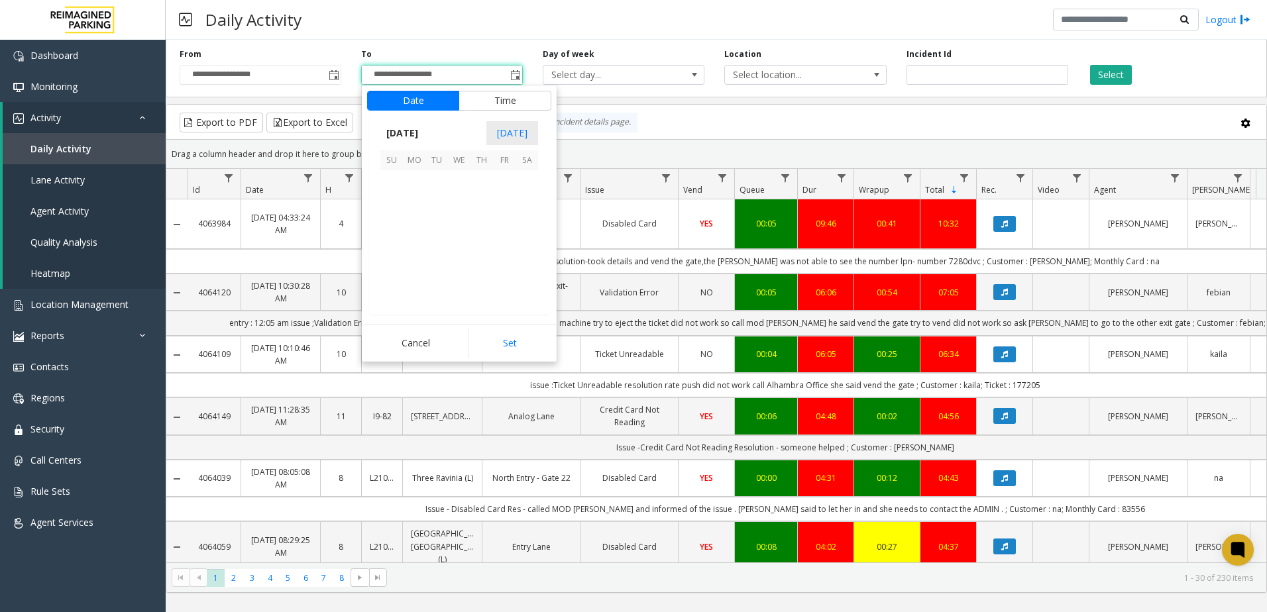
scroll to position [20, 0]
click at [388, 266] on span "24" at bounding box center [391, 271] width 23 height 23
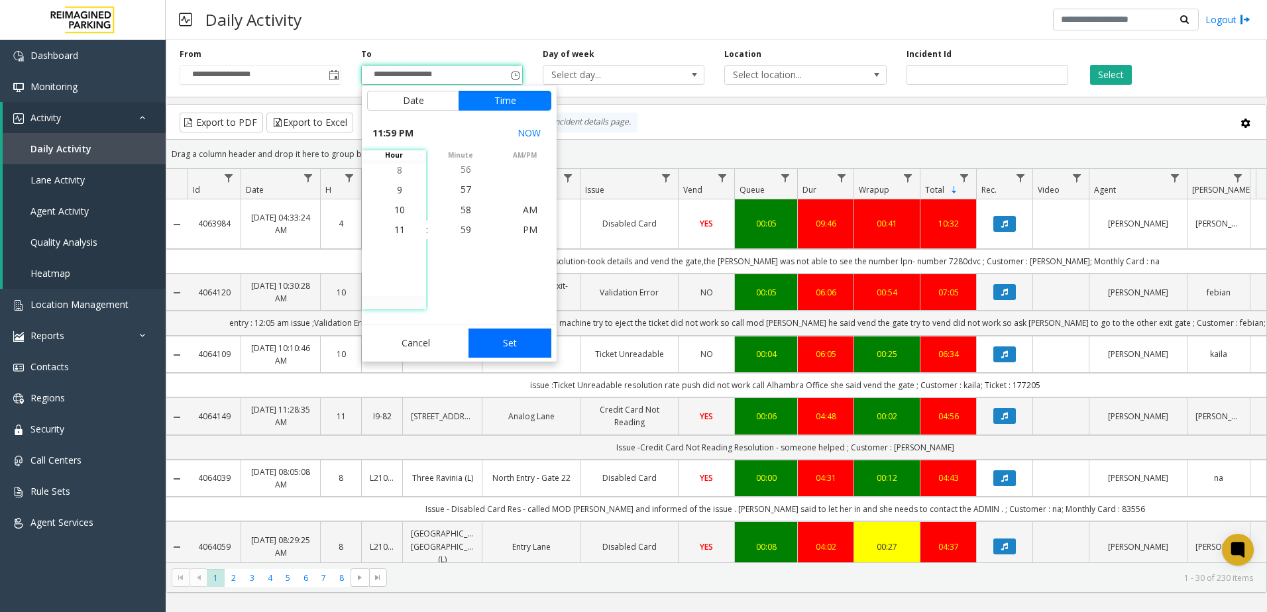
click at [514, 355] on button "Set" at bounding box center [511, 343] width 84 height 29
type input "**********"
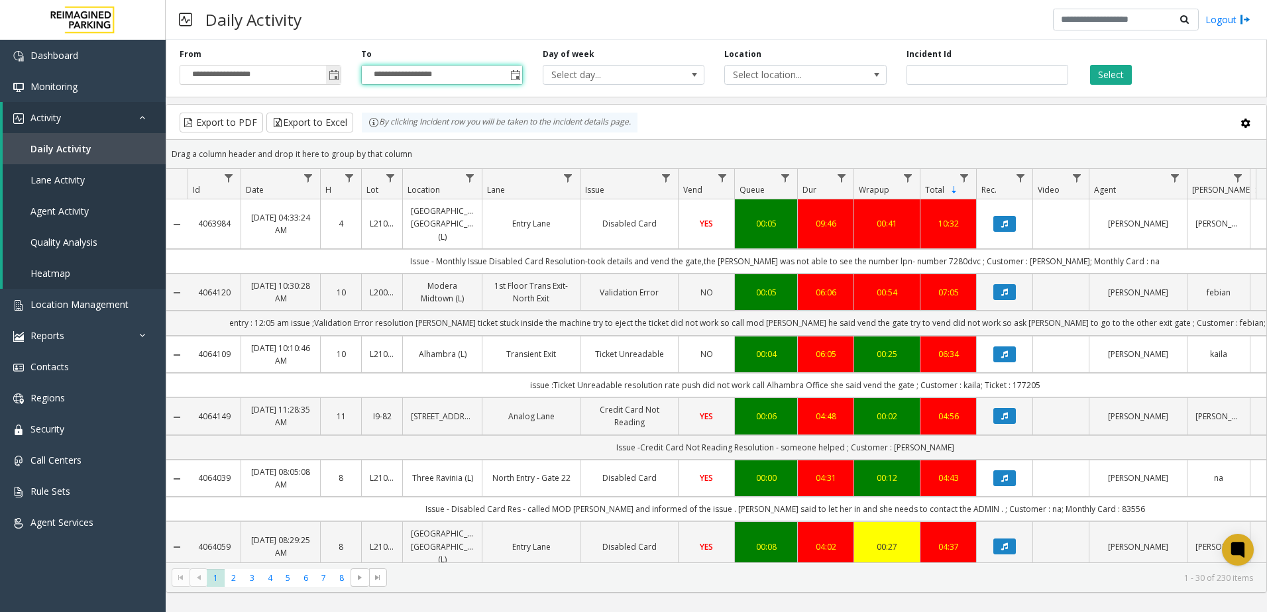
click at [340, 67] on span "Toggle popup" at bounding box center [333, 74] width 15 height 21
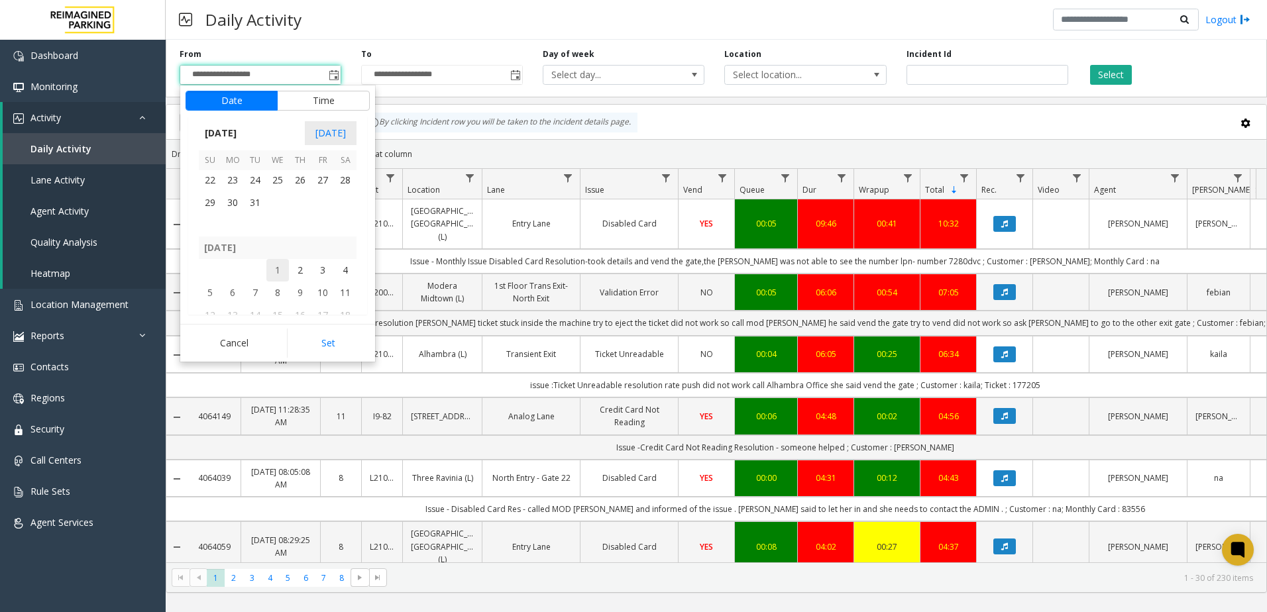
click at [275, 280] on span "1" at bounding box center [277, 270] width 23 height 23
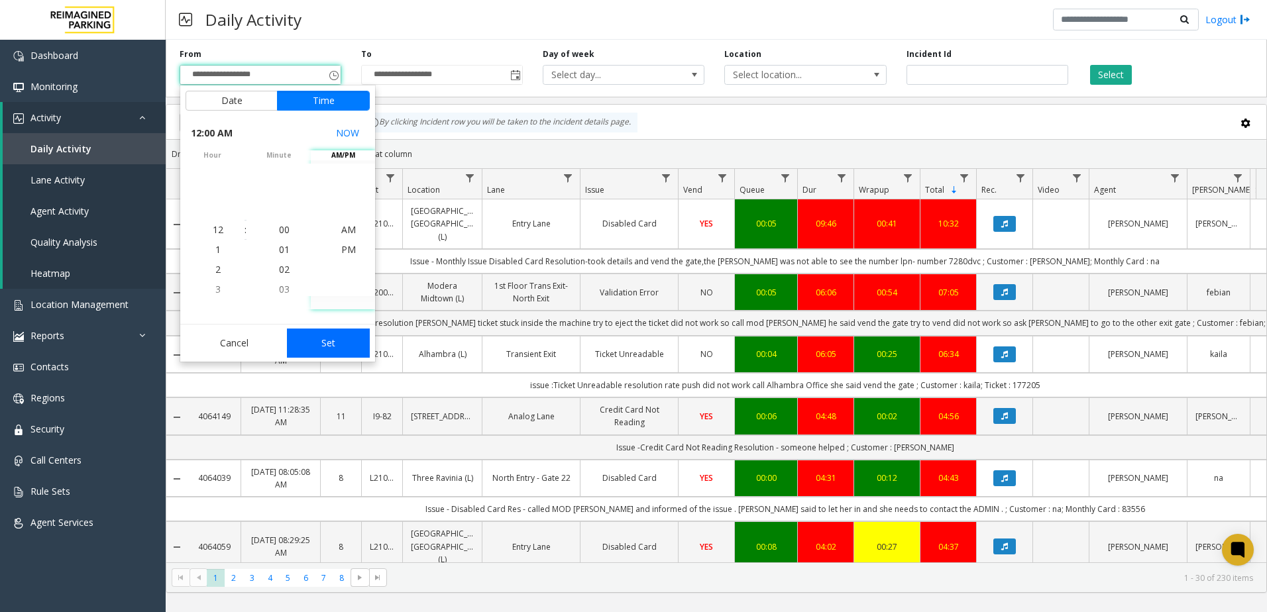
click at [335, 342] on button "Set" at bounding box center [329, 343] width 84 height 29
type input "**********"
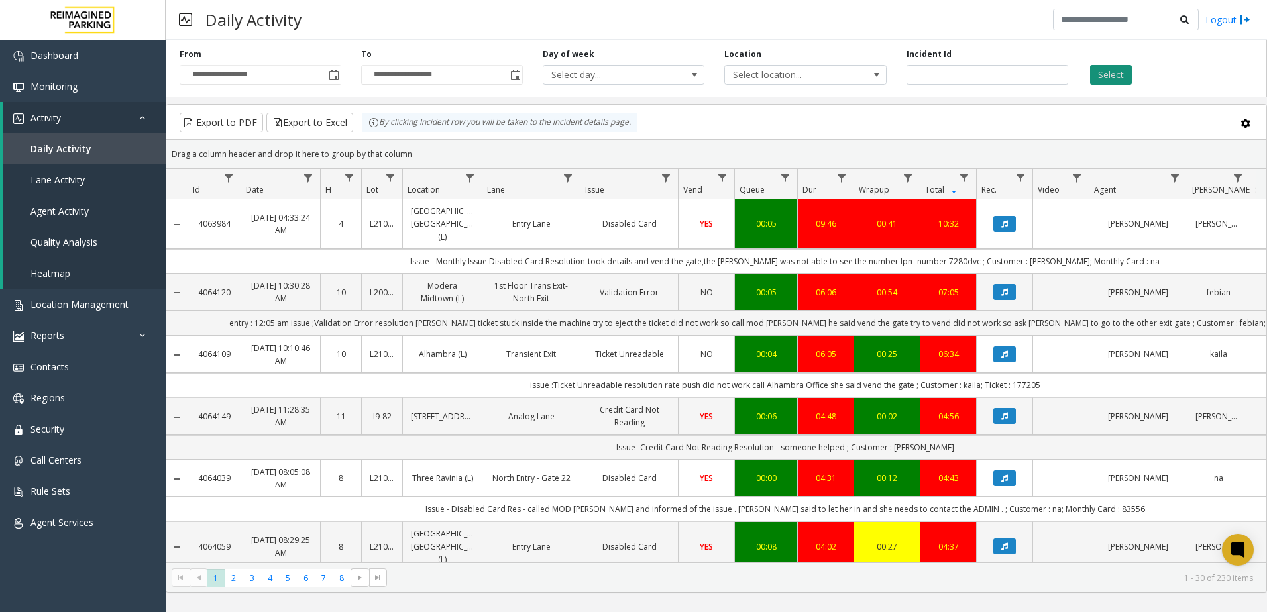
click at [1126, 69] on button "Select" at bounding box center [1111, 75] width 42 height 20
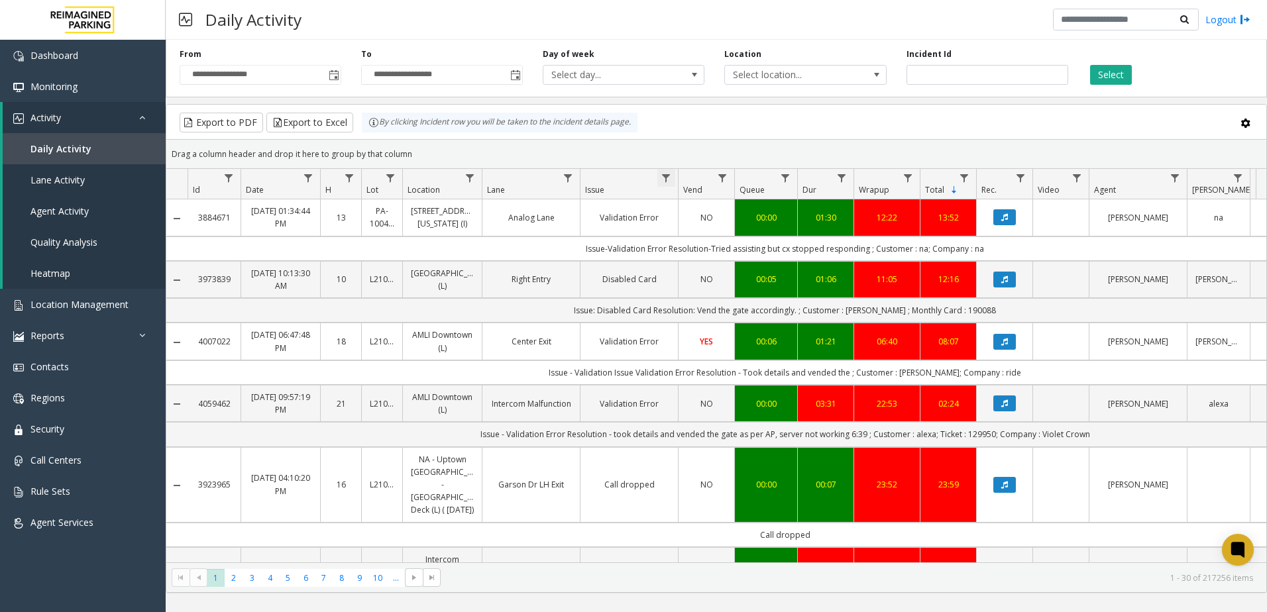
click at [667, 179] on span "Data table" at bounding box center [666, 178] width 11 height 11
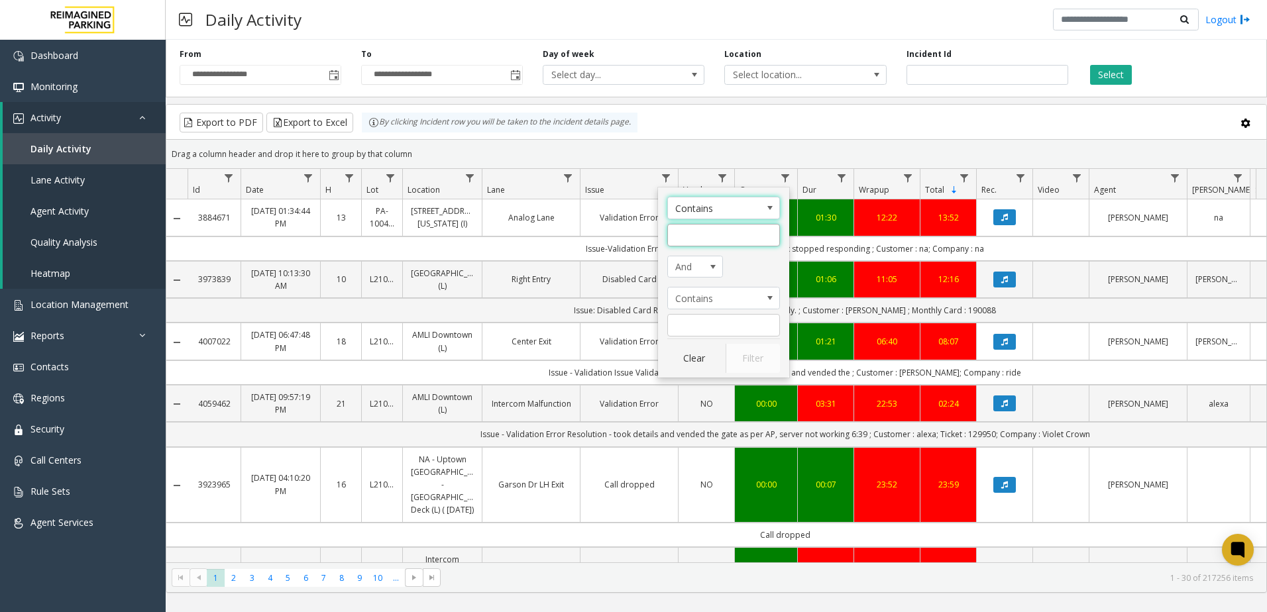
click at [695, 246] on input "Issue Filter" at bounding box center [723, 235] width 113 height 23
click at [711, 227] on input "Issue Filter" at bounding box center [723, 235] width 113 height 23
click at [722, 210] on span "Contains" at bounding box center [712, 208] width 89 height 21
click at [746, 209] on span "Contains" at bounding box center [712, 208] width 89 height 21
click at [727, 284] on li "Does not contain" at bounding box center [723, 284] width 109 height 18
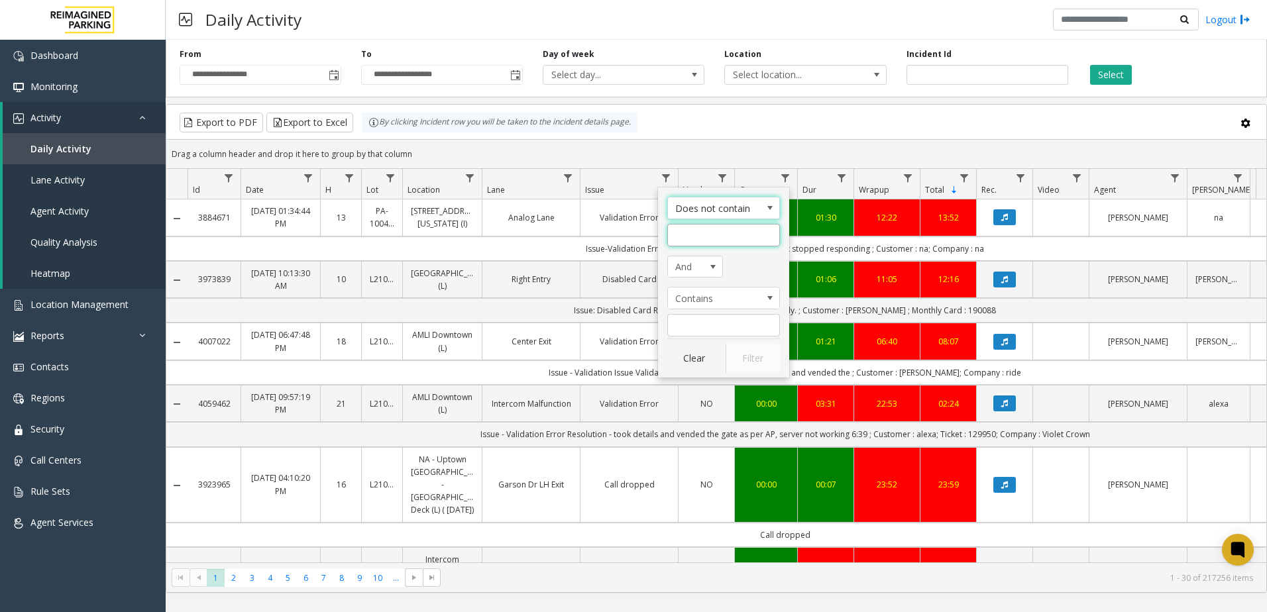
click at [702, 243] on input "Issue Filter" at bounding box center [723, 235] width 113 height 23
type input "*"
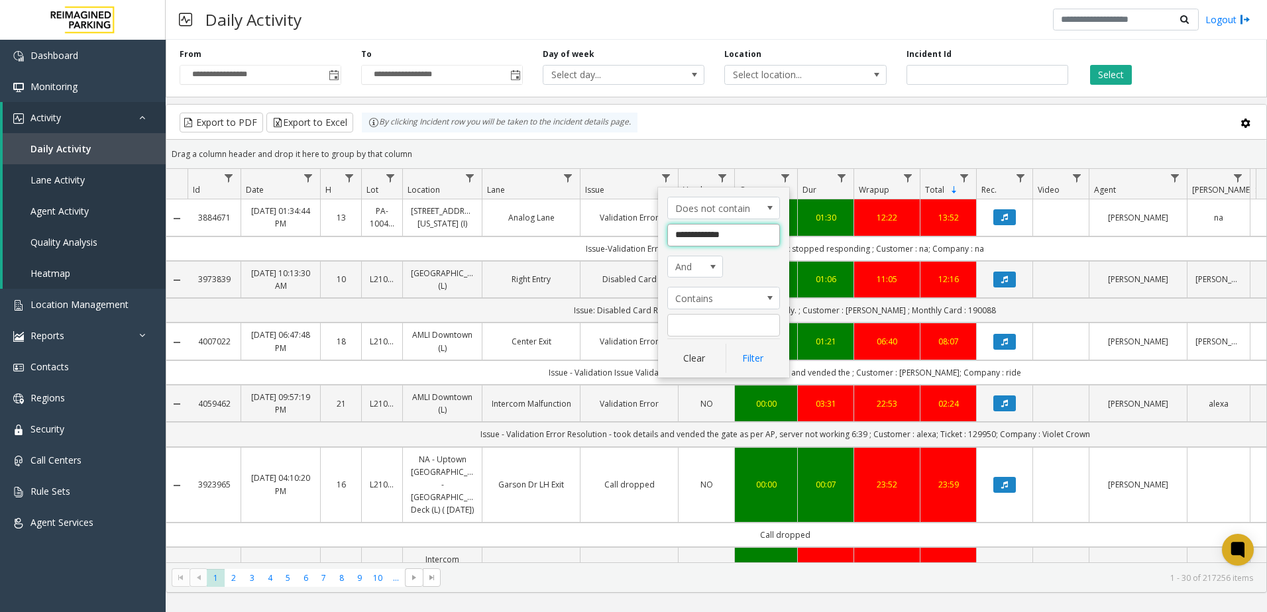
type input "**********"
click at [701, 264] on span "And" at bounding box center [690, 266] width 44 height 21
click at [702, 299] on li "Or" at bounding box center [695, 307] width 52 height 18
click at [752, 365] on button "Filter" at bounding box center [753, 358] width 54 height 29
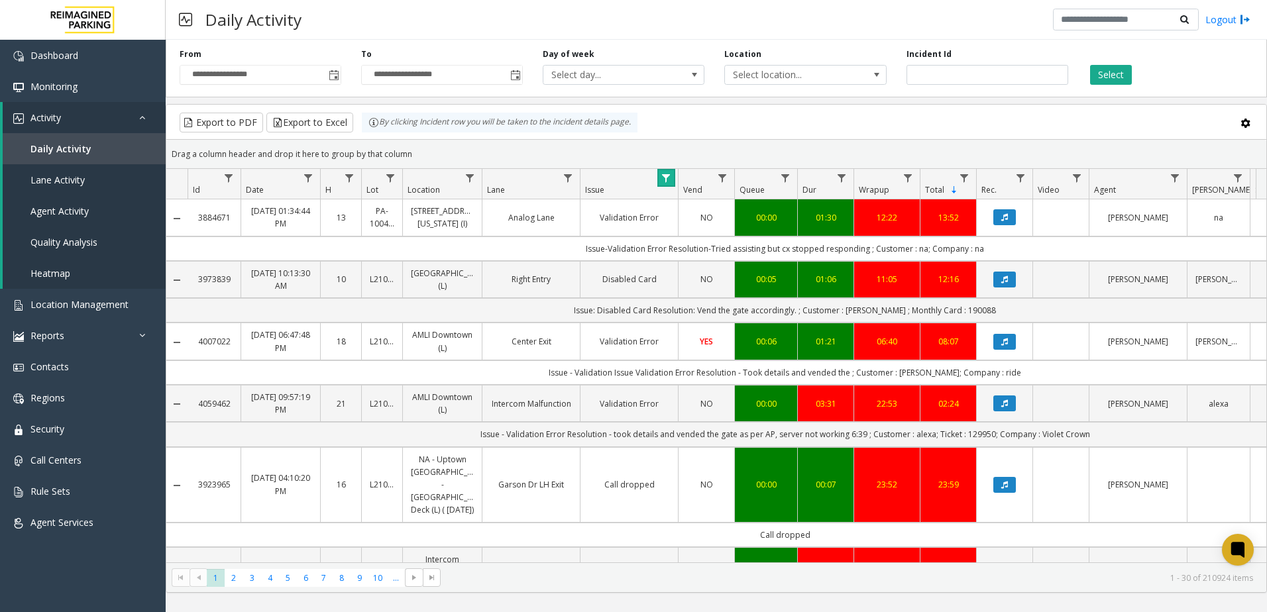
click at [666, 175] on span "Data table" at bounding box center [666, 178] width 11 height 11
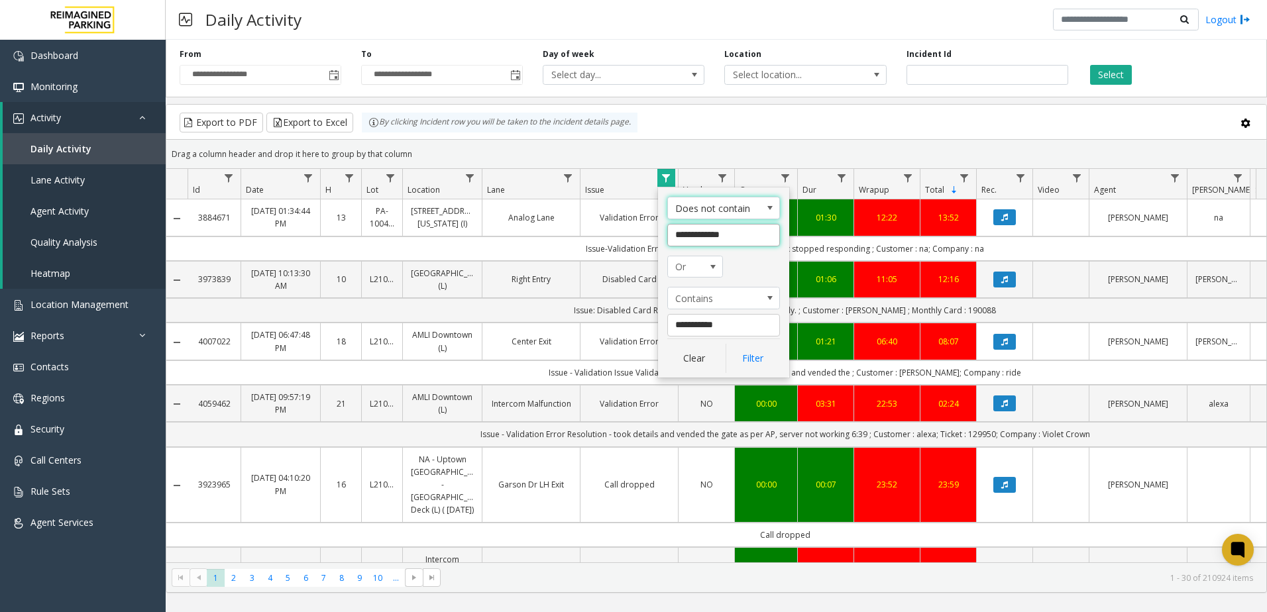
click at [754, 234] on input "**********" at bounding box center [723, 235] width 113 height 23
click at [738, 304] on span "Contains" at bounding box center [712, 298] width 89 height 21
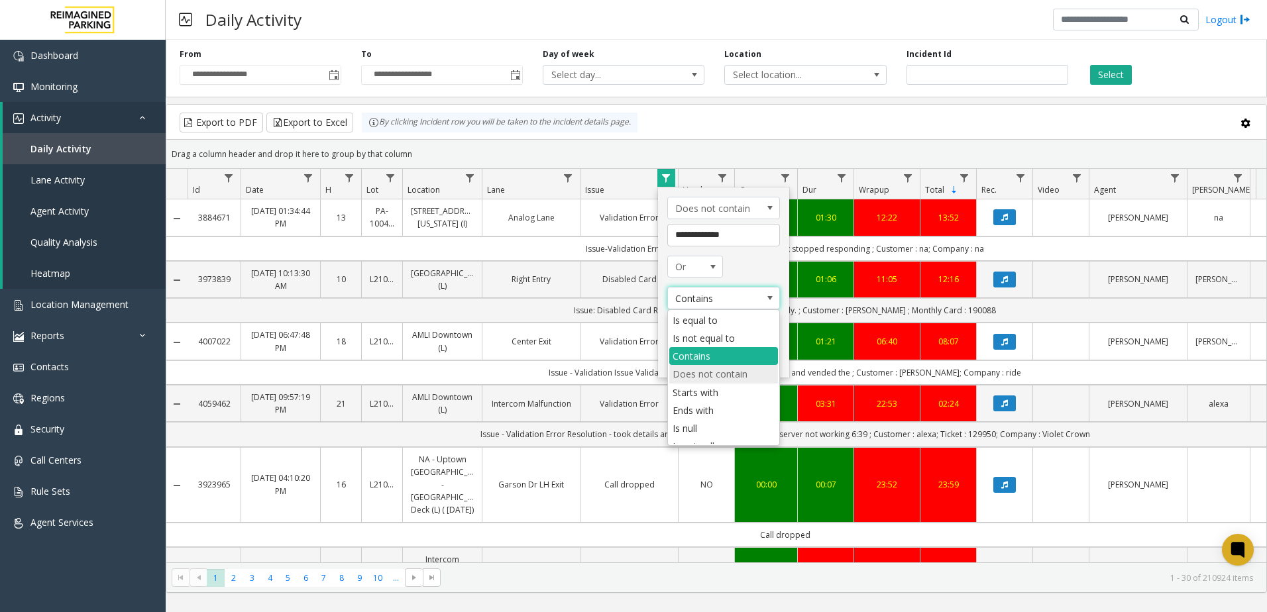
click at [734, 372] on li "Does not contain" at bounding box center [723, 374] width 109 height 18
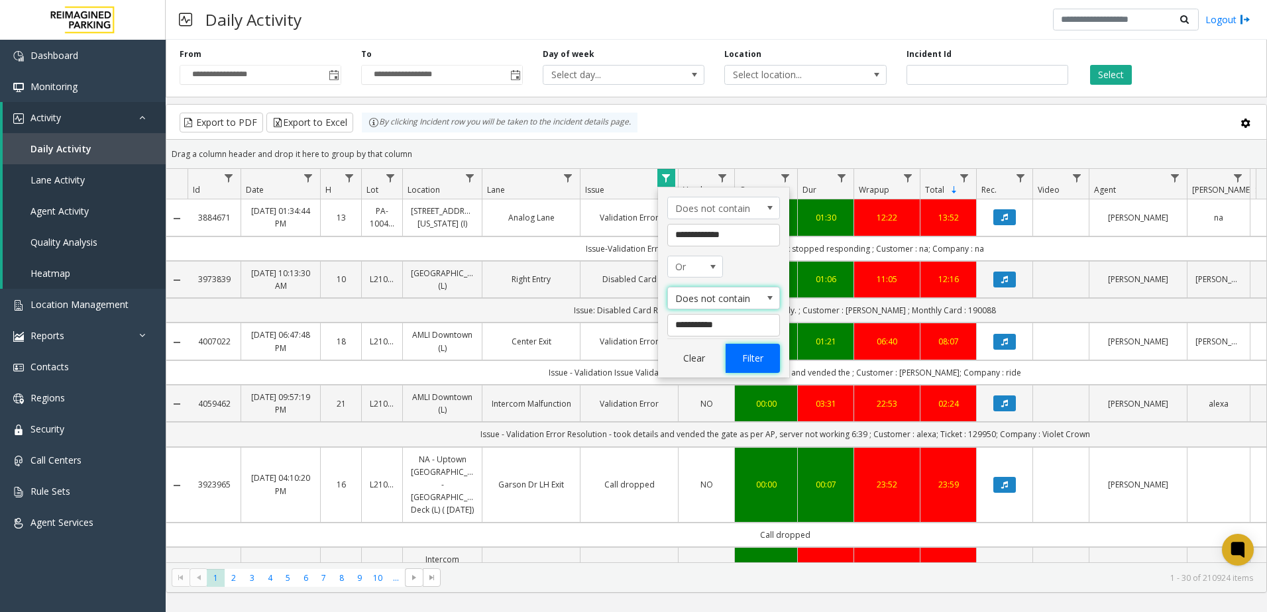
click at [773, 367] on button "Filter" at bounding box center [753, 358] width 54 height 29
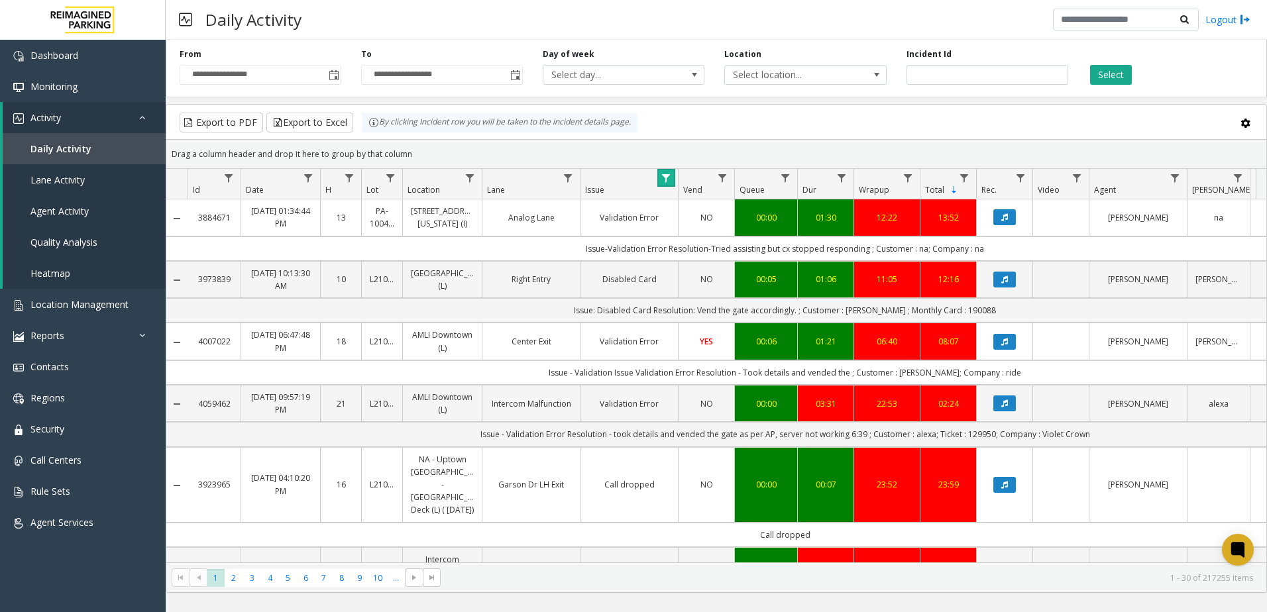
click at [673, 180] on link "Data table" at bounding box center [666, 178] width 18 height 18
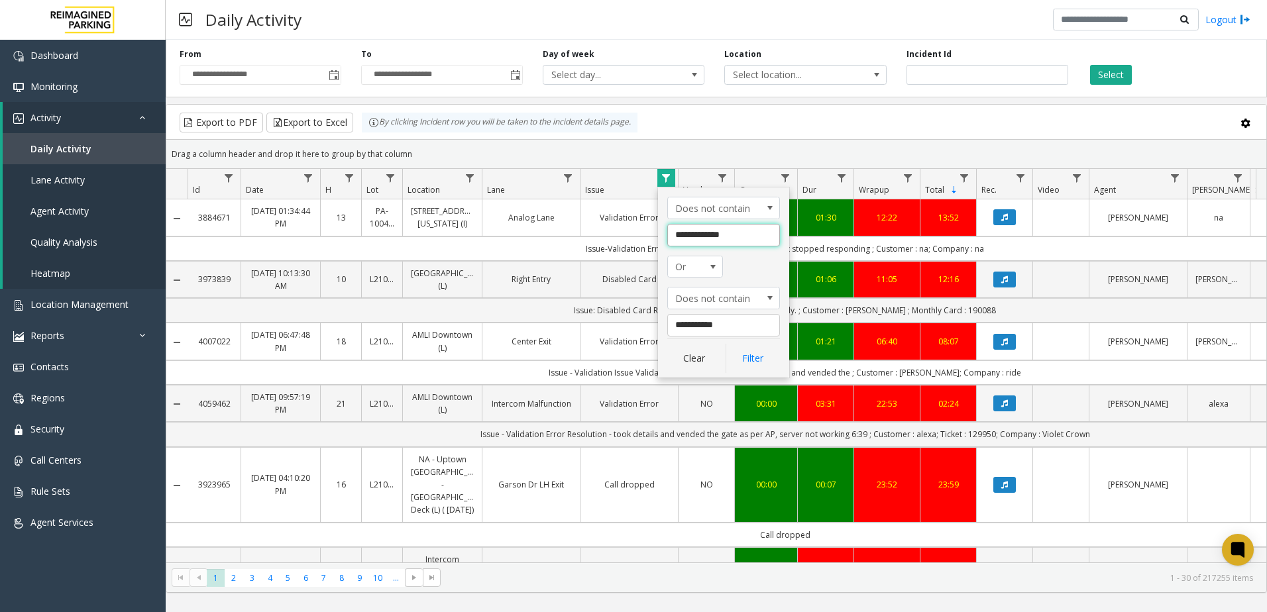
click at [745, 226] on input "**********" at bounding box center [723, 235] width 113 height 23
type input "**********"
click at [740, 325] on input "**********" at bounding box center [723, 325] width 113 height 23
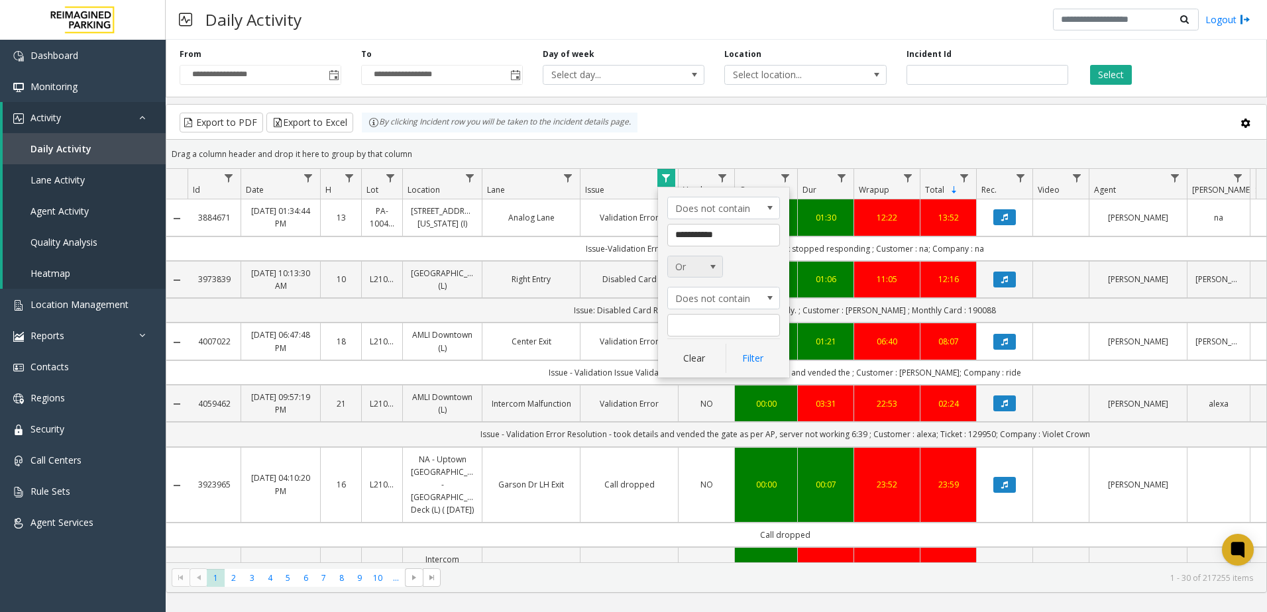
click at [711, 274] on span "Issue Filter Logic" at bounding box center [713, 266] width 19 height 21
click at [747, 349] on button "Filter" at bounding box center [753, 358] width 54 height 29
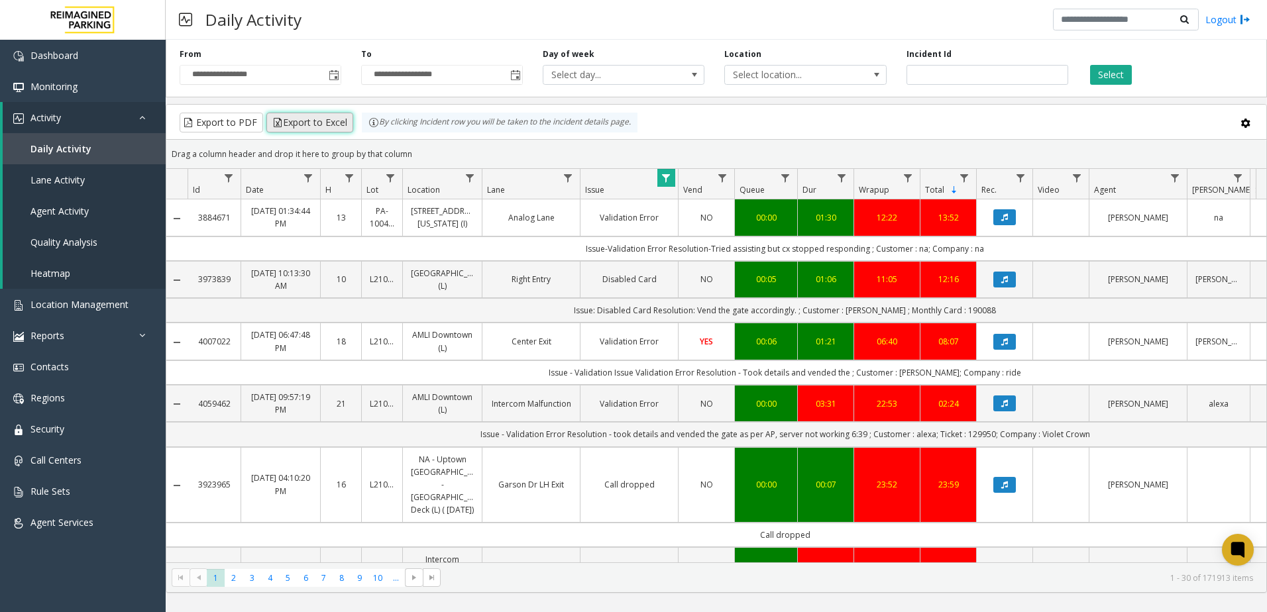
click at [341, 114] on button "Export to Excel" at bounding box center [309, 123] width 87 height 20
click at [325, 131] on button "Export to Excel" at bounding box center [309, 123] width 87 height 20
click at [1228, 66] on div "Select" at bounding box center [1169, 66] width 182 height 36
click at [75, 332] on link "Reports" at bounding box center [83, 335] width 166 height 31
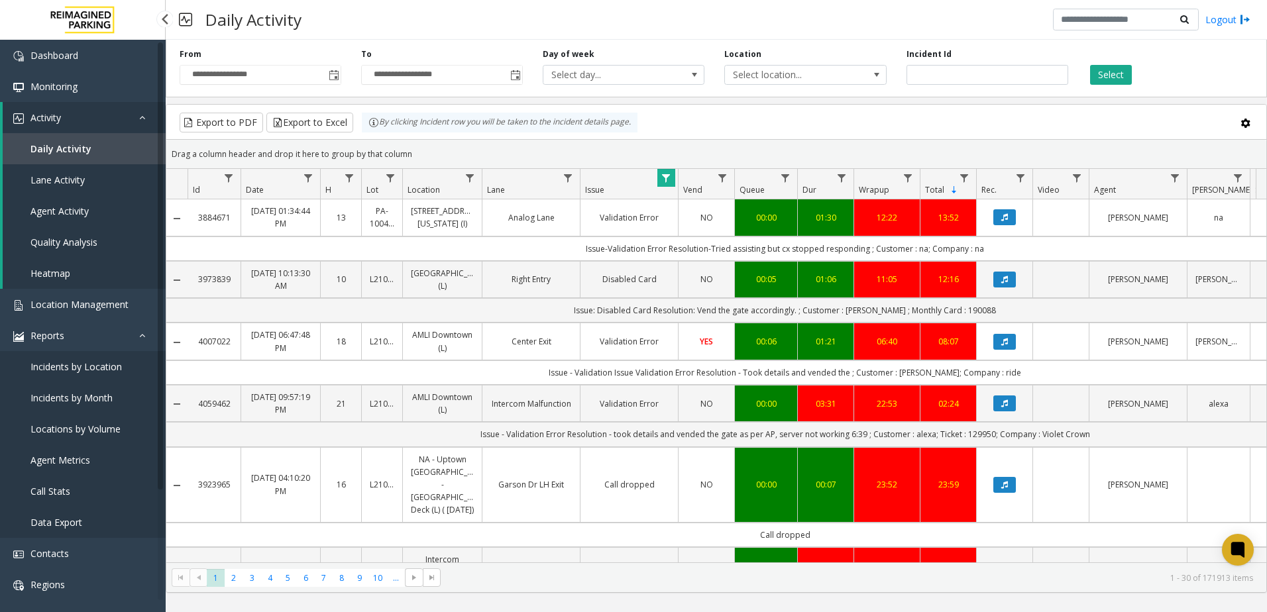
click at [78, 518] on span "Data Export" at bounding box center [56, 522] width 52 height 13
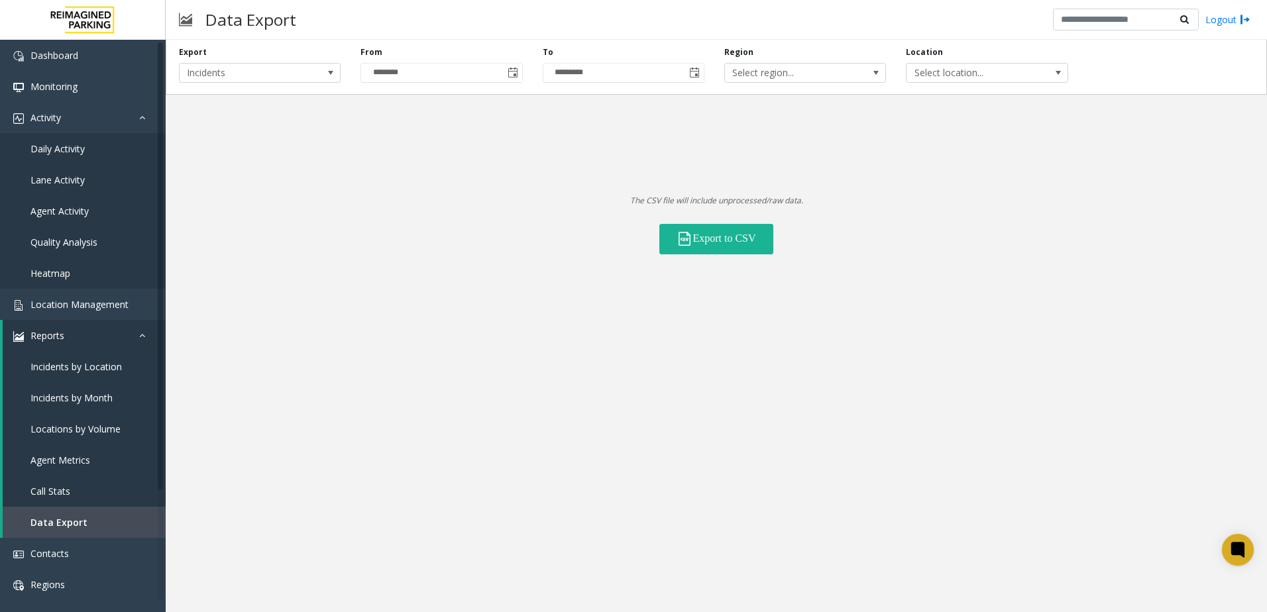
click at [524, 72] on div "From ********" at bounding box center [442, 64] width 182 height 36
click at [514, 74] on span "Toggle calendar" at bounding box center [513, 73] width 11 height 11
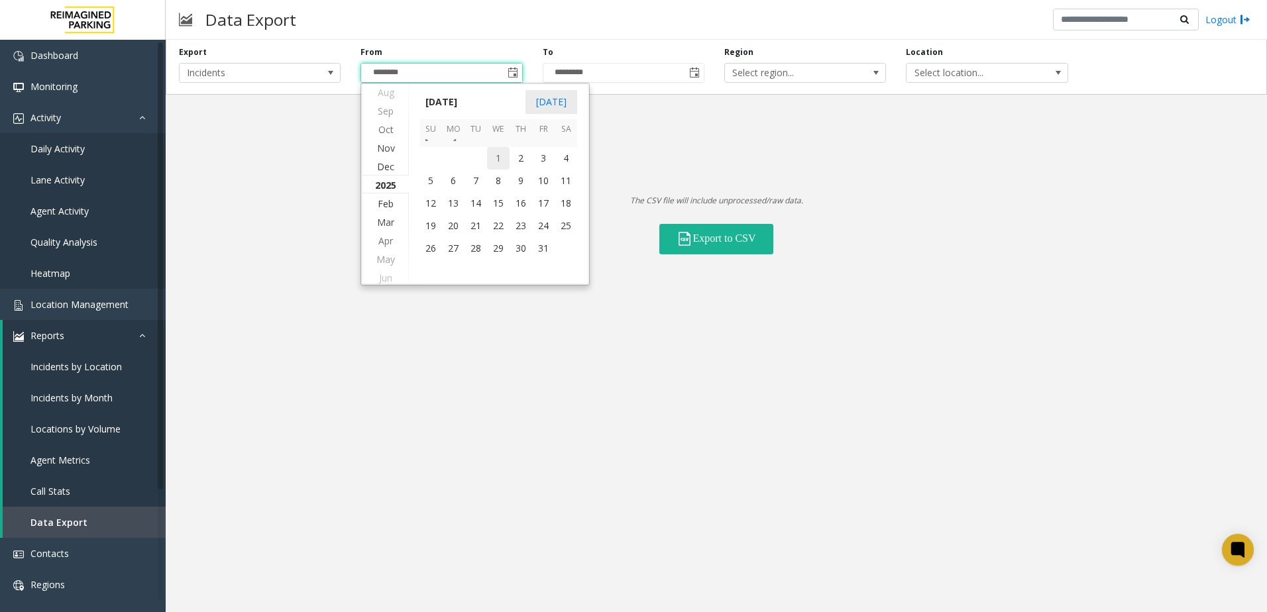
scroll to position [27833, 0]
click at [496, 175] on span "1" at bounding box center [498, 173] width 23 height 23
type input "********"
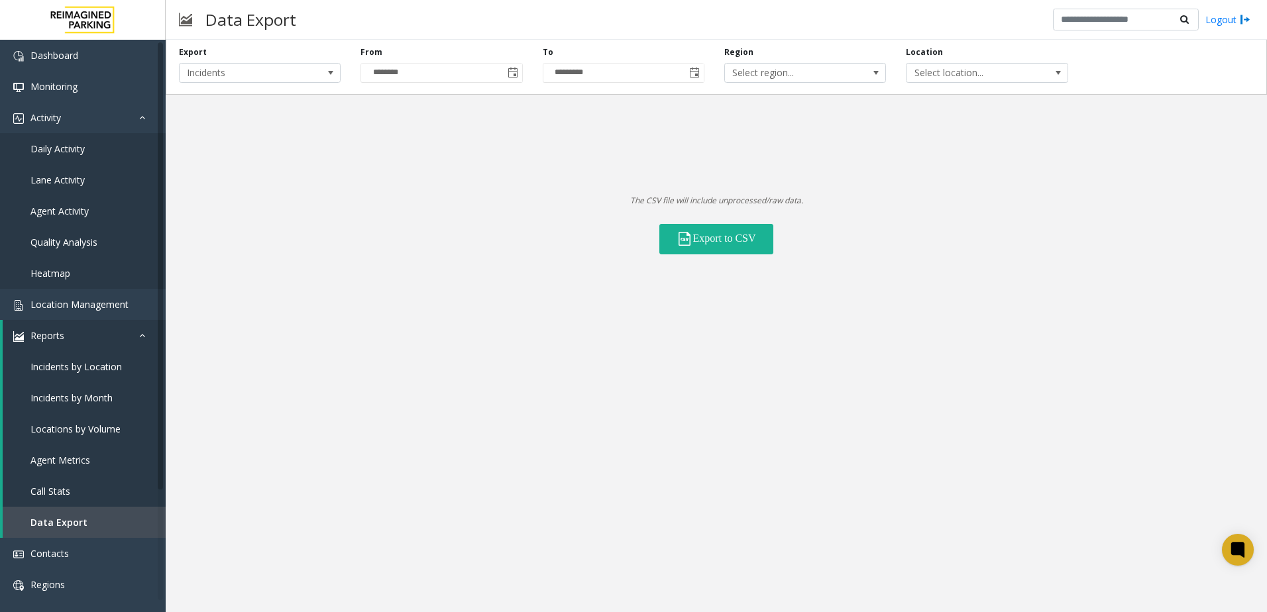
click at [710, 148] on div "Export Incidents From ******** To ********* Region Select region... Location Se…" at bounding box center [716, 147] width 1101 height 215
click at [752, 240] on button "Export to CSV" at bounding box center [716, 239] width 114 height 30
click at [72, 168] on link "Lane Activity" at bounding box center [83, 179] width 166 height 31
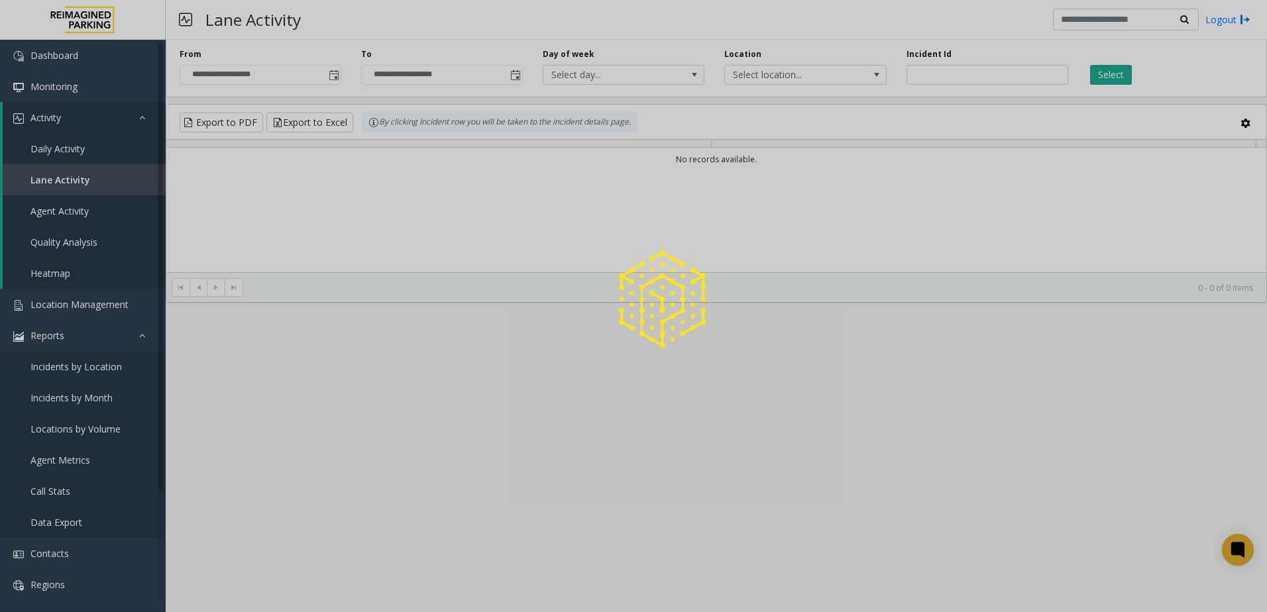
click at [74, 156] on div at bounding box center [633, 306] width 1267 height 612
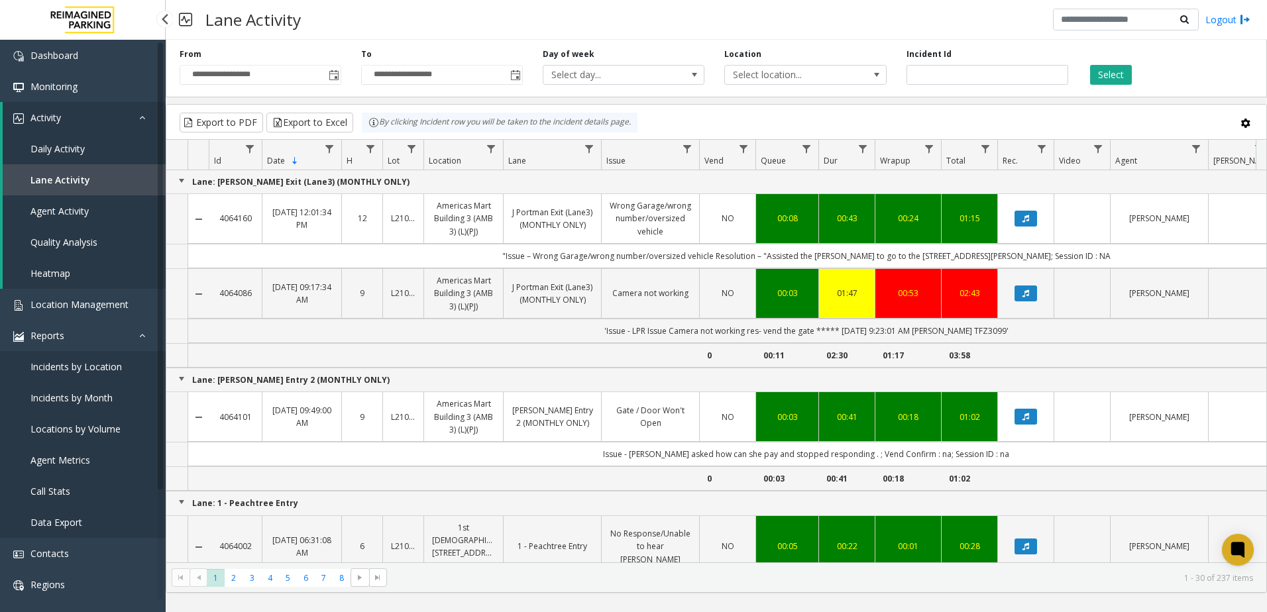
click at [73, 154] on span "Daily Activity" at bounding box center [57, 148] width 54 height 13
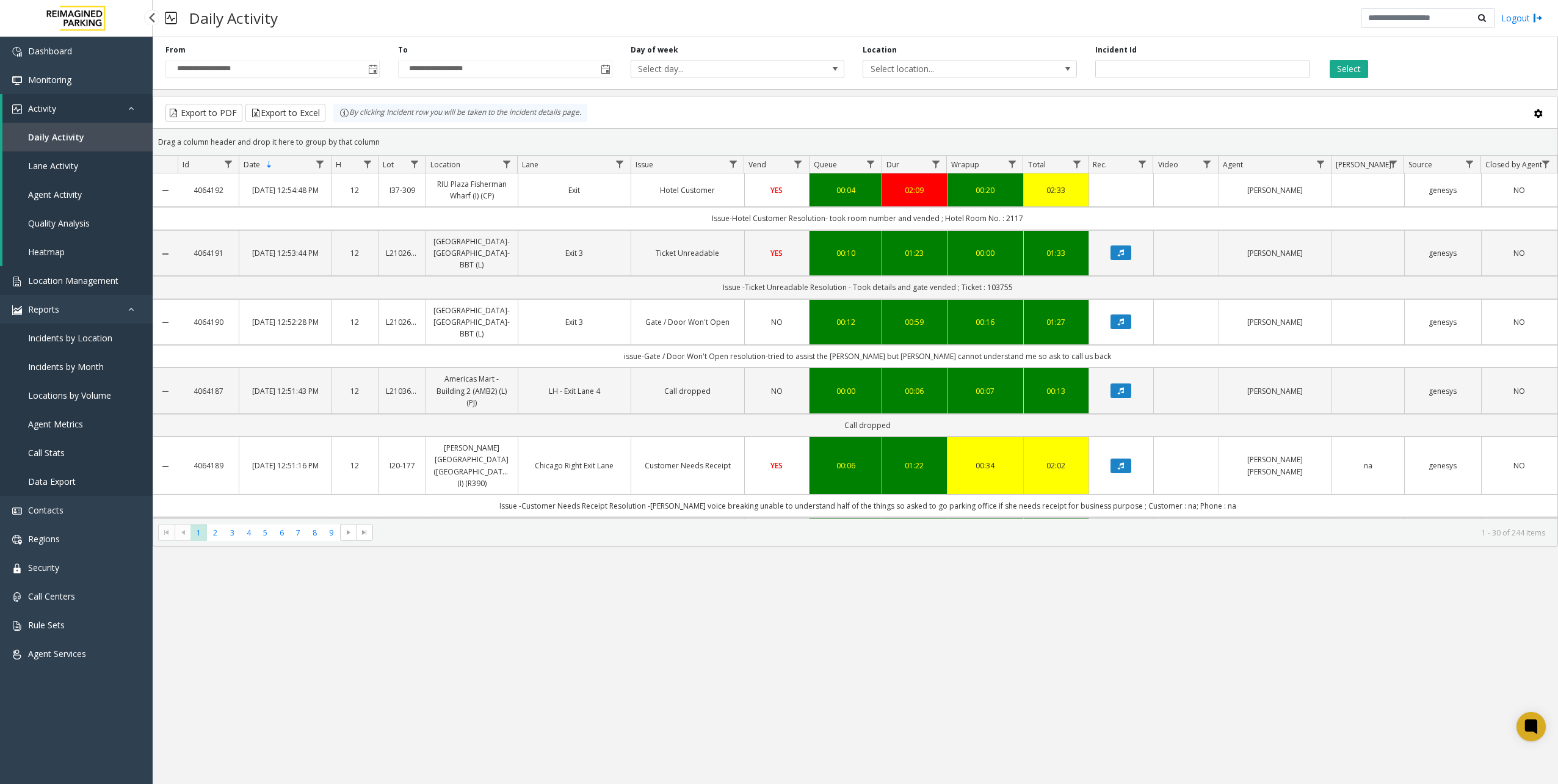
click at [108, 288] on link "Location Management" at bounding box center [76, 280] width 153 height 29
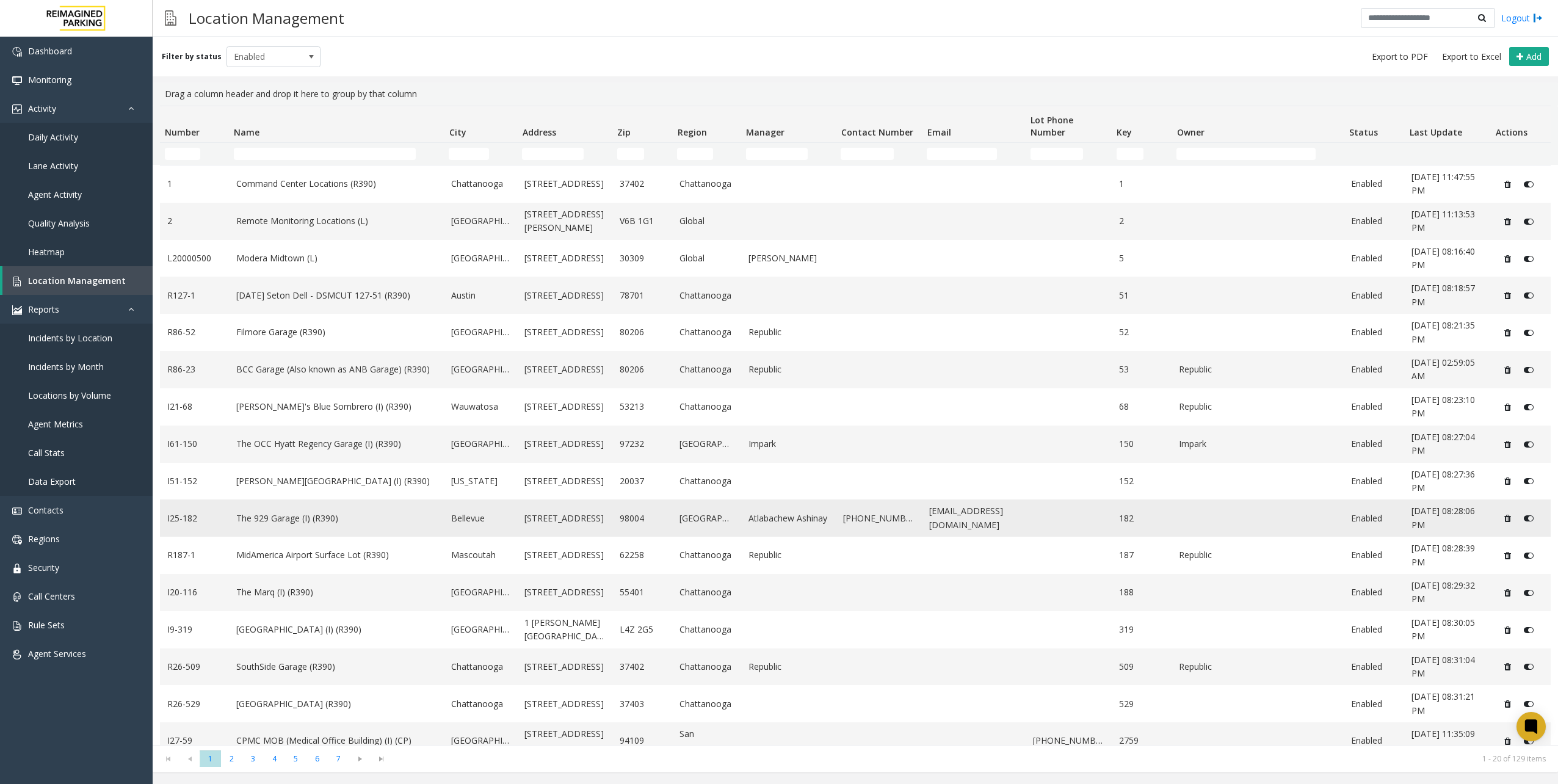
scroll to position [162, 0]
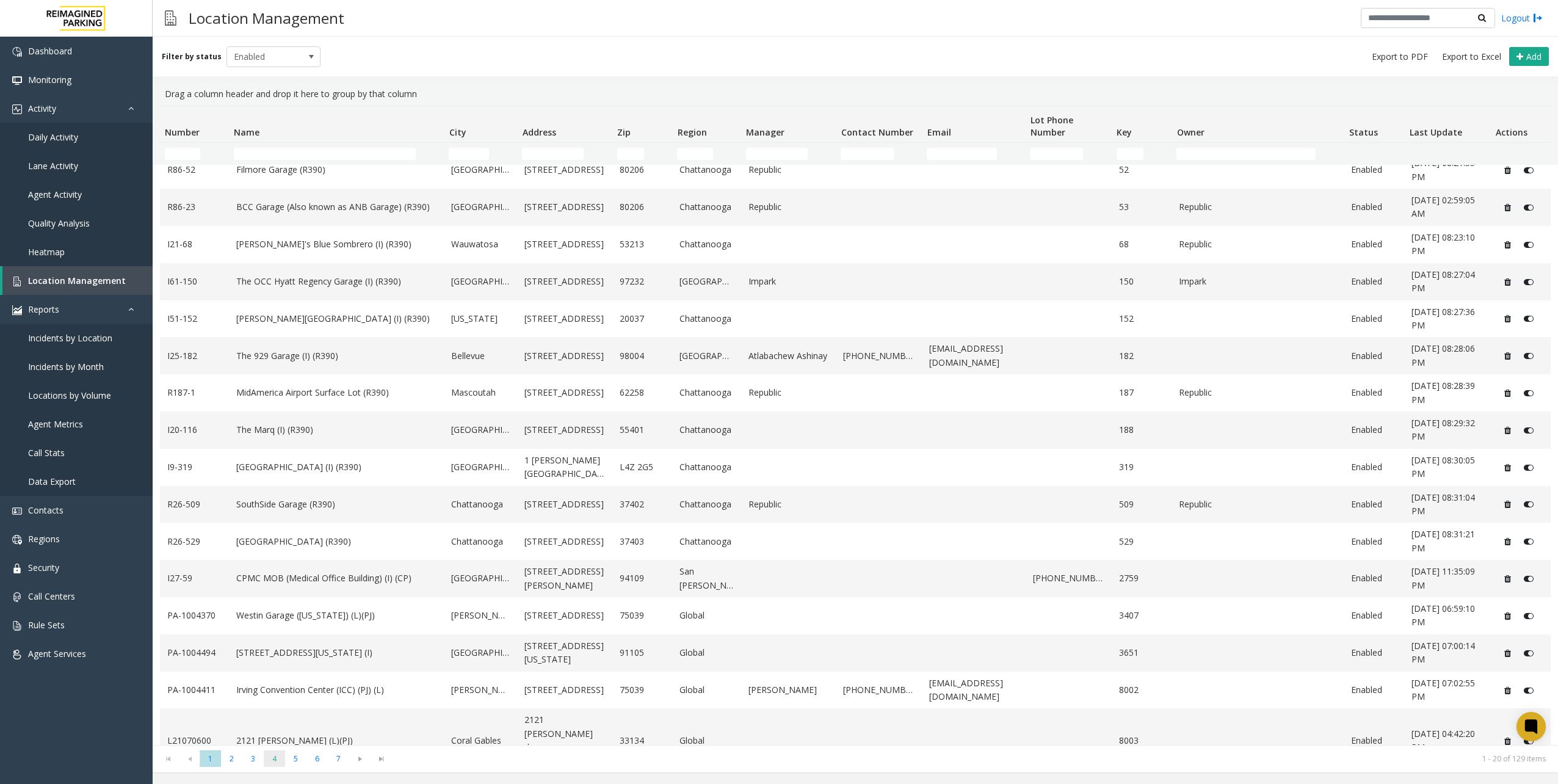
click at [271, 564] on span "4" at bounding box center [274, 759] width 21 height 17
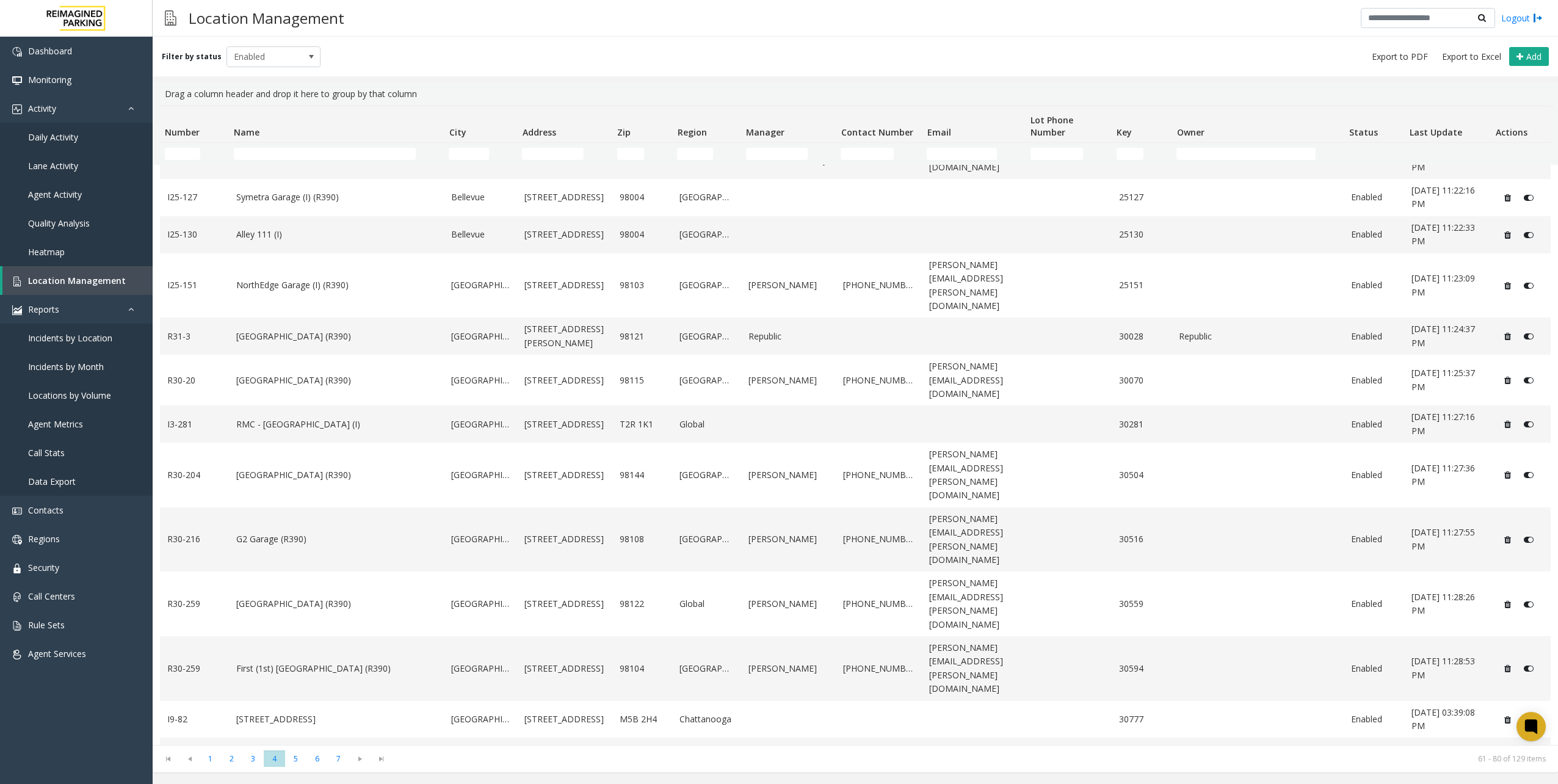
click at [303, 564] on link "[GEOGRAPHIC_DATA] (R390)" at bounding box center [336, 793] width 201 height 14
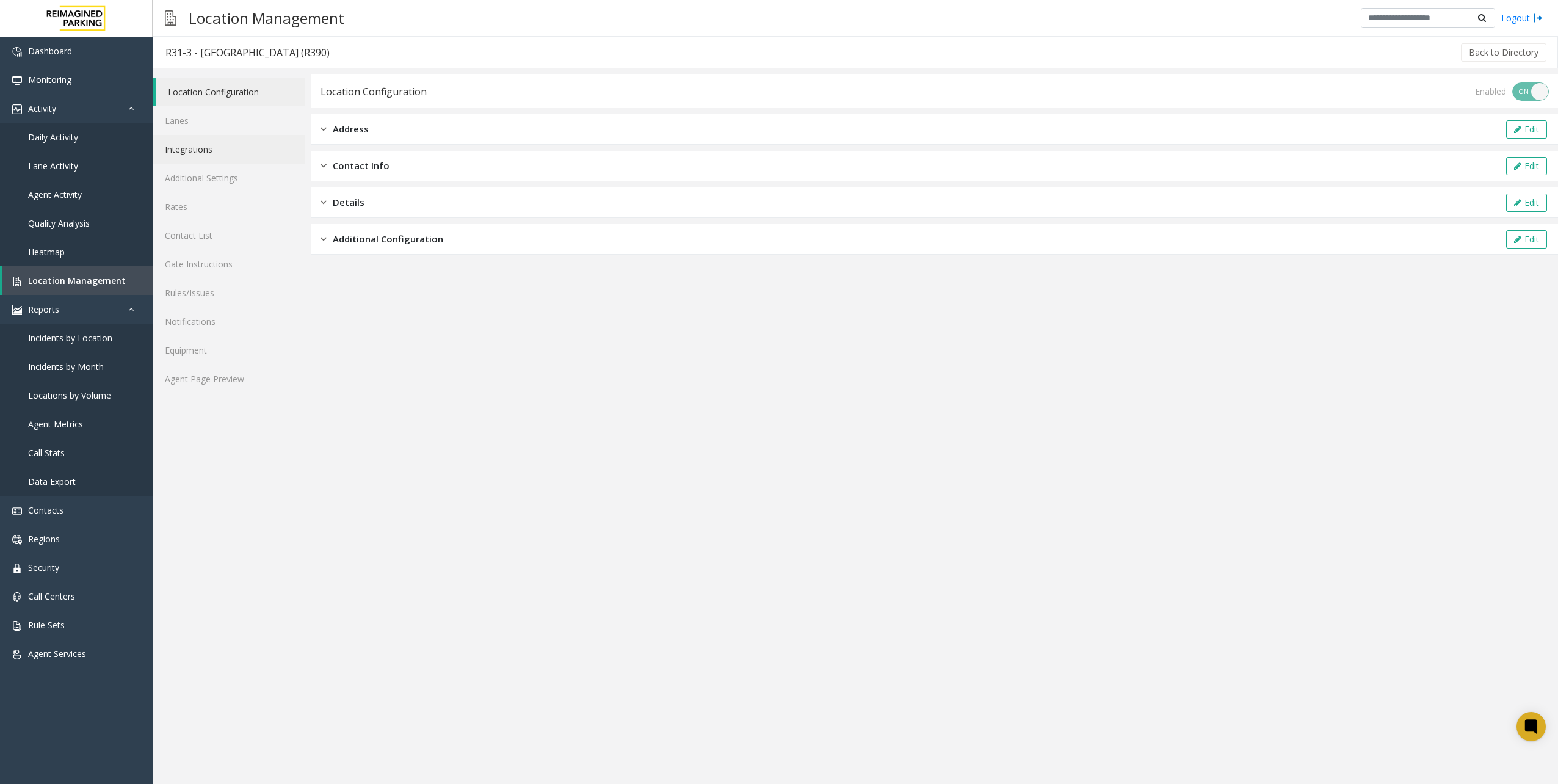
click at [229, 142] on link "Integrations" at bounding box center [228, 148] width 152 height 29
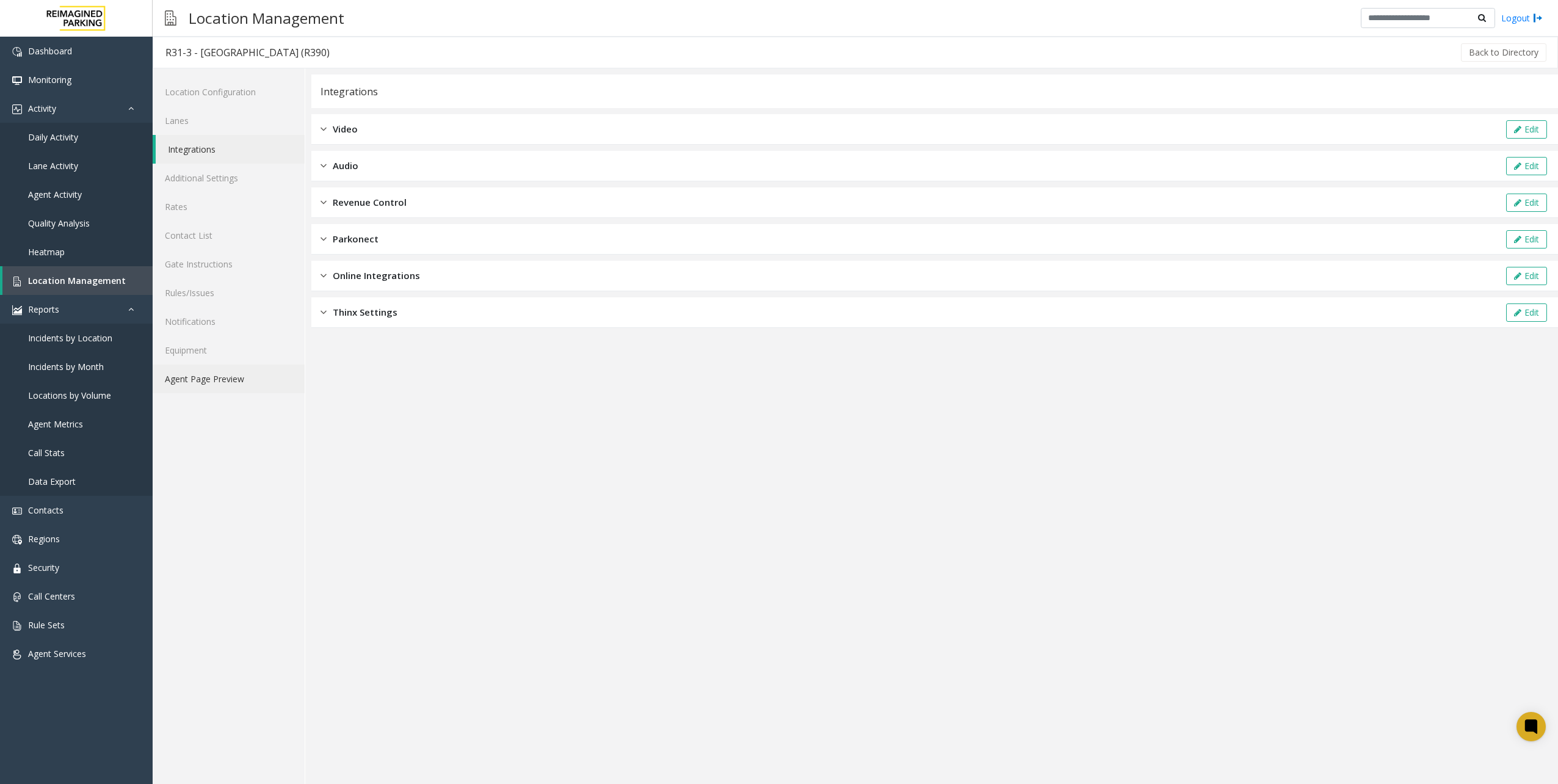
click at [231, 378] on link "Agent Page Preview" at bounding box center [228, 379] width 152 height 29
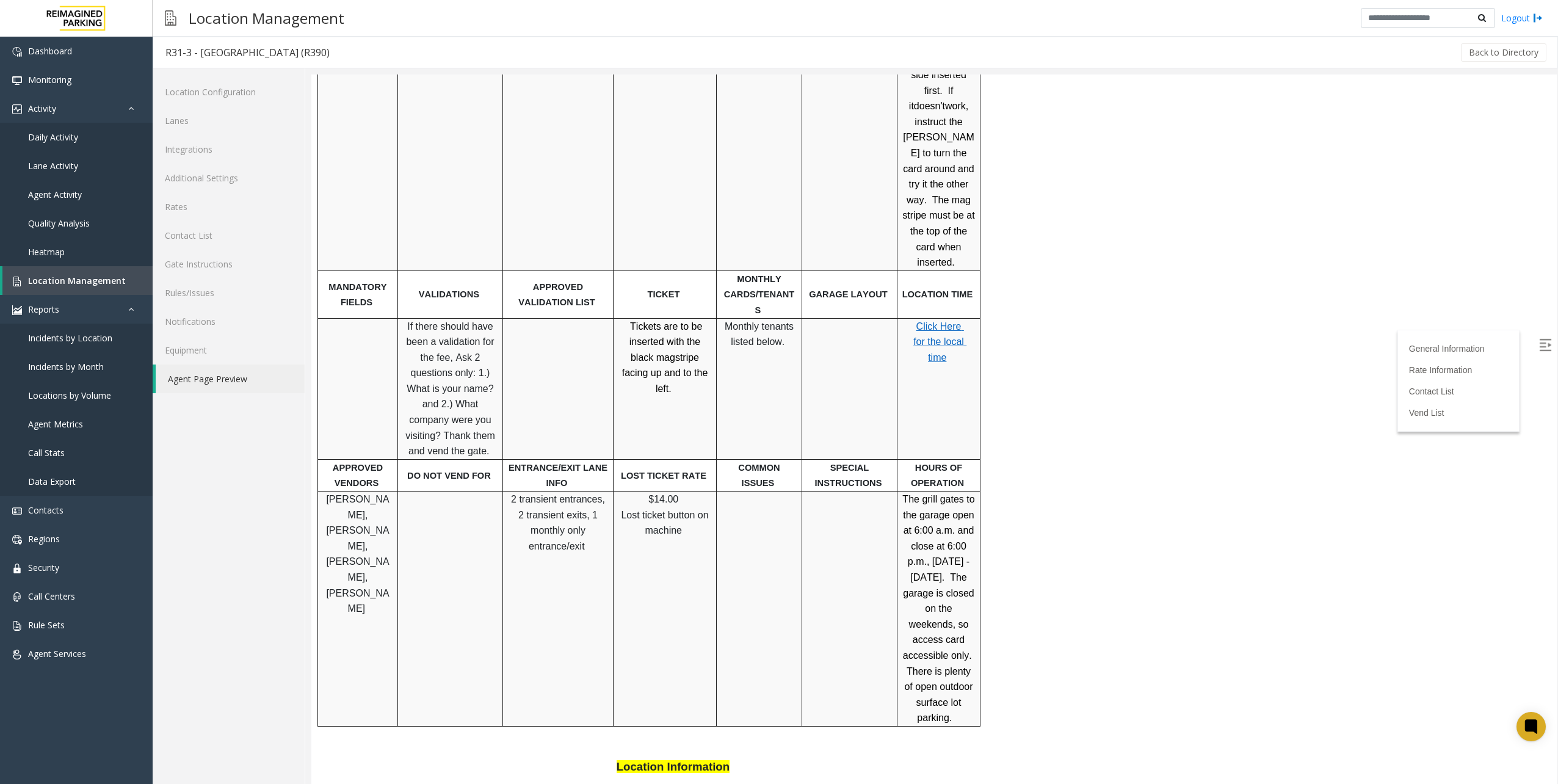
scroll to position [549, 0]
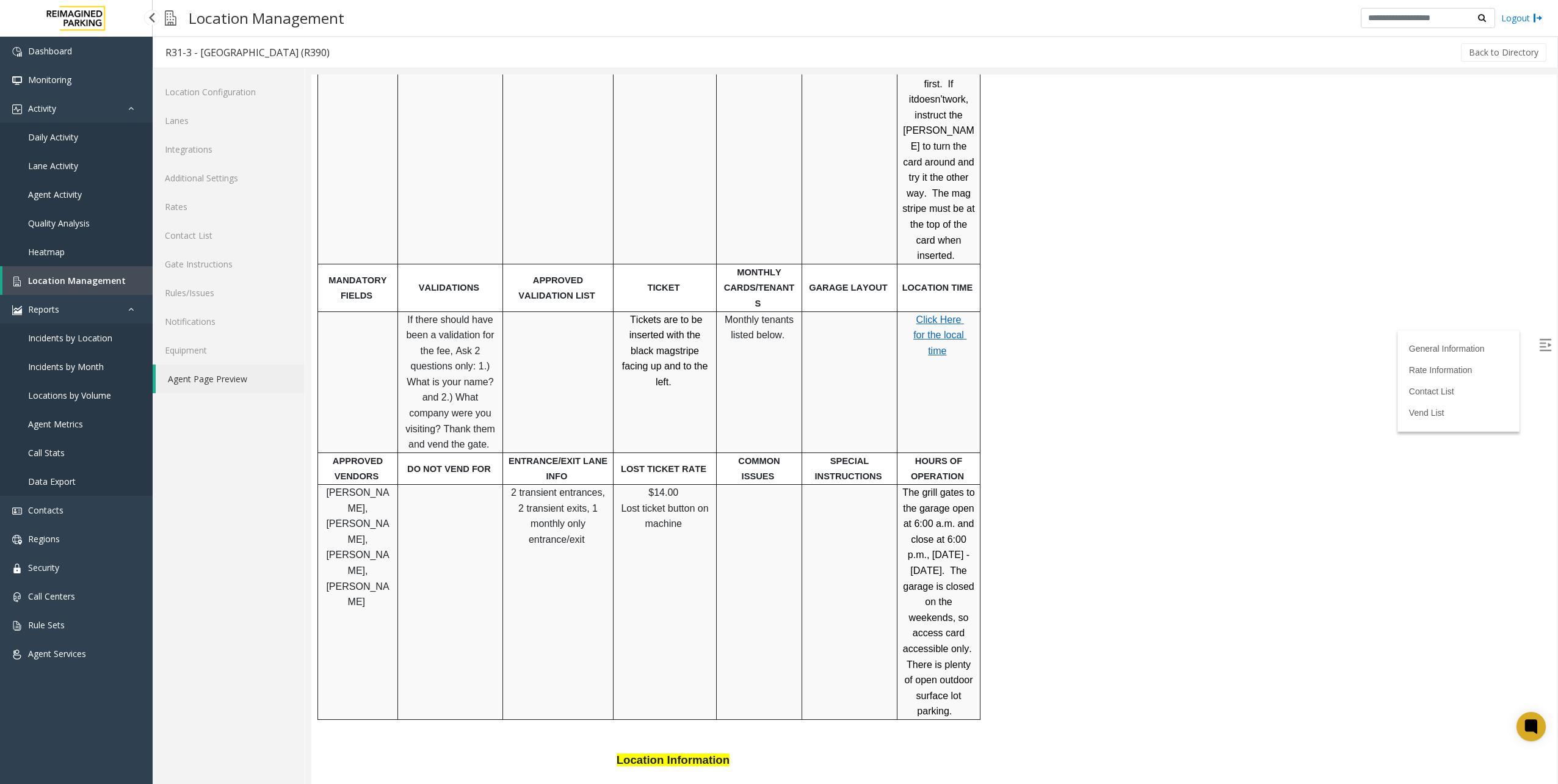
click at [91, 395] on span "Locations by Volume" at bounding box center [69, 395] width 83 height 12
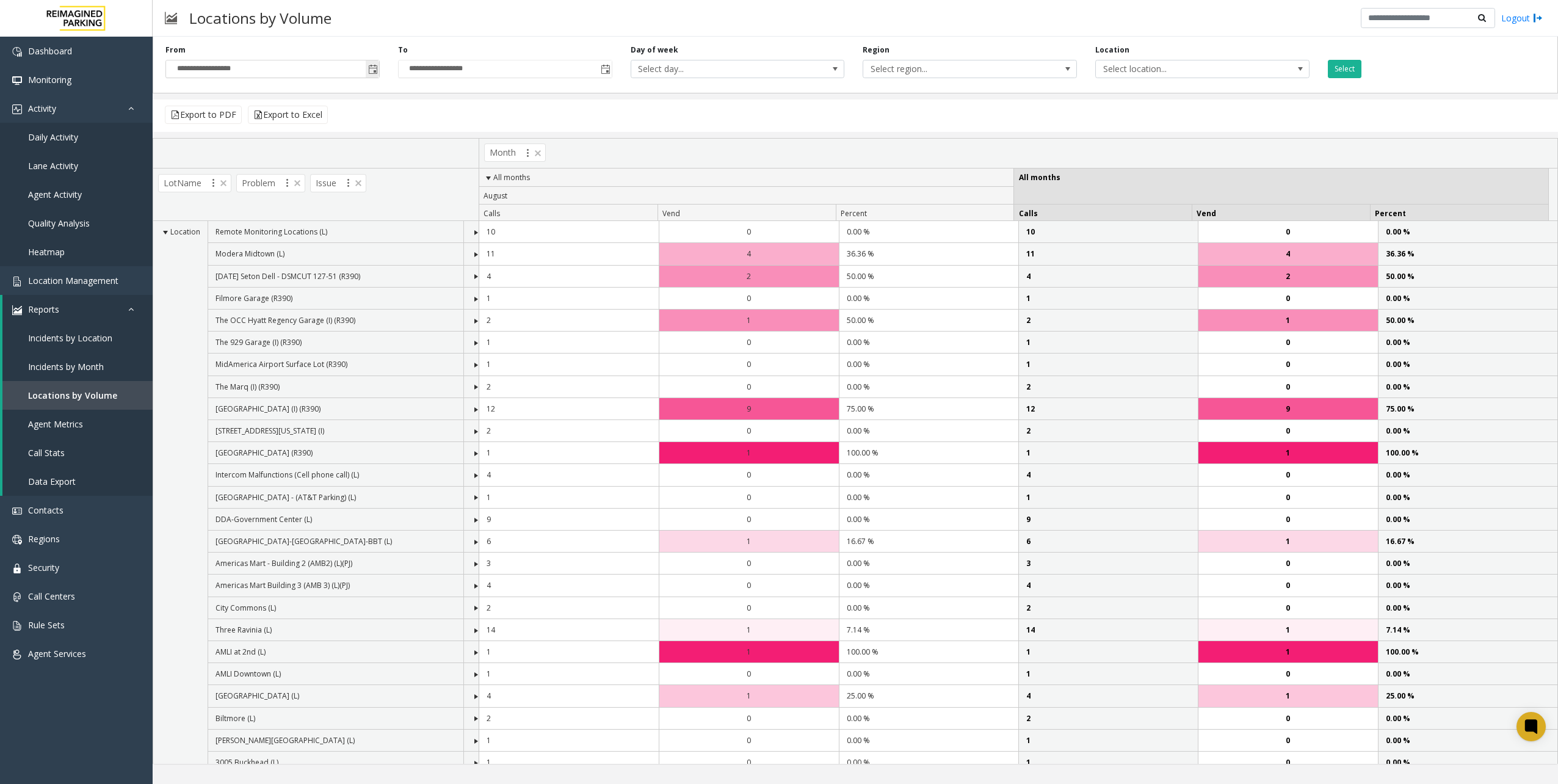
click at [369, 71] on span "Toggle popup" at bounding box center [373, 69] width 10 height 10
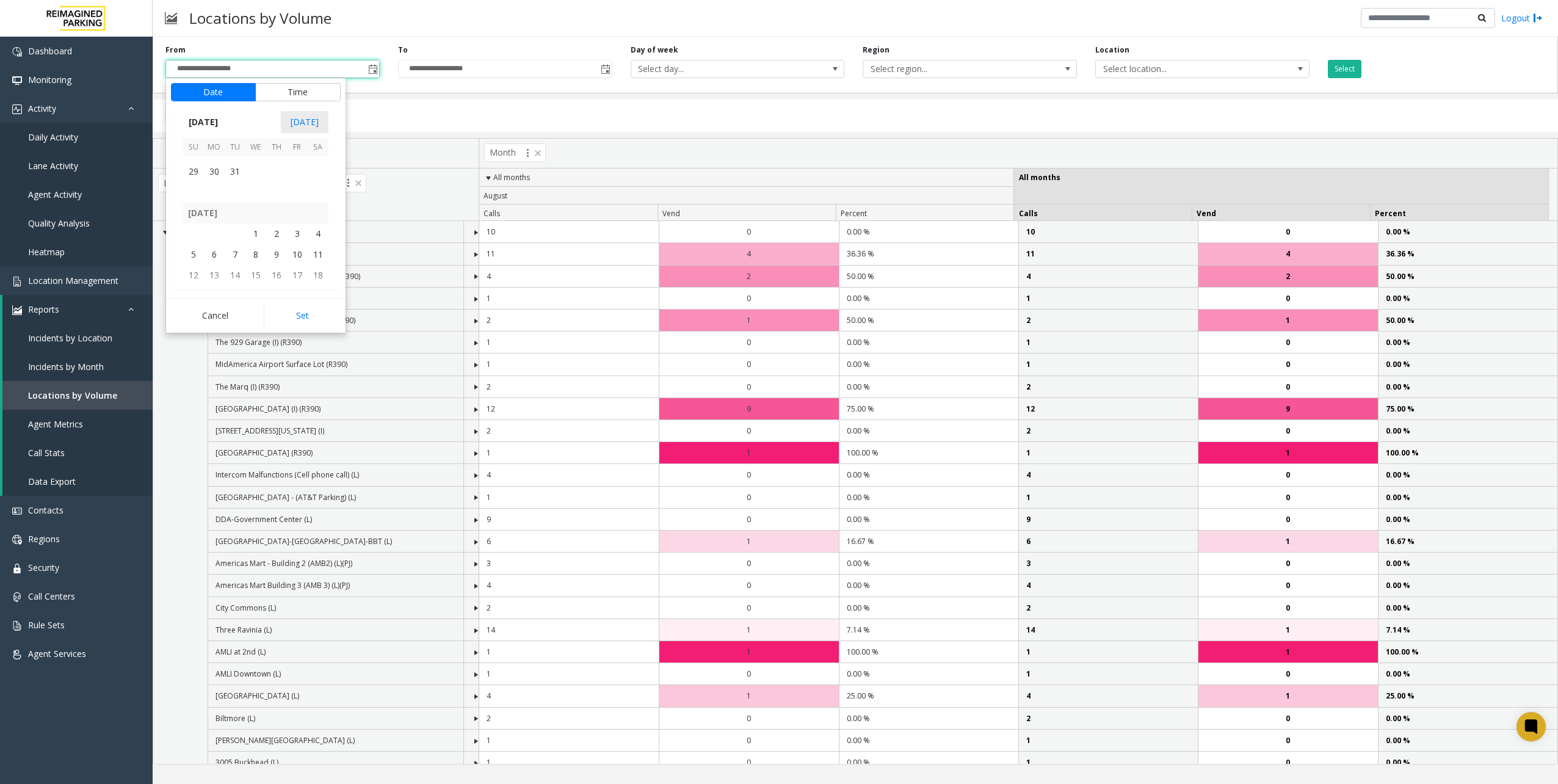
scroll to position [217894, 0]
click at [252, 240] on span "1" at bounding box center [255, 248] width 21 height 21
click at [284, 317] on button "Set" at bounding box center [302, 315] width 77 height 27
type input "**********"
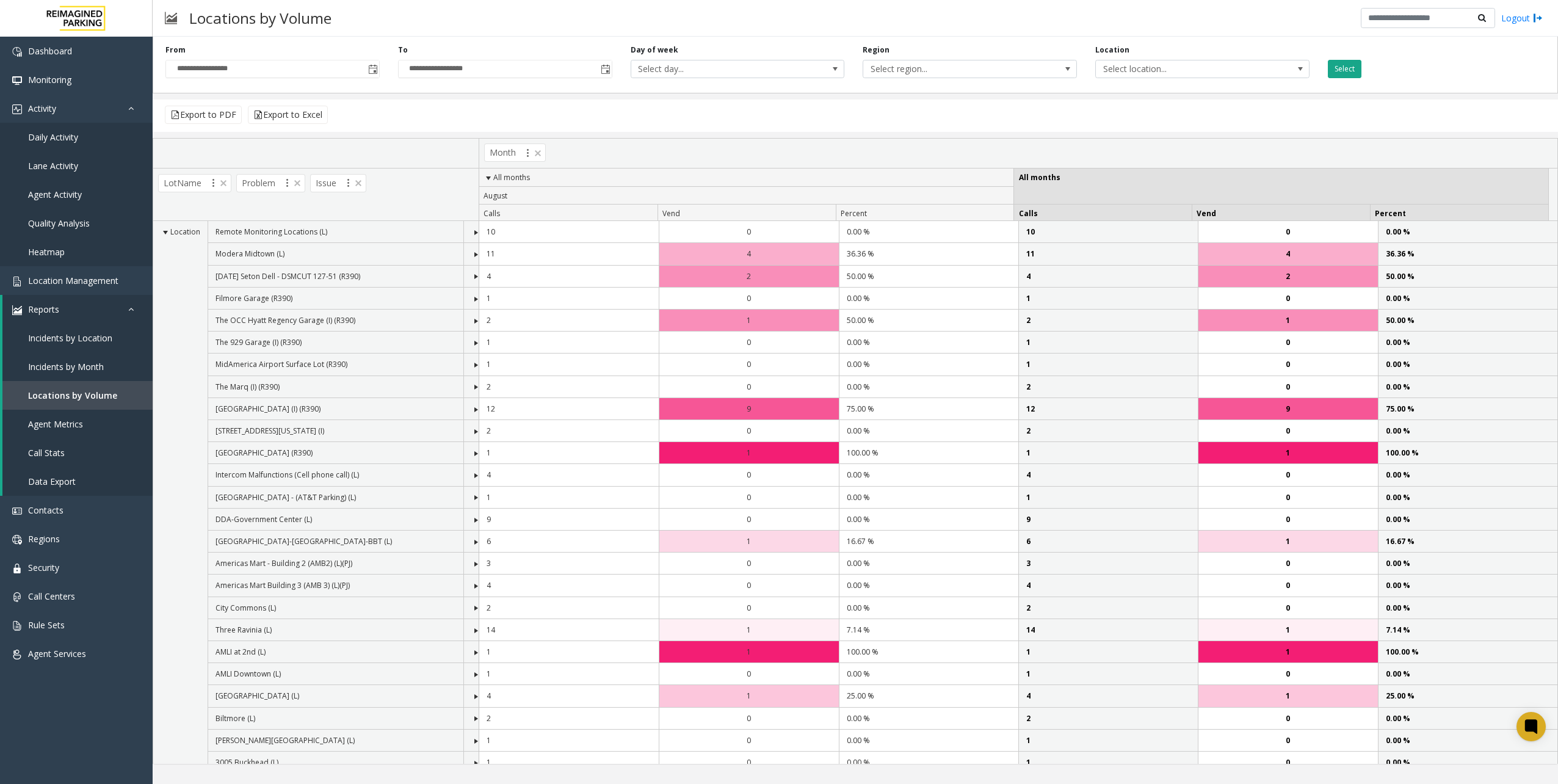
click at [1167, 67] on button "Select" at bounding box center [1344, 69] width 33 height 18
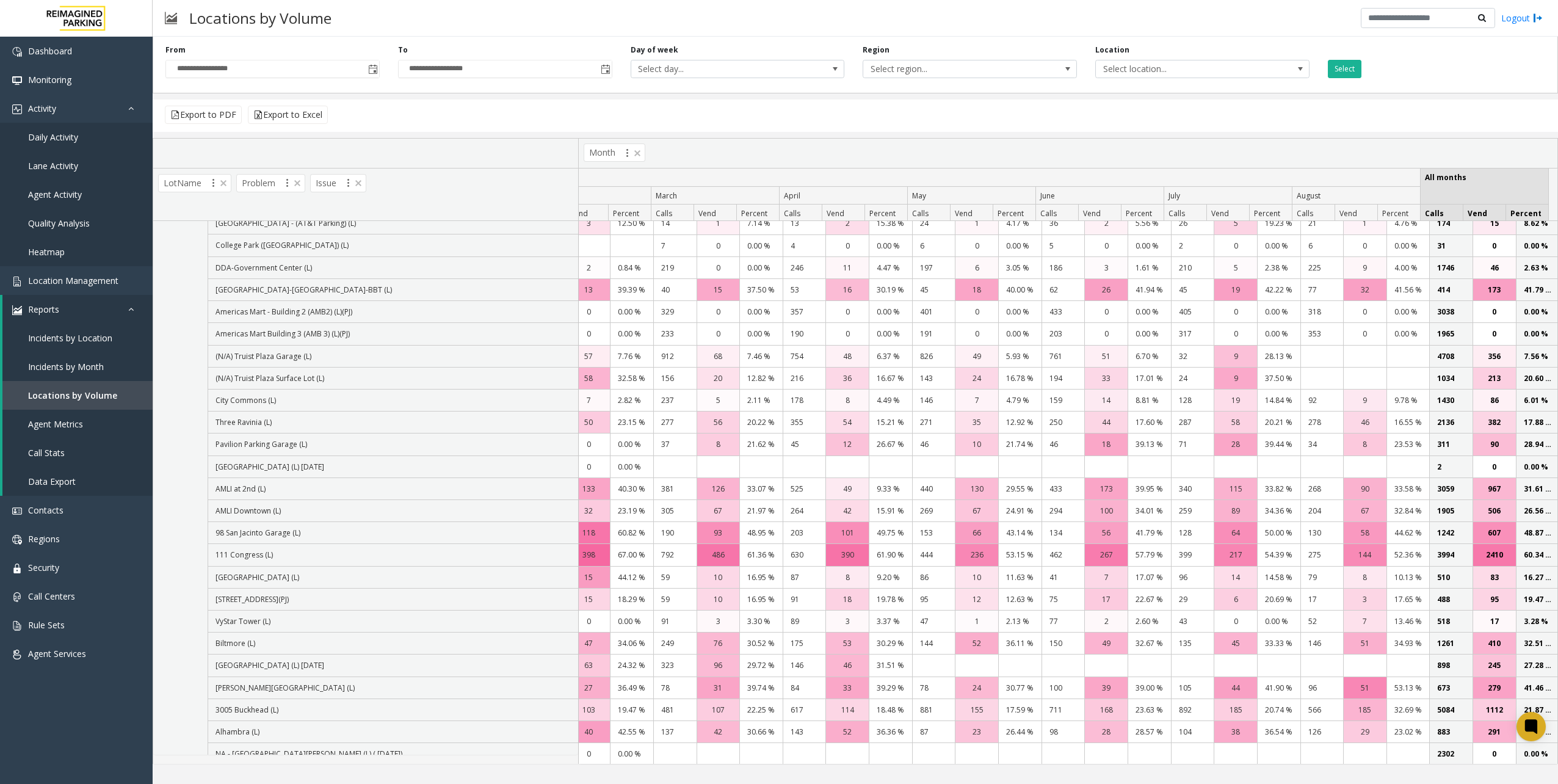
scroll to position [0, 0]
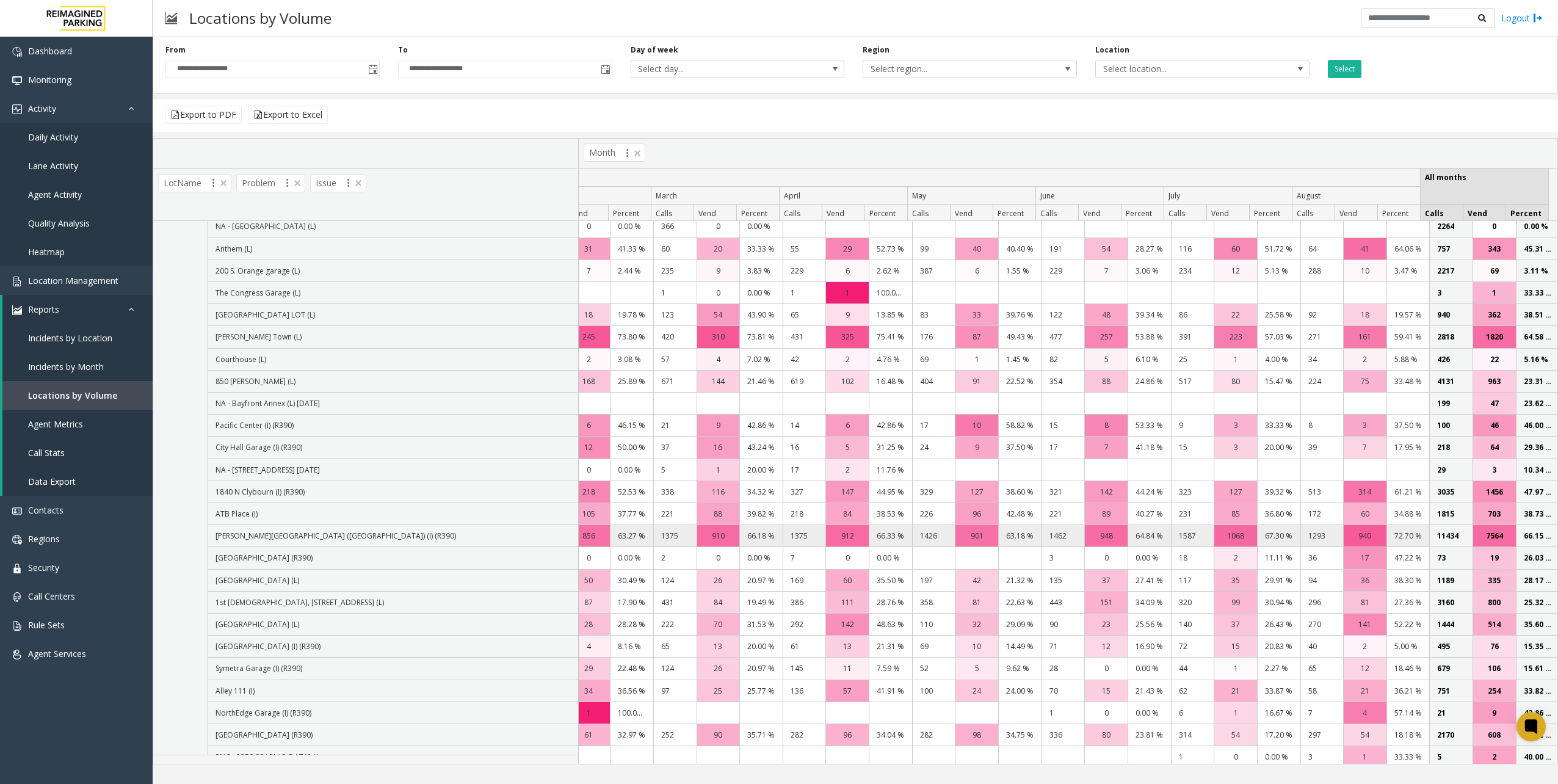
click at [1167, 525] on td "11434" at bounding box center [1451, 536] width 43 height 22
click at [1167, 526] on td "11434" at bounding box center [1451, 536] width 43 height 22
click at [83, 278] on span "Location Management" at bounding box center [73, 280] width 90 height 12
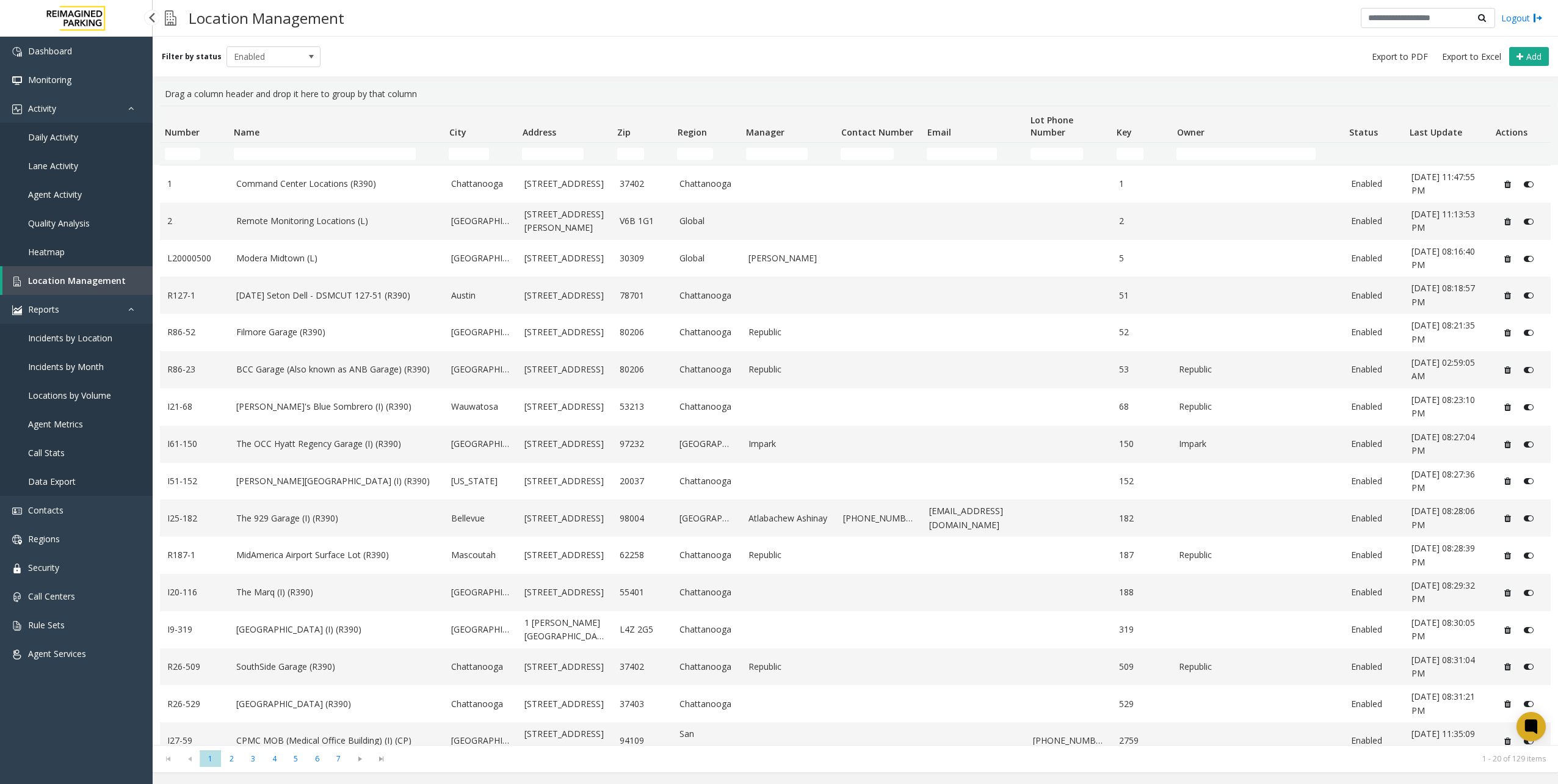
click at [49, 142] on link "Daily Activity" at bounding box center [76, 136] width 153 height 29
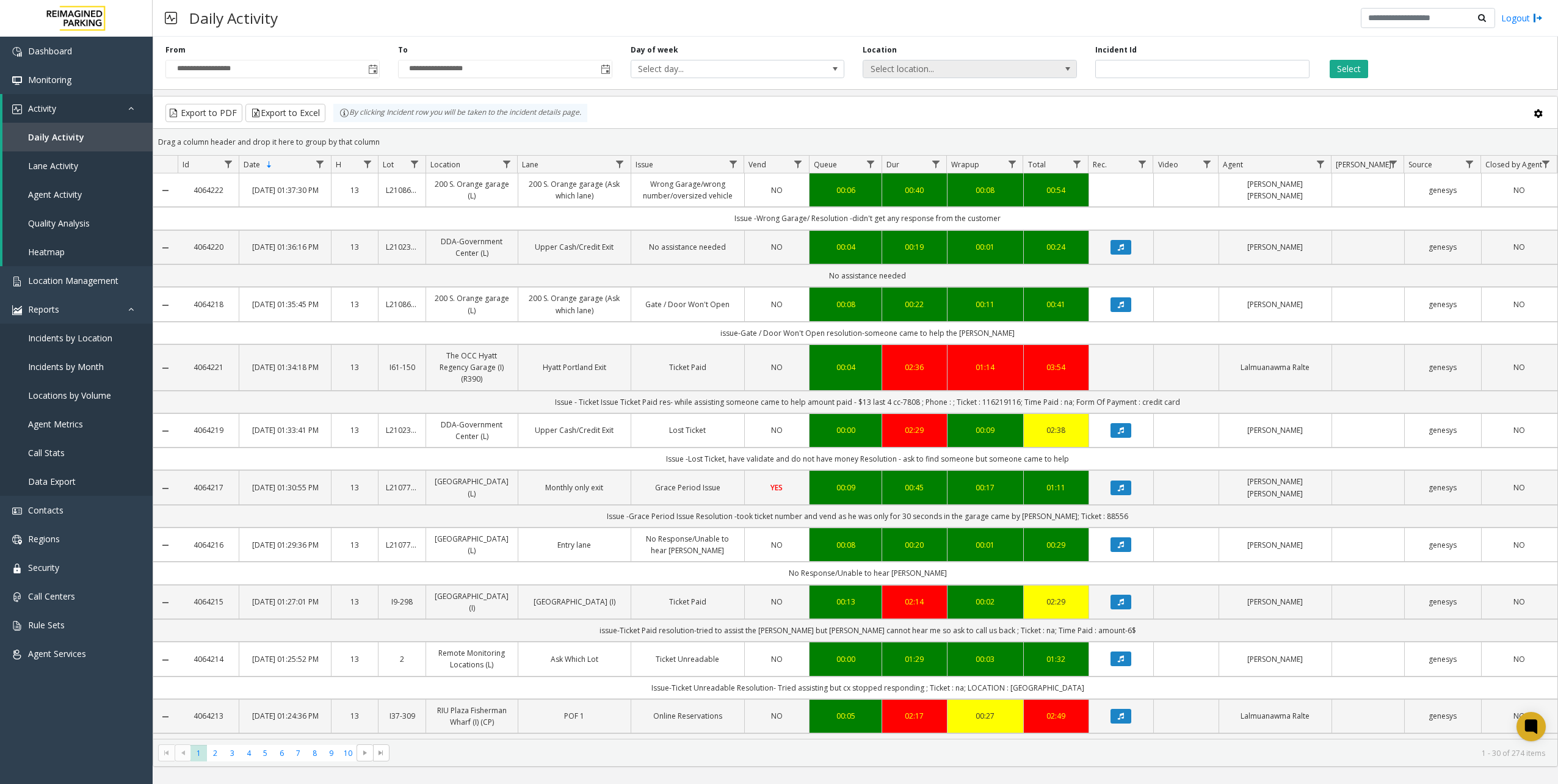
click at [920, 68] on span "Select location..." at bounding box center [948, 69] width 170 height 18
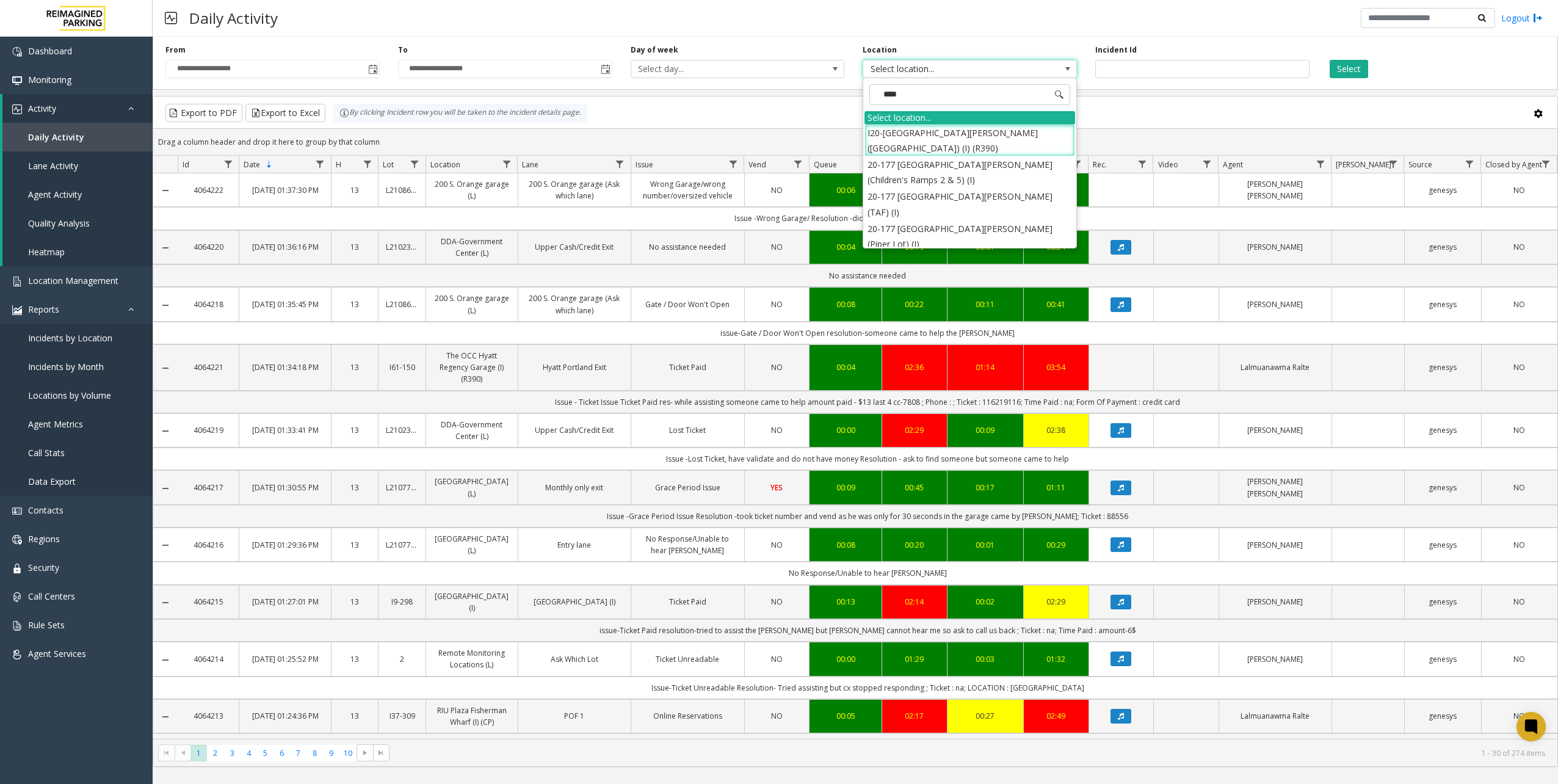
type input "*****"
click at [1016, 128] on li "I20-[GEOGRAPHIC_DATA][PERSON_NAME] ([GEOGRAPHIC_DATA]) (I) (R390)" at bounding box center [969, 140] width 211 height 31
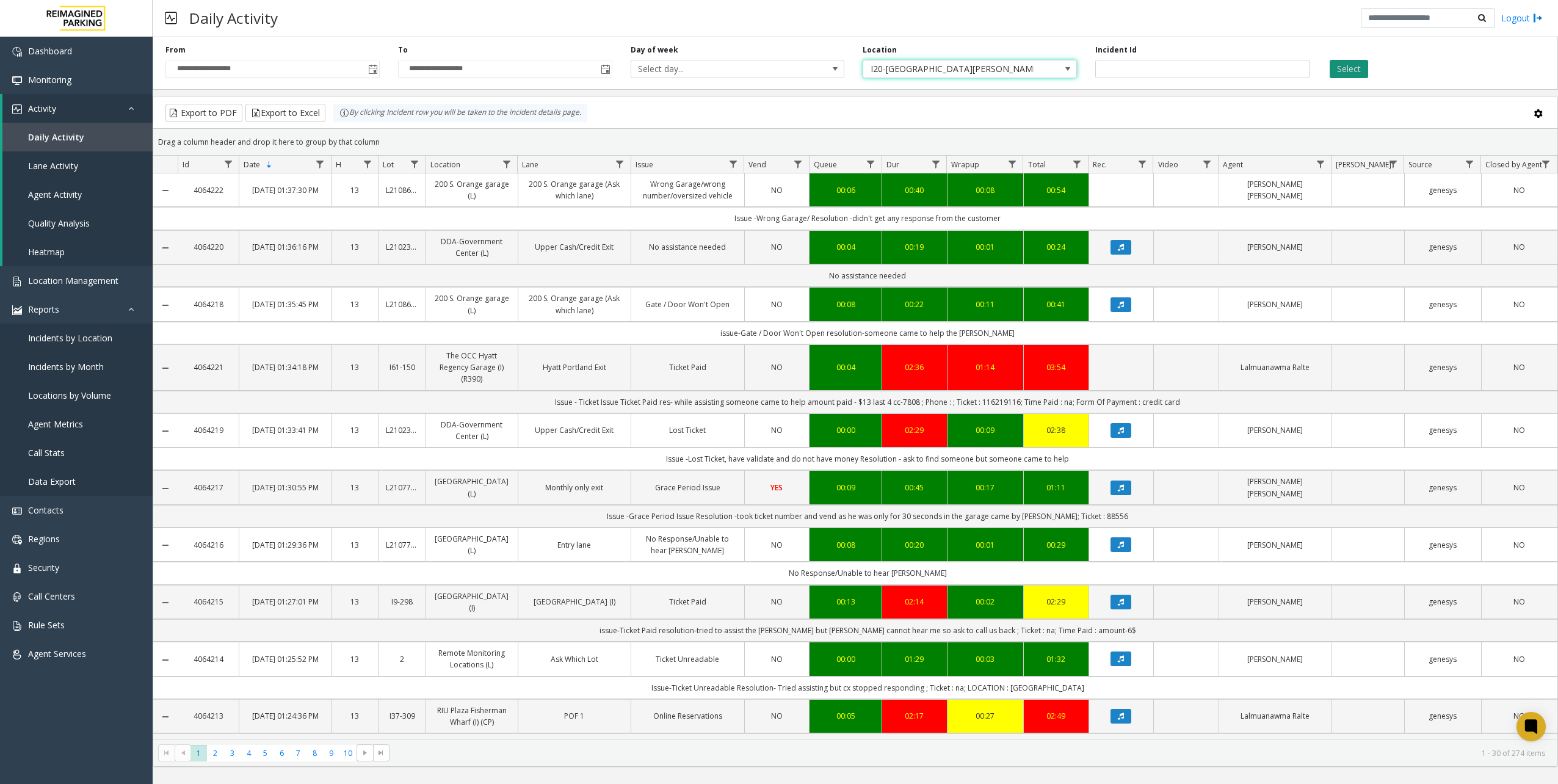
click at [1167, 63] on button "Select" at bounding box center [1349, 69] width 39 height 18
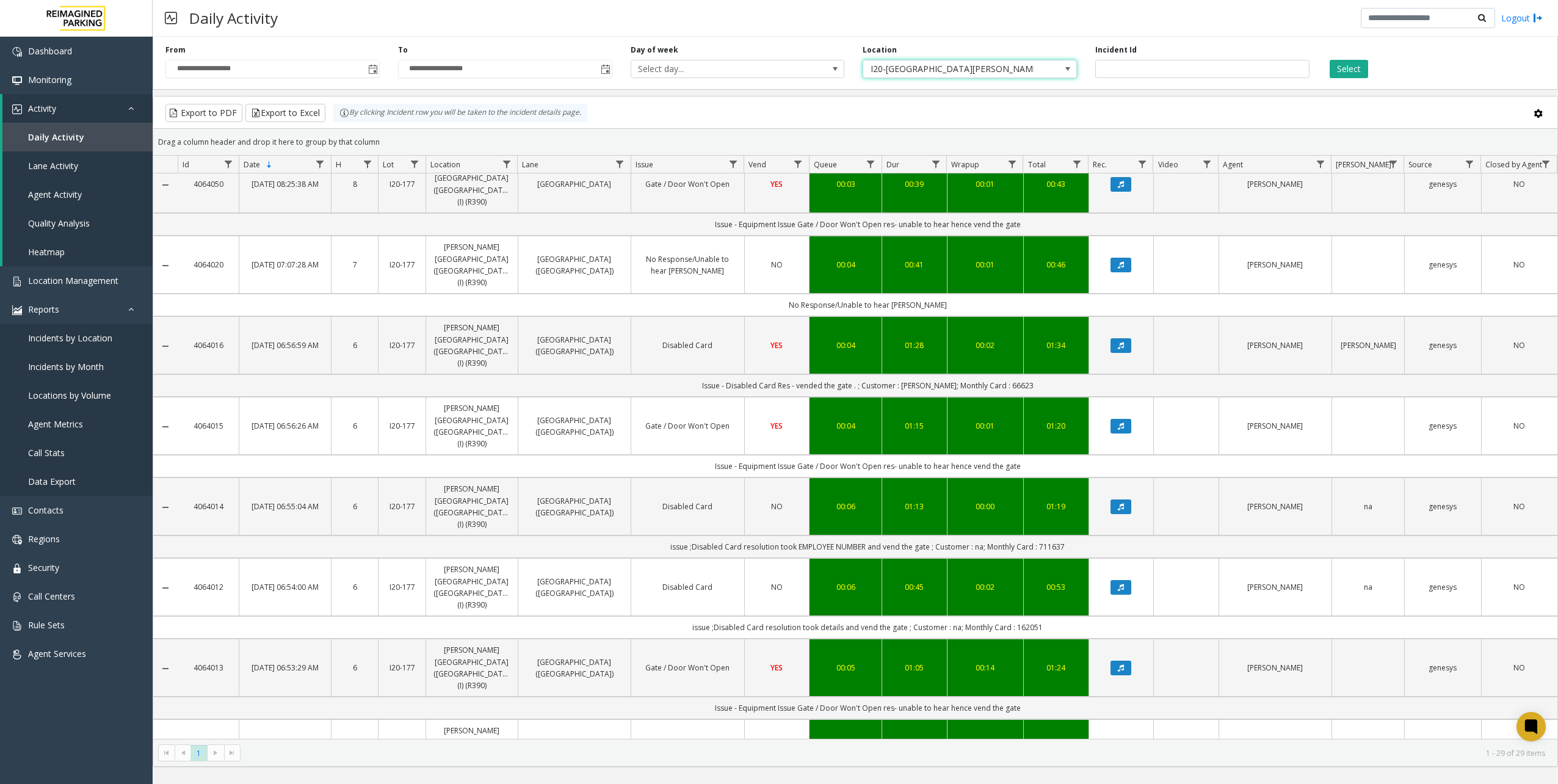
click at [988, 74] on span "I20-[GEOGRAPHIC_DATA][PERSON_NAME] ([GEOGRAPHIC_DATA]) (I) (R390)" at bounding box center [948, 69] width 170 height 18
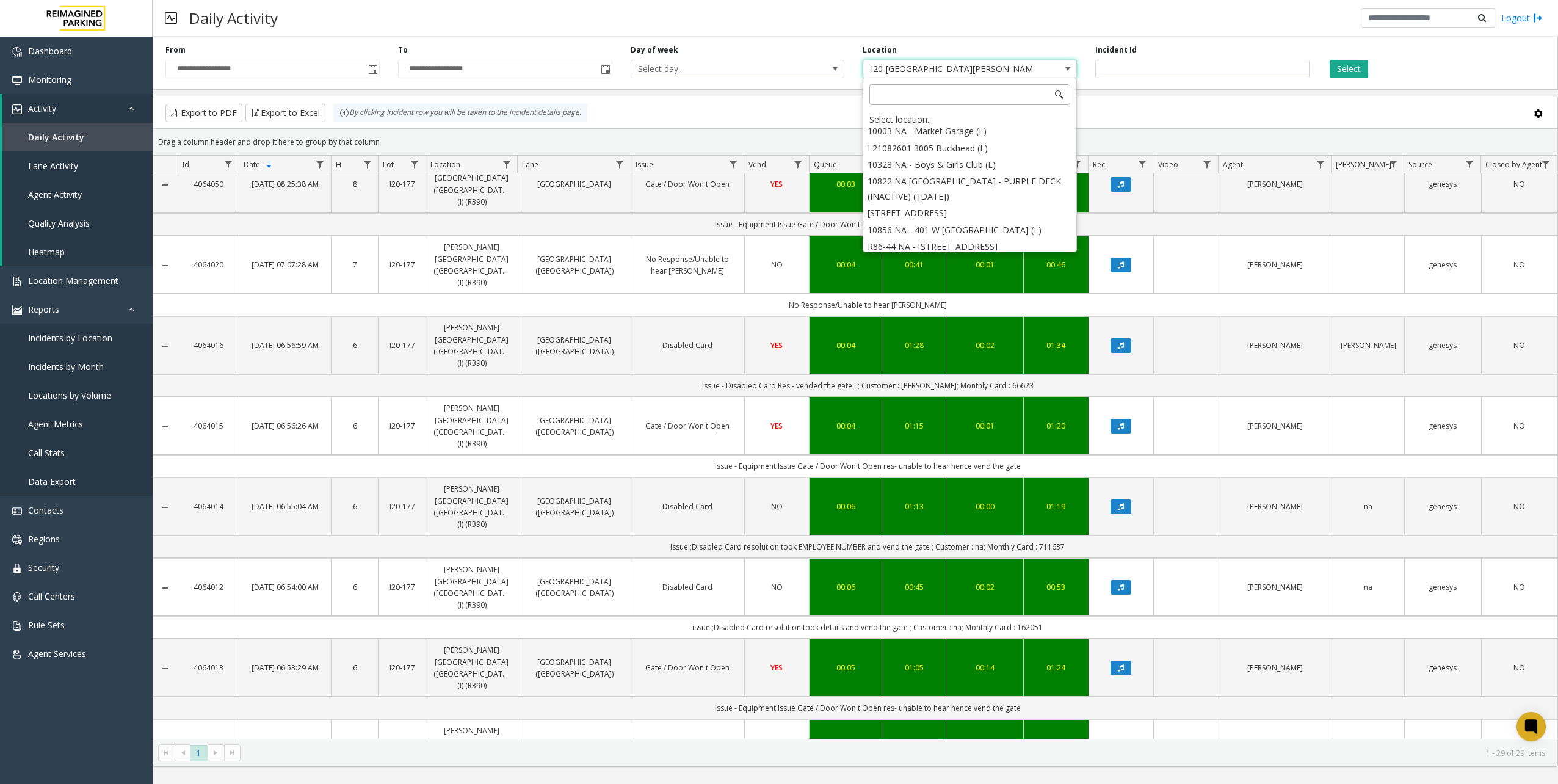
click at [986, 99] on input at bounding box center [970, 94] width 201 height 21
type input "*****"
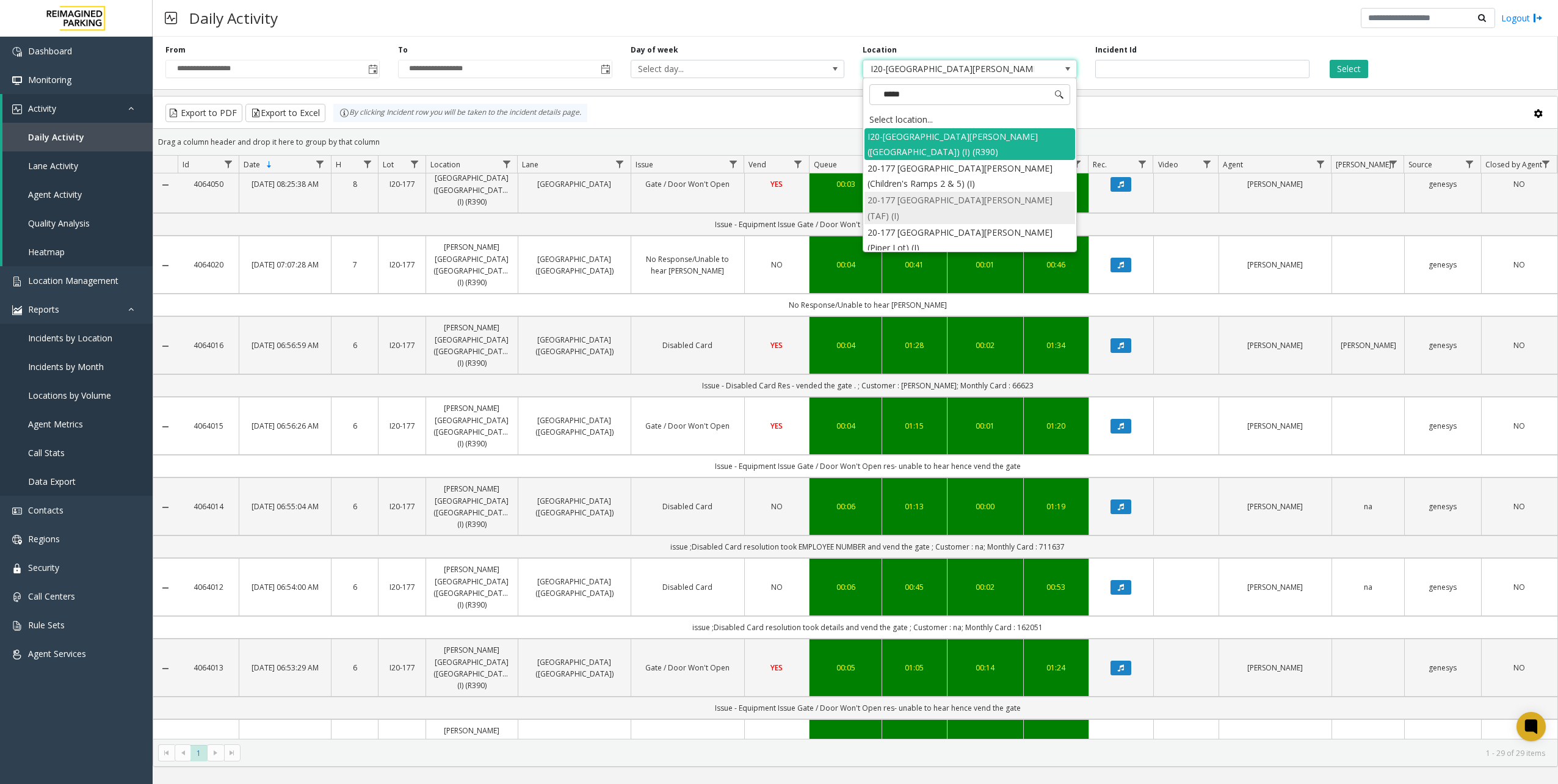
click at [1037, 192] on li "20-177 [GEOGRAPHIC_DATA][PERSON_NAME] (TAF) (I)" at bounding box center [969, 207] width 211 height 31
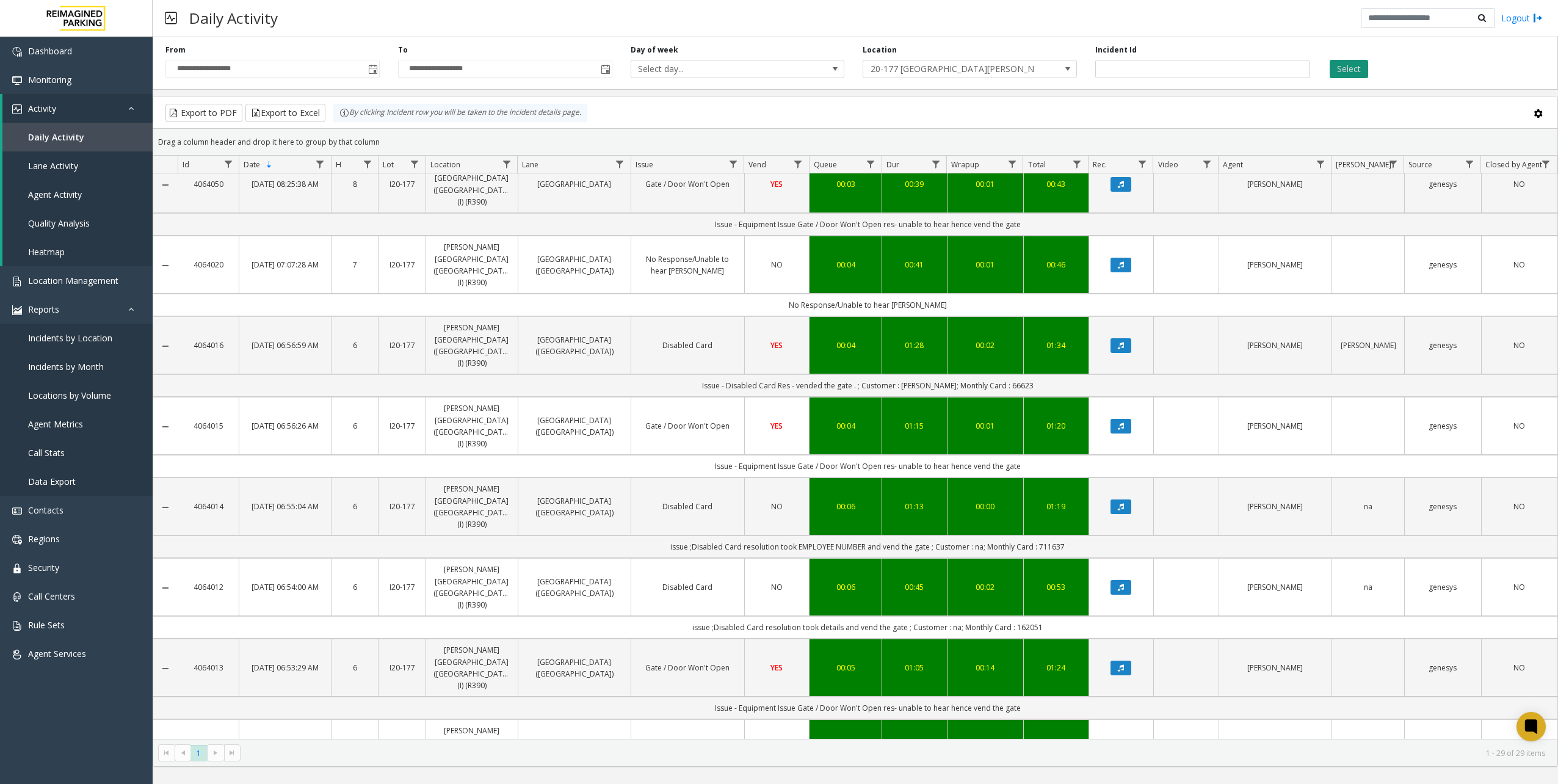
click at [1167, 68] on button "Select" at bounding box center [1349, 69] width 39 height 18
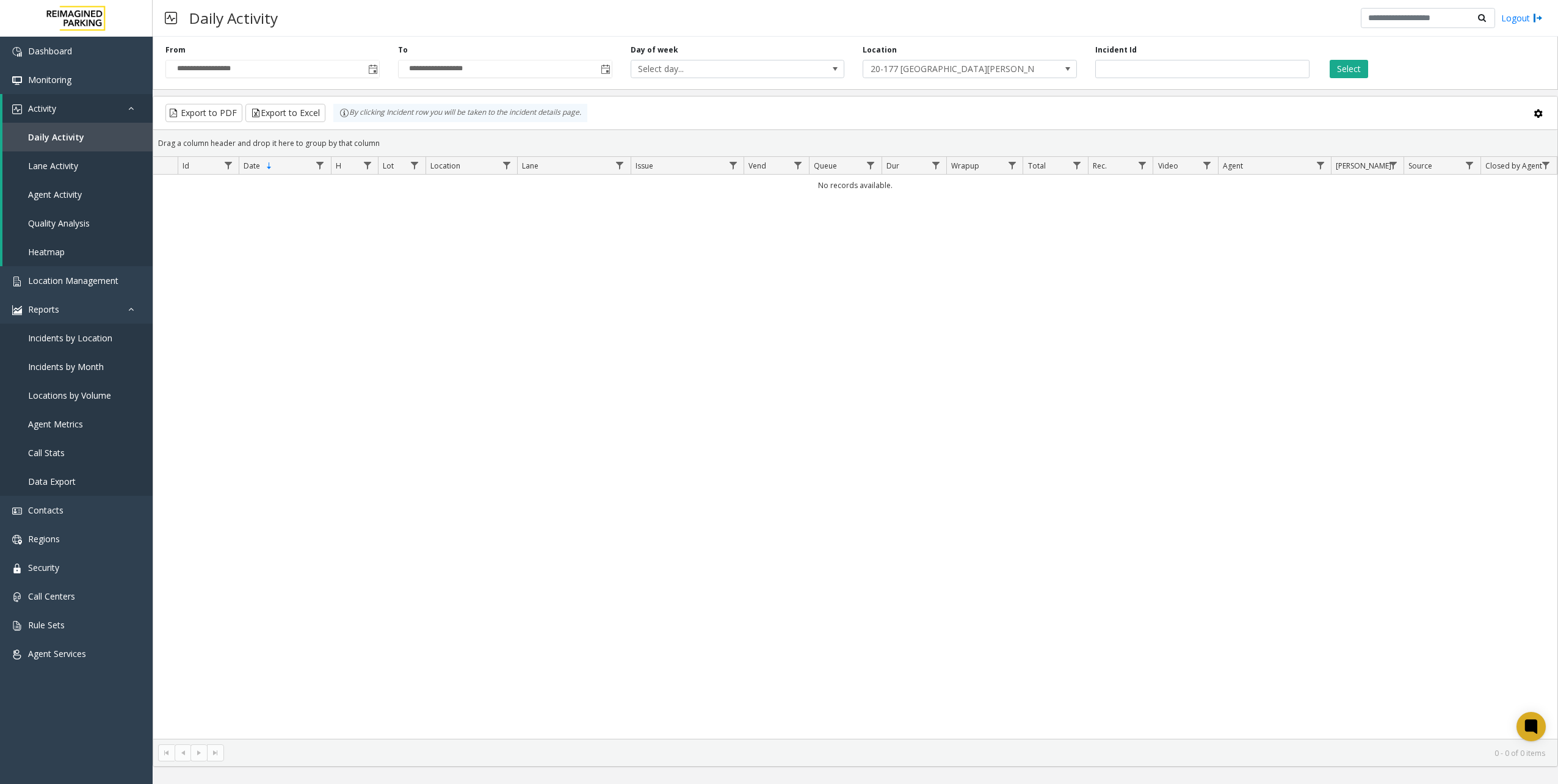
click at [1057, 55] on div "Location 20-177 [GEOGRAPHIC_DATA][PERSON_NAME] (TAF) (I)" at bounding box center [970, 61] width 233 height 33
click at [1056, 64] on span "20-177 [GEOGRAPHIC_DATA][PERSON_NAME] (TAF) (I)" at bounding box center [969, 69] width 215 height 18
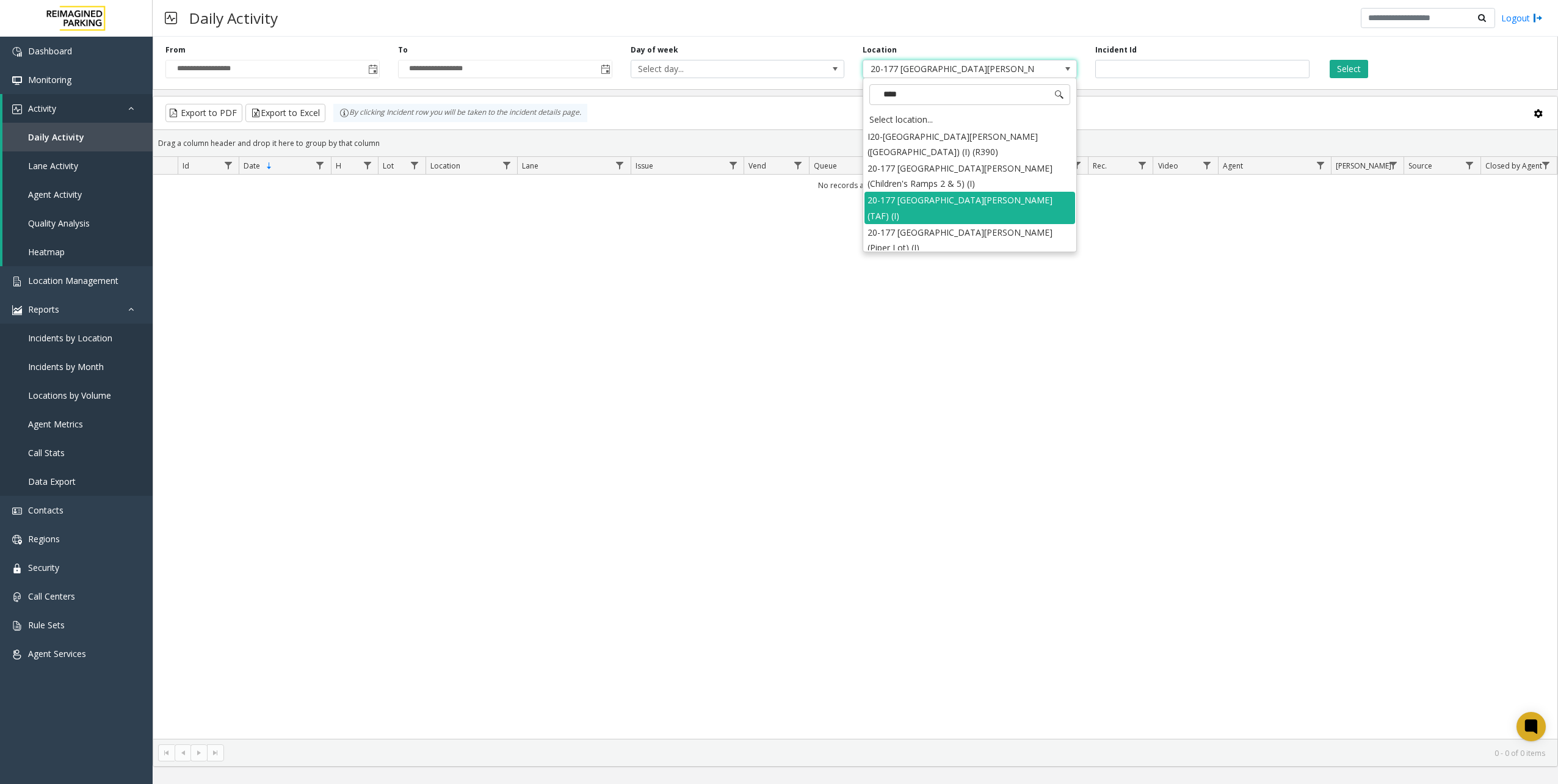
type input "*****"
click at [1012, 161] on li "20-177 [GEOGRAPHIC_DATA][PERSON_NAME] (Children's Ramps 2 & 5) (I)" at bounding box center [969, 176] width 211 height 31
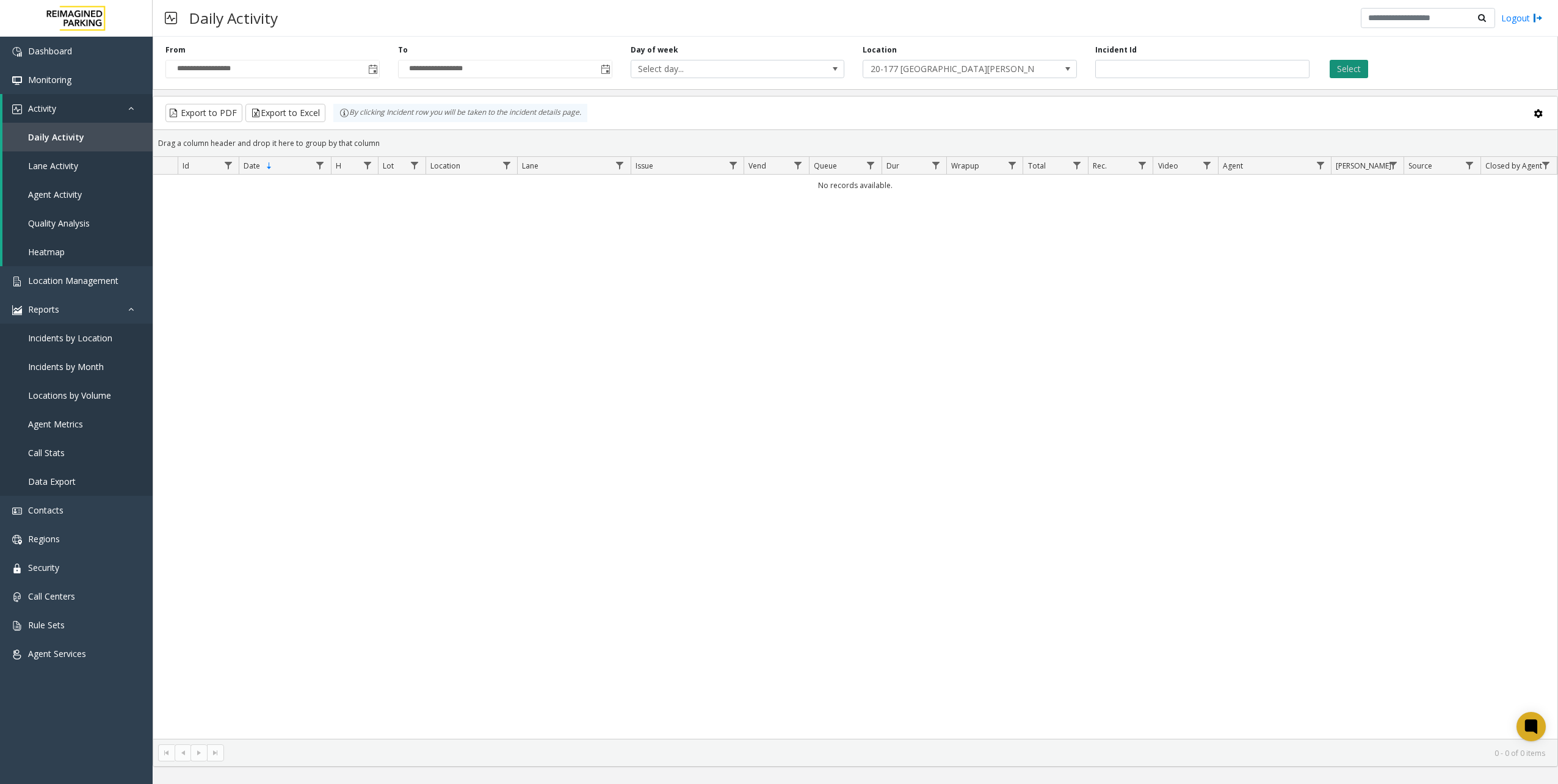
click at [1167, 68] on button "Select" at bounding box center [1349, 69] width 39 height 18
click at [1065, 74] on span at bounding box center [1068, 69] width 18 height 18
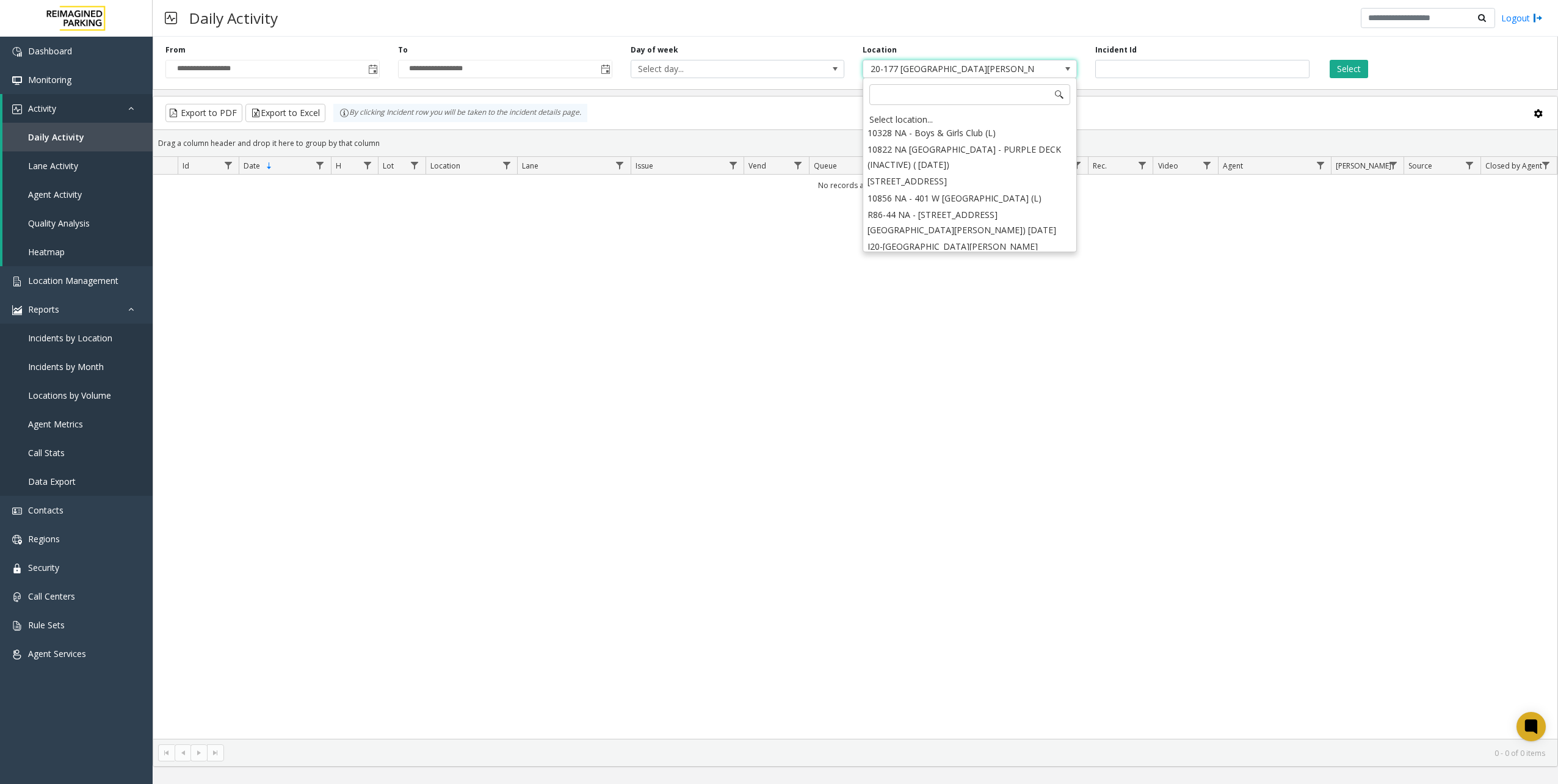
click at [1058, 42] on div "**********" at bounding box center [856, 60] width 1406 height 58
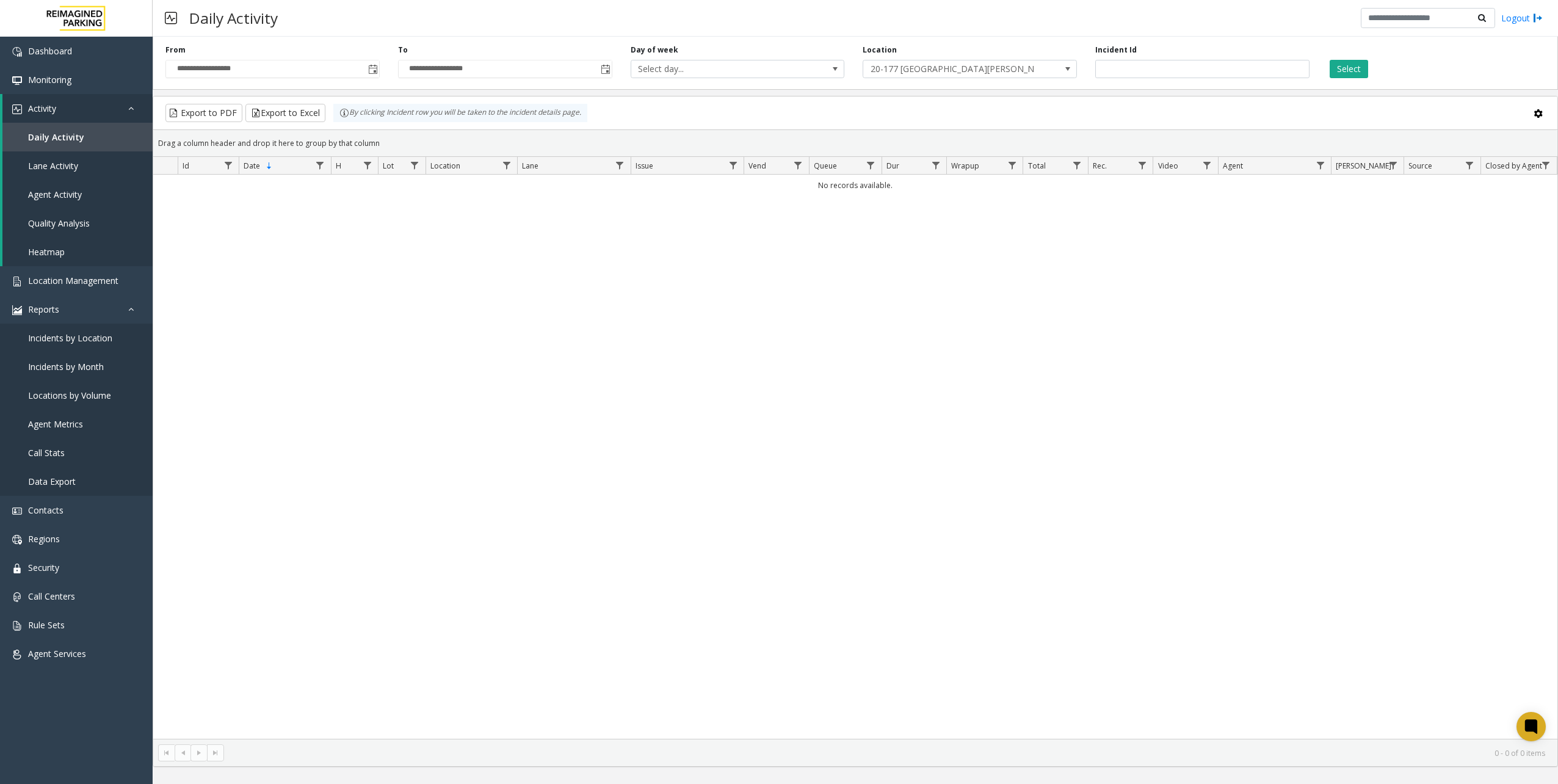
click at [381, 71] on div "**********" at bounding box center [273, 61] width 233 height 33
click at [380, 71] on span "**********" at bounding box center [273, 69] width 215 height 18
click at [367, 71] on span "Toggle popup" at bounding box center [372, 68] width 14 height 19
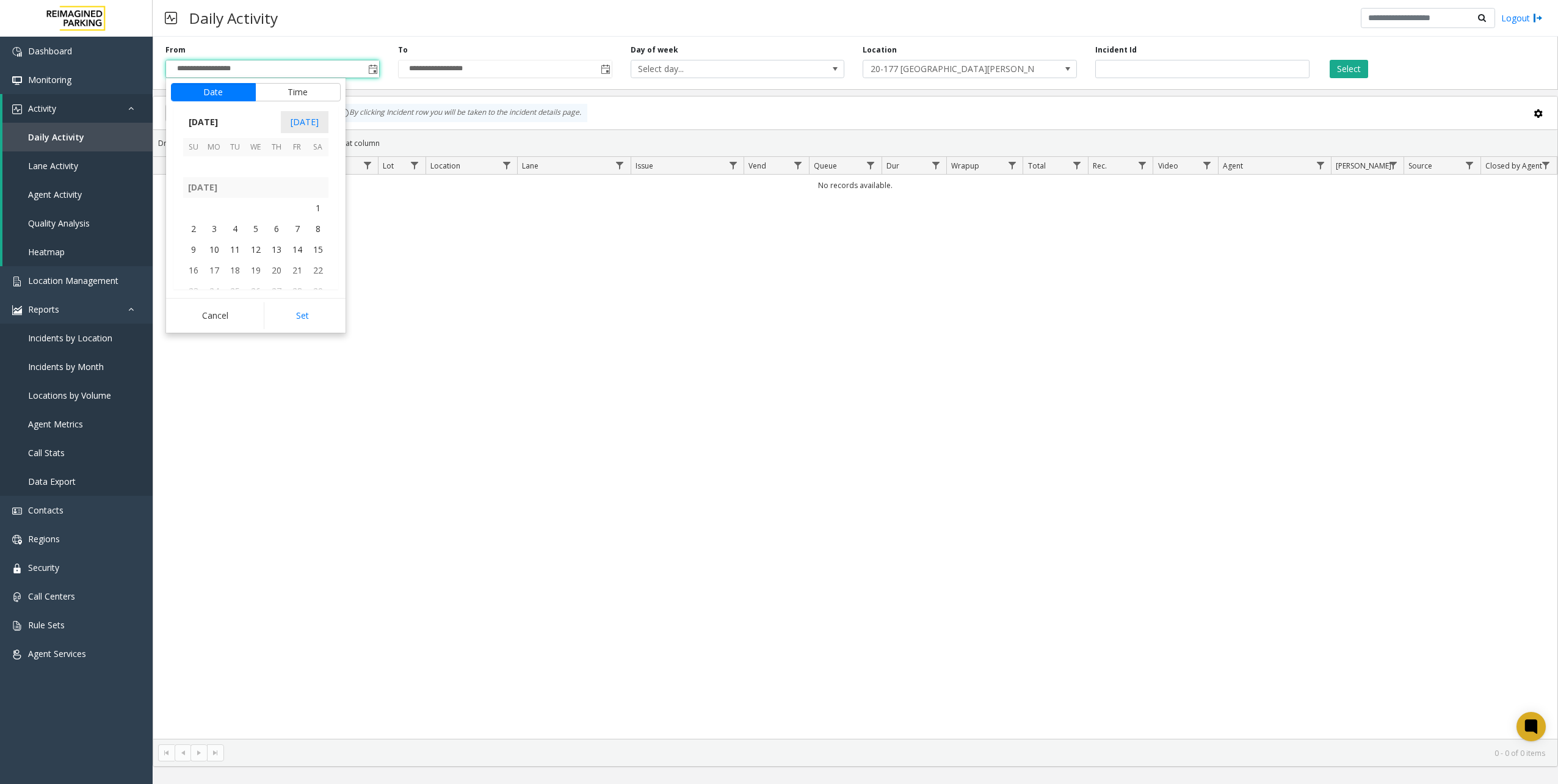
scroll to position [212704, 0]
click at [313, 208] on span "1" at bounding box center [318, 206] width 21 height 21
click at [315, 315] on button "Set" at bounding box center [302, 315] width 77 height 27
type input "**********"
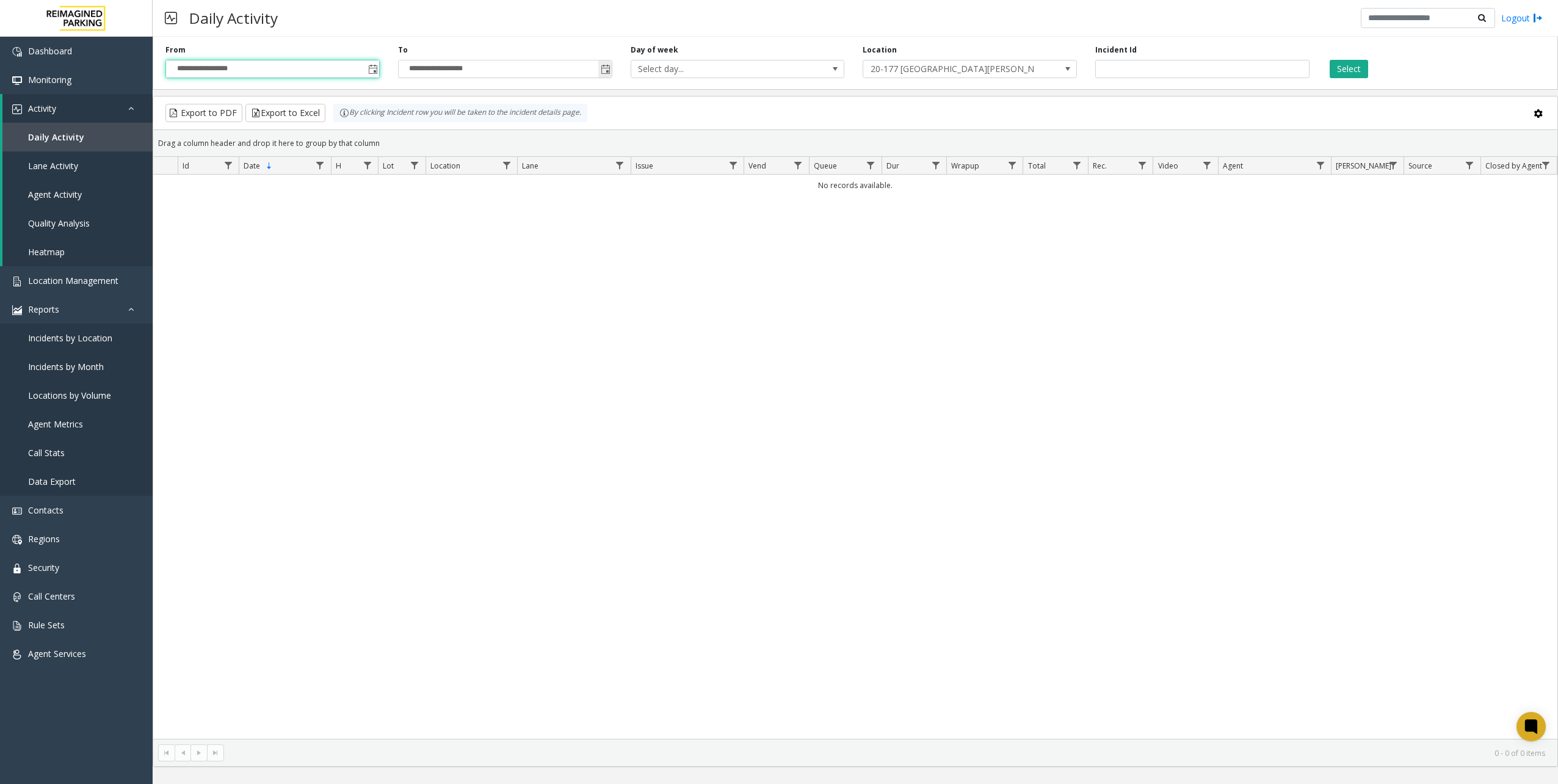
click at [604, 71] on span "Toggle popup" at bounding box center [605, 69] width 10 height 10
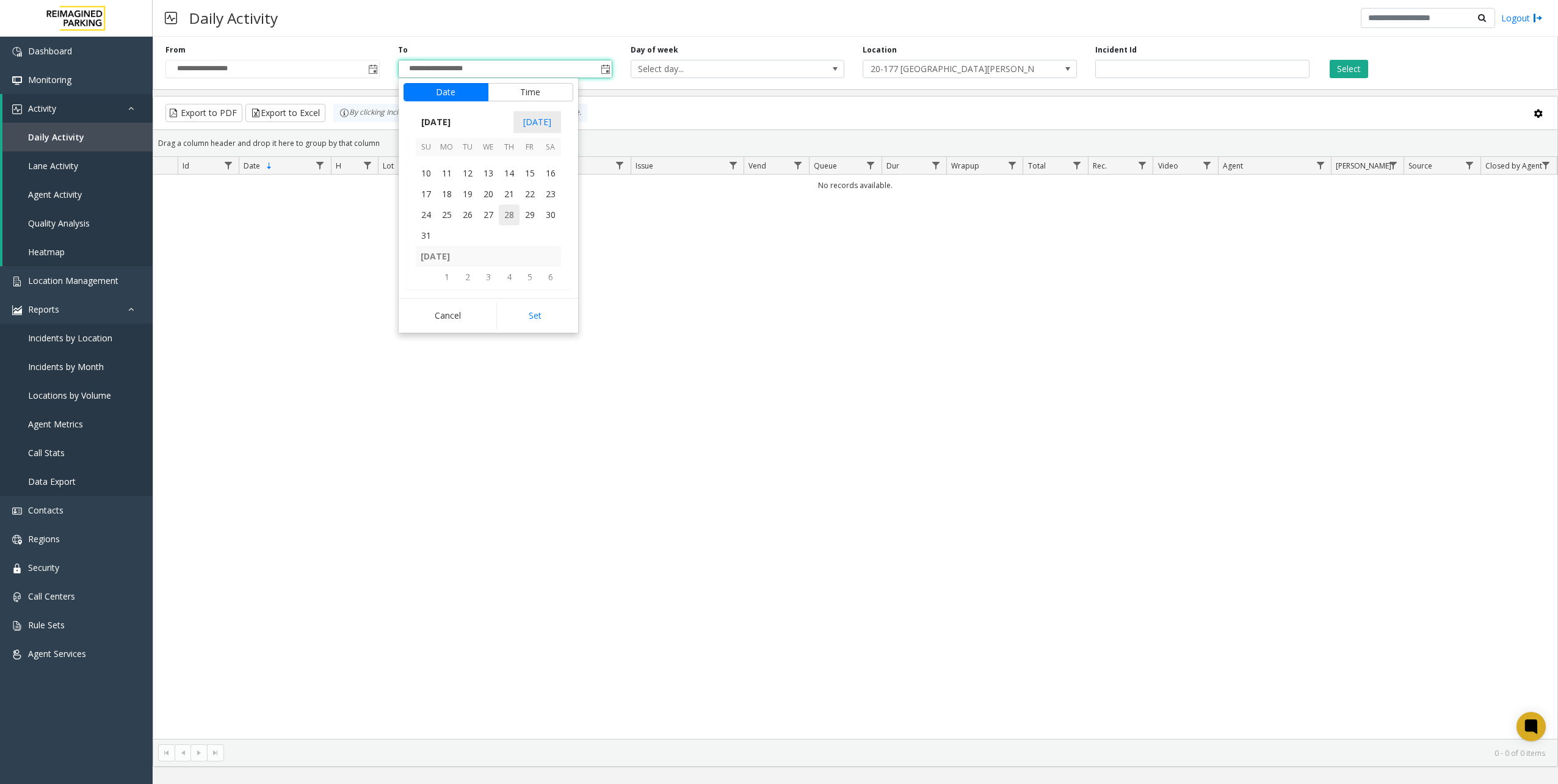
scroll to position [216123, 0]
click at [434, 240] on span "31" at bounding box center [426, 234] width 21 height 21
click at [540, 301] on div "Cancel Set" at bounding box center [488, 315] width 180 height 35
click at [540, 303] on button "Set" at bounding box center [535, 315] width 77 height 27
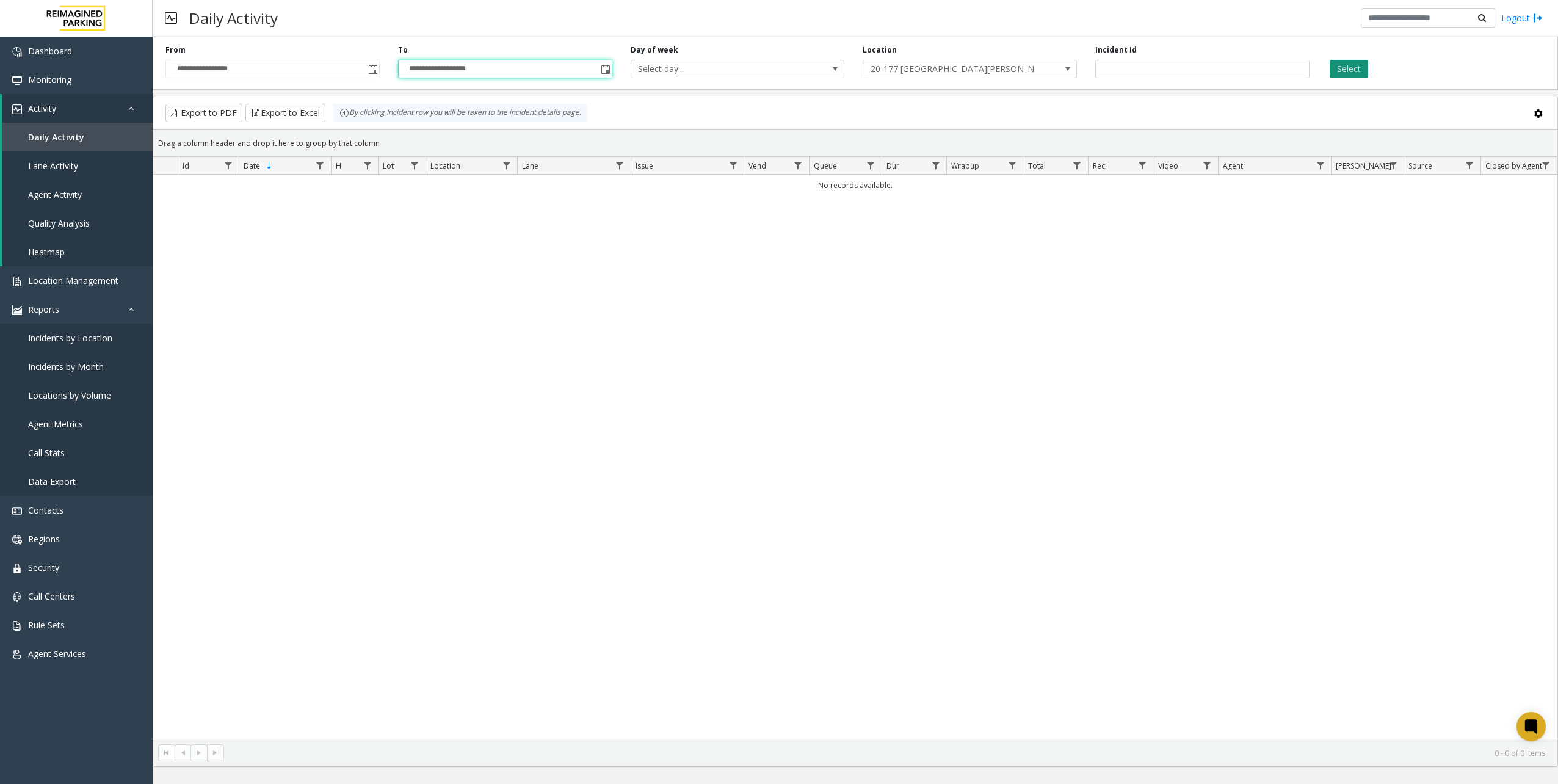
click at [1167, 65] on button "Select" at bounding box center [1349, 69] width 39 height 18
click at [1167, 81] on div "**********" at bounding box center [856, 60] width 1406 height 58
click at [982, 67] on span "20-177 [GEOGRAPHIC_DATA][PERSON_NAME] (Children's Ramps 2 & 5) (I)" at bounding box center [948, 69] width 170 height 18
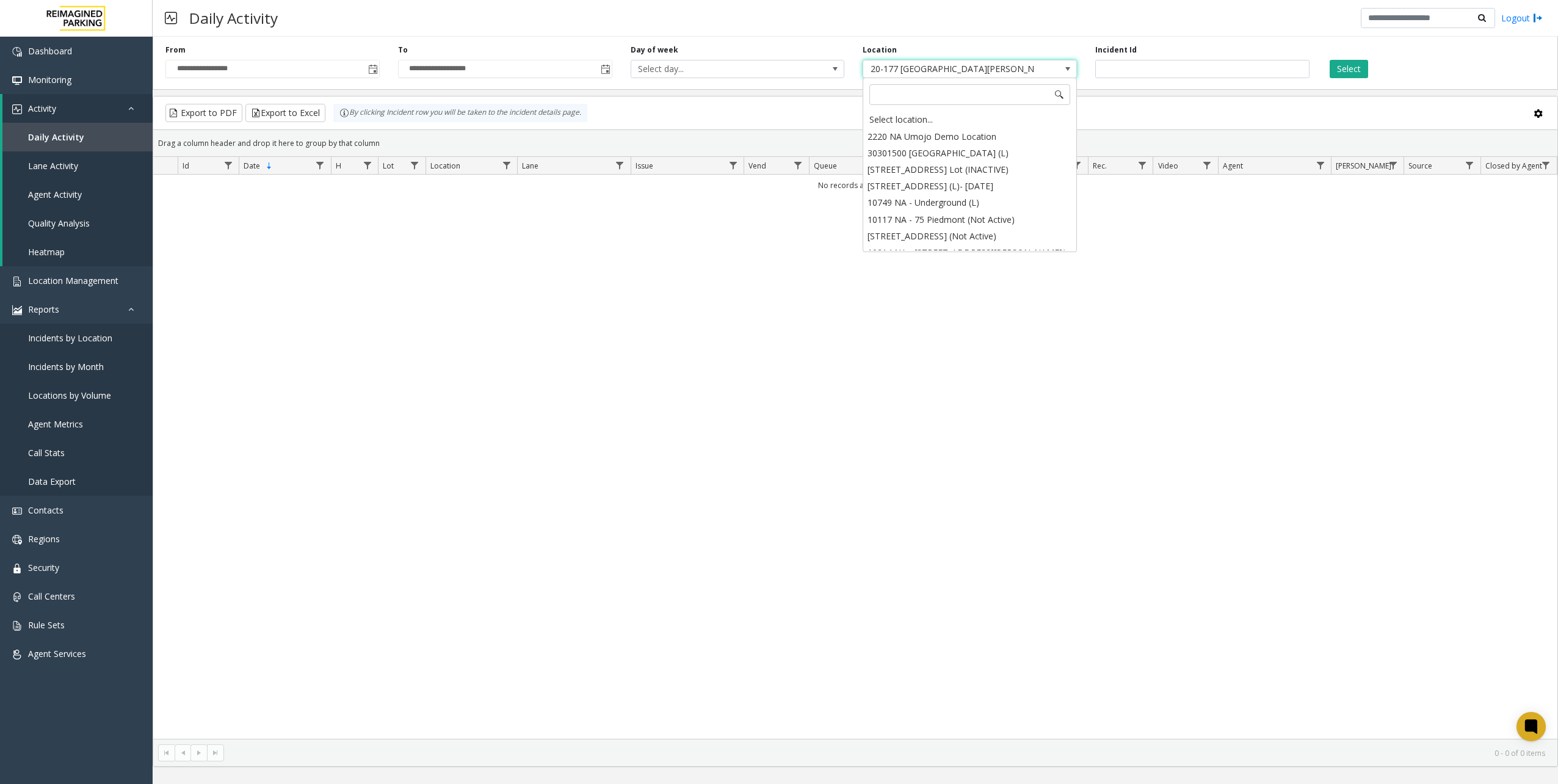
scroll to position [3013, 0]
click at [911, 113] on div "Select location..." at bounding box center [969, 120] width 211 height 18
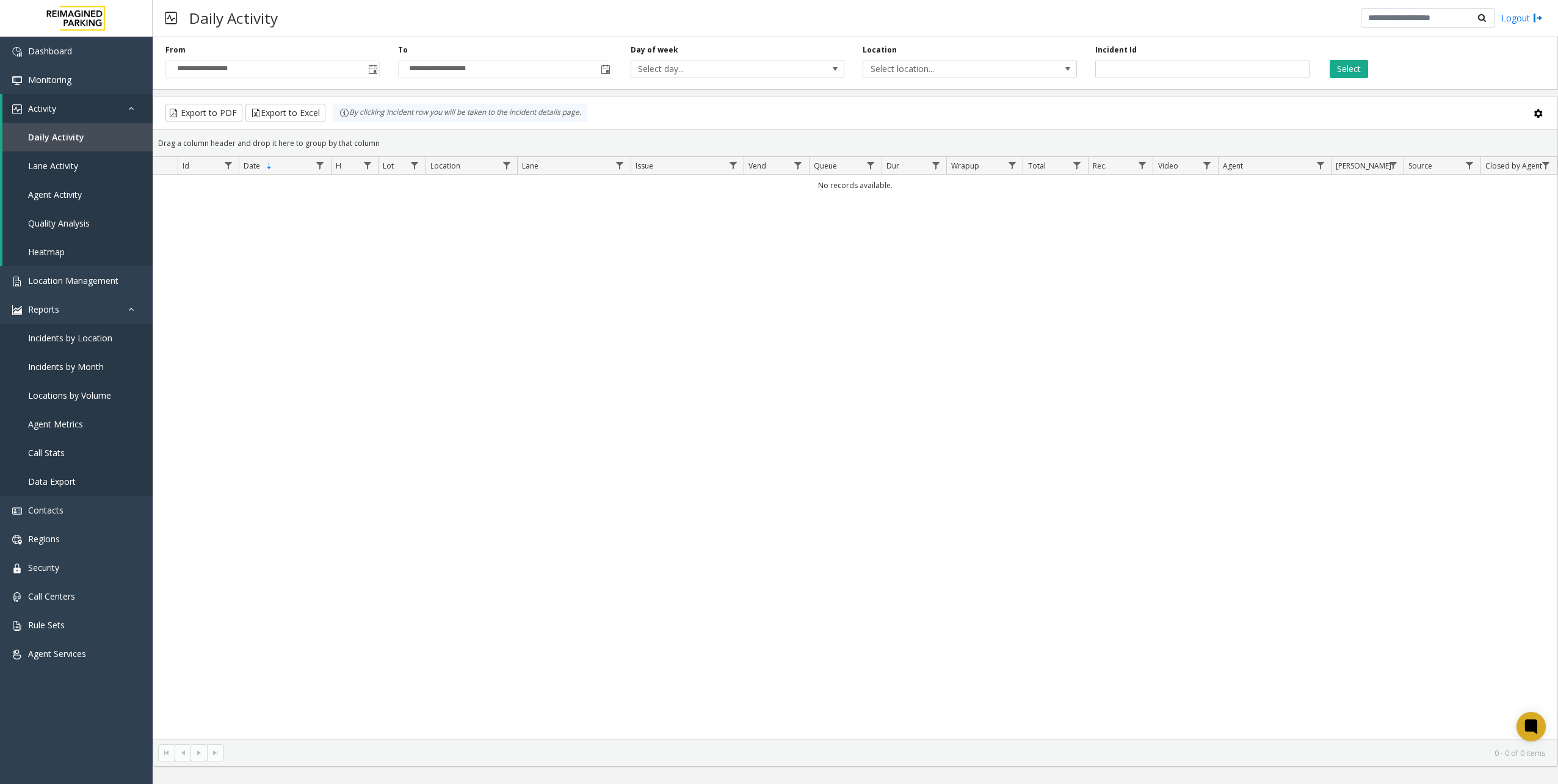
click at [1167, 71] on div "Select" at bounding box center [1435, 61] width 233 height 33
click at [1167, 71] on button "Select" at bounding box center [1349, 69] width 39 height 18
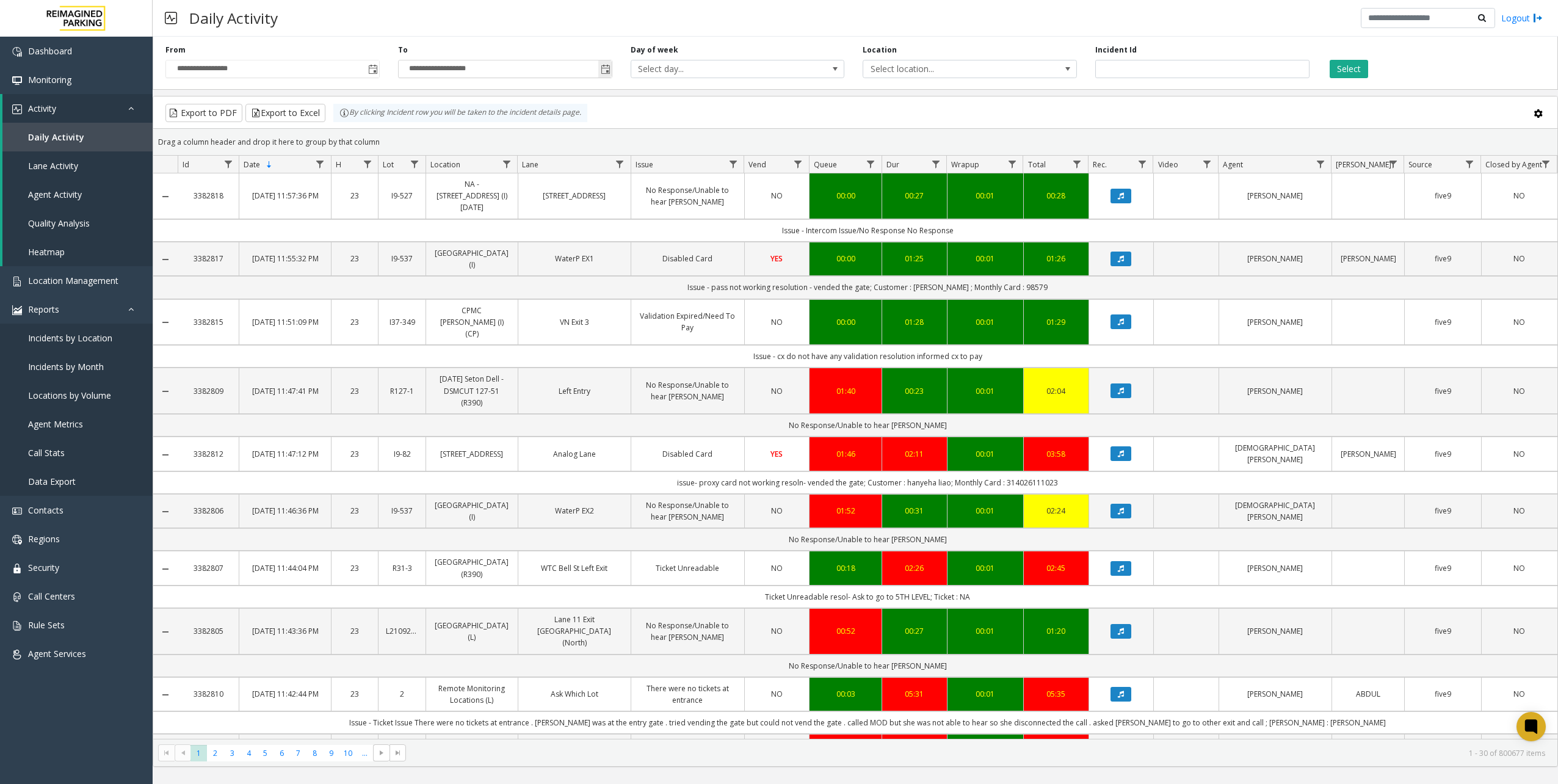
click at [609, 70] on span "Toggle popup" at bounding box center [605, 69] width 10 height 10
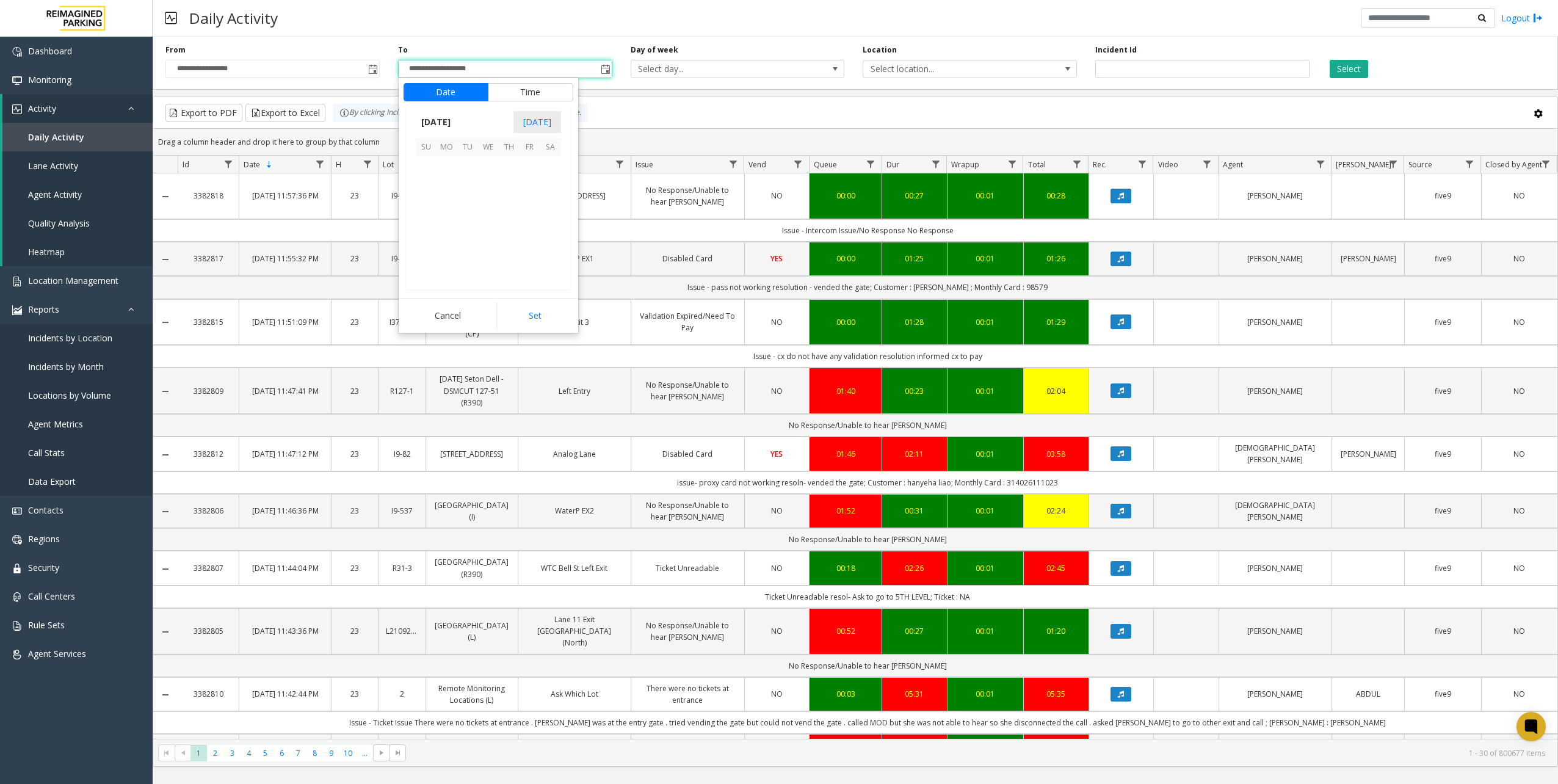
scroll to position [18, 0]
click at [447, 72] on input "**********" at bounding box center [505, 69] width 213 height 18
click at [545, 179] on span "31" at bounding box center [551, 179] width 21 height 21
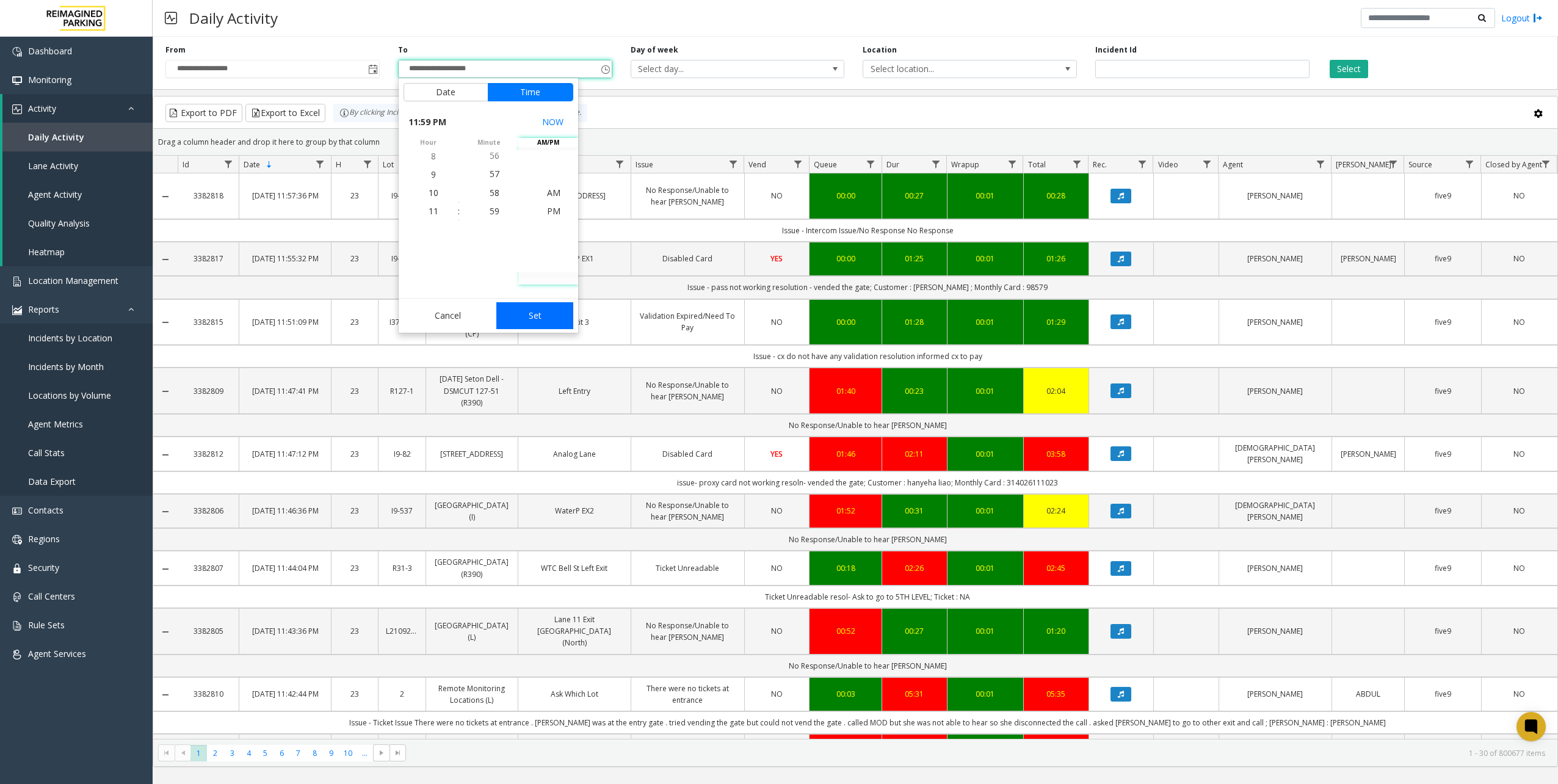
click at [528, 308] on button "Set" at bounding box center [535, 315] width 77 height 27
type input "**********"
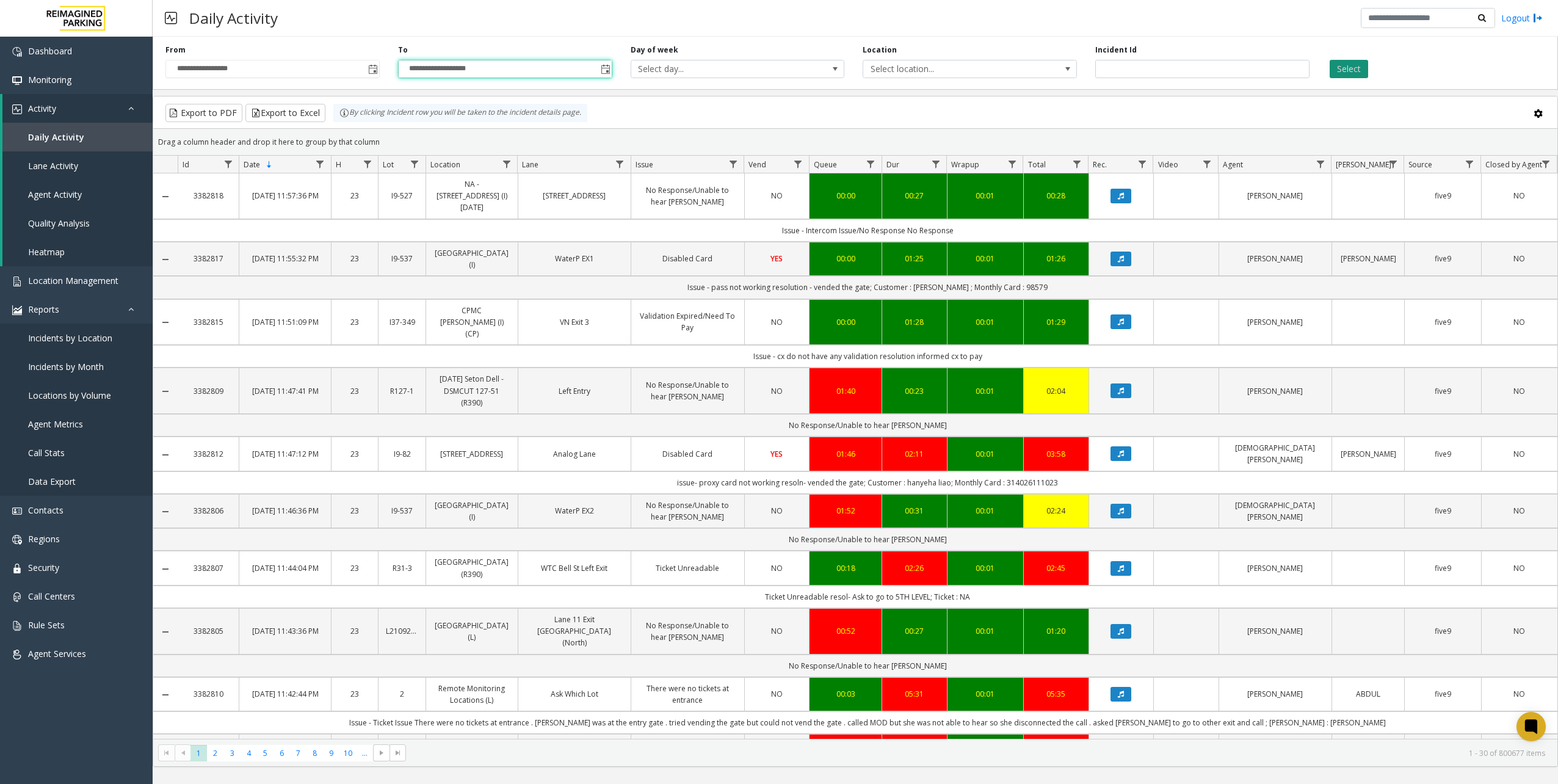
click at [1167, 64] on button "Select" at bounding box center [1349, 69] width 39 height 18
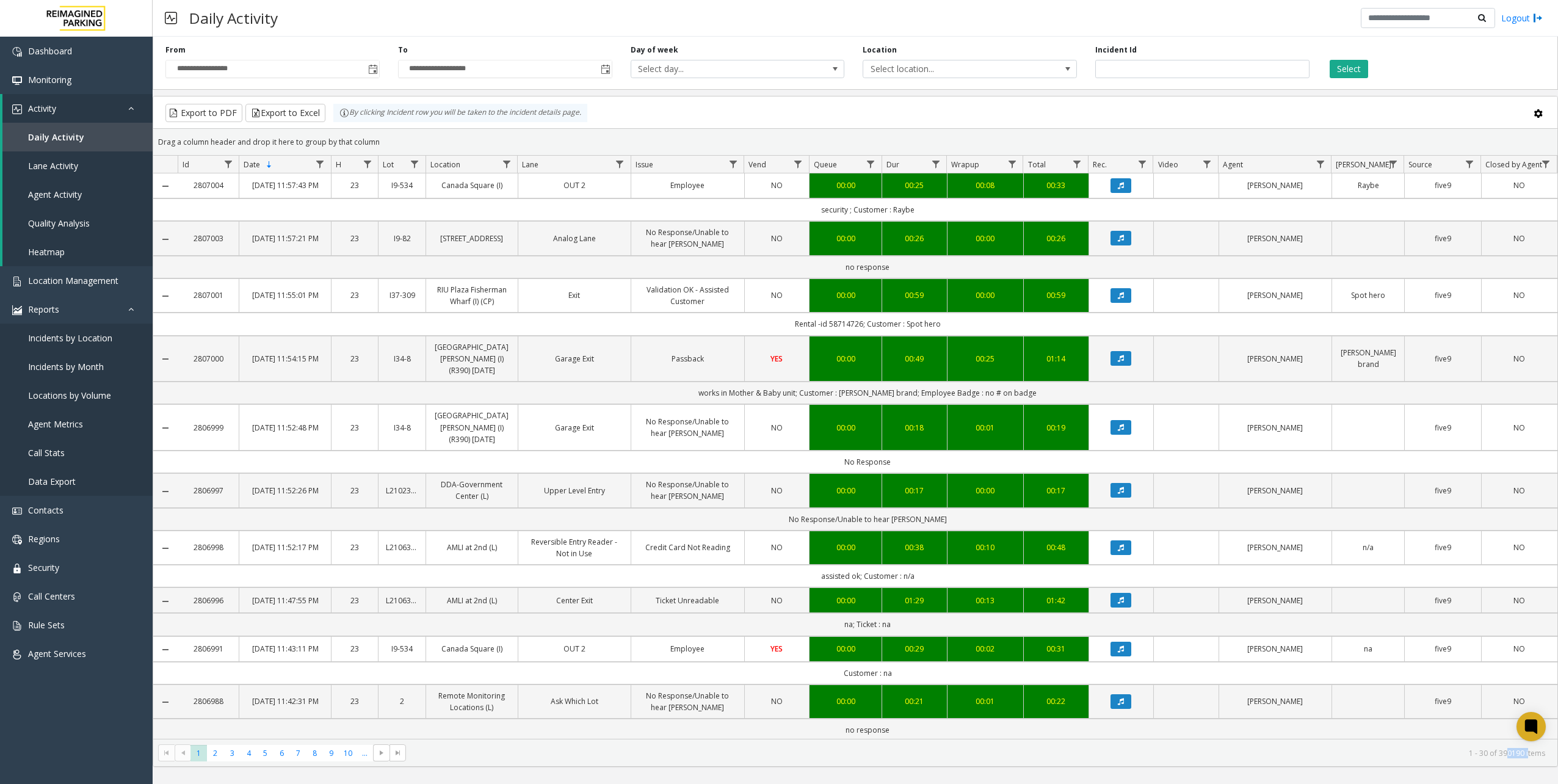
drag, startPoint x: 1507, startPoint y: 755, endPoint x: 1529, endPoint y: 755, distance: 22.0
click at [1167, 564] on kendo-pager-info "1 - 30 of 390190 items" at bounding box center [979, 753] width 1132 height 10
click at [378, 68] on span "Toggle popup" at bounding box center [373, 69] width 10 height 10
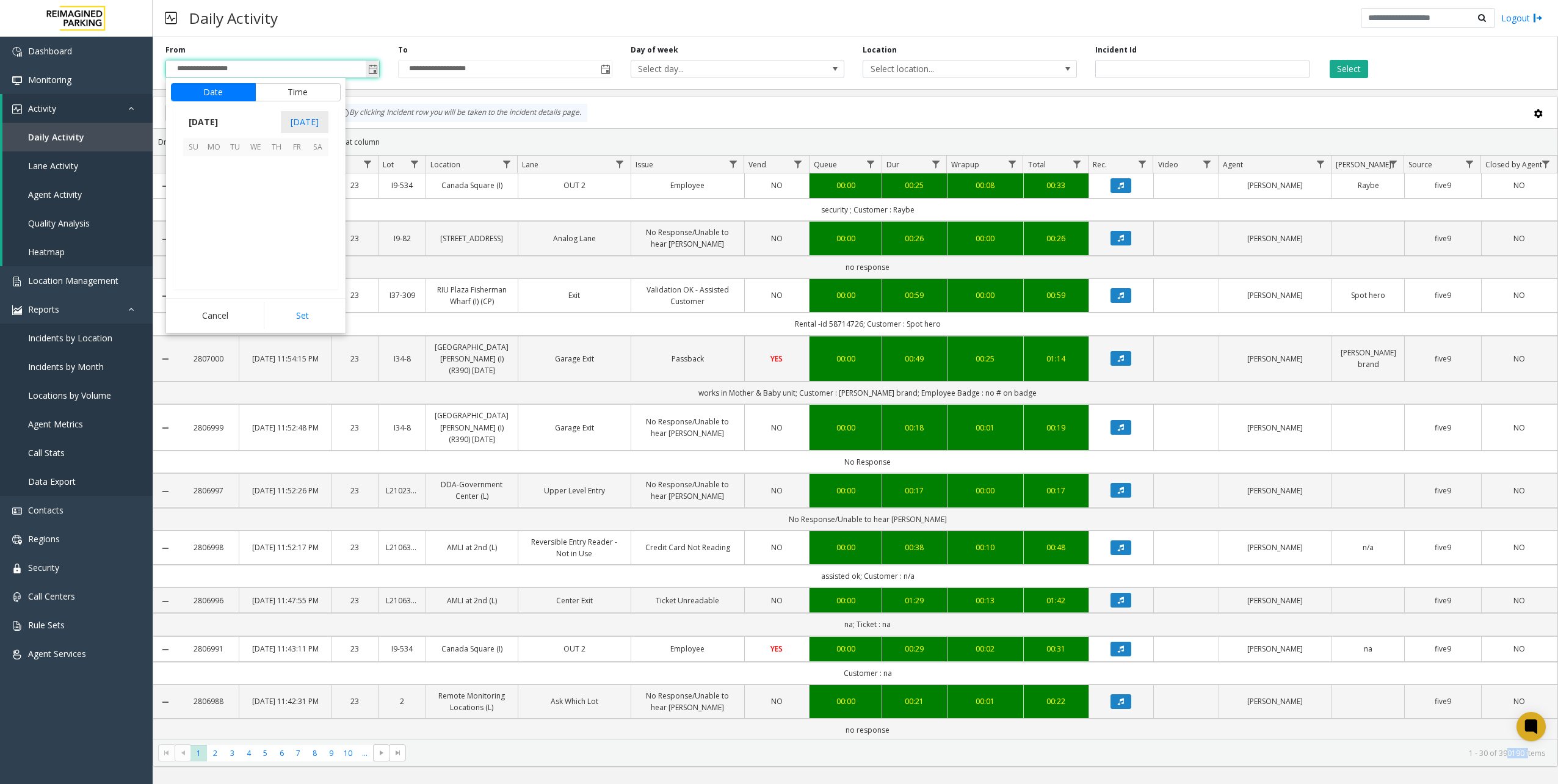
scroll to position [218993, 0]
click at [222, 122] on span "[DATE]" at bounding box center [204, 123] width 41 height 18
